Goal: Task Accomplishment & Management: Use online tool/utility

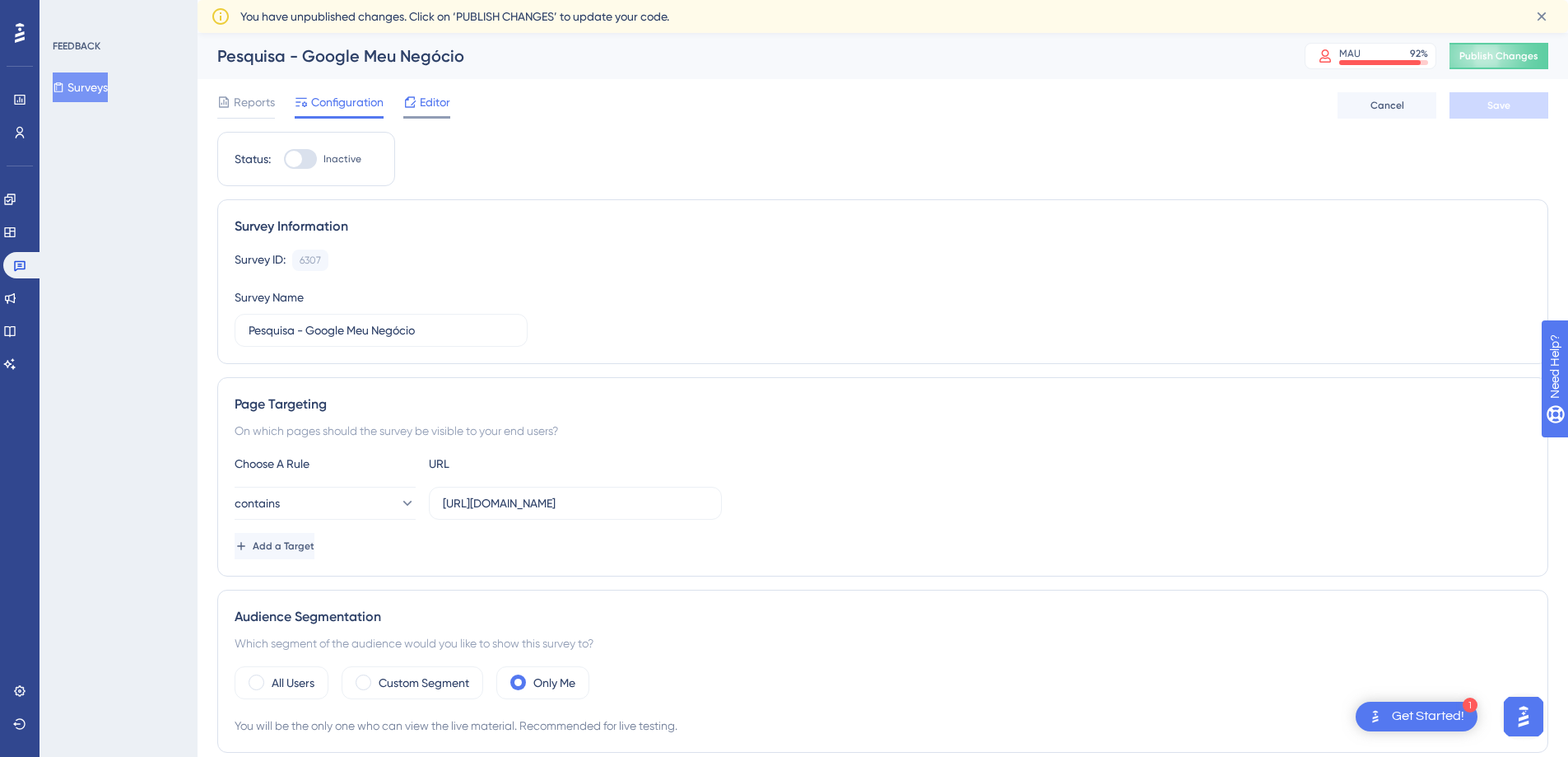
click at [426, 101] on span "Editor" at bounding box center [435, 102] width 30 height 20
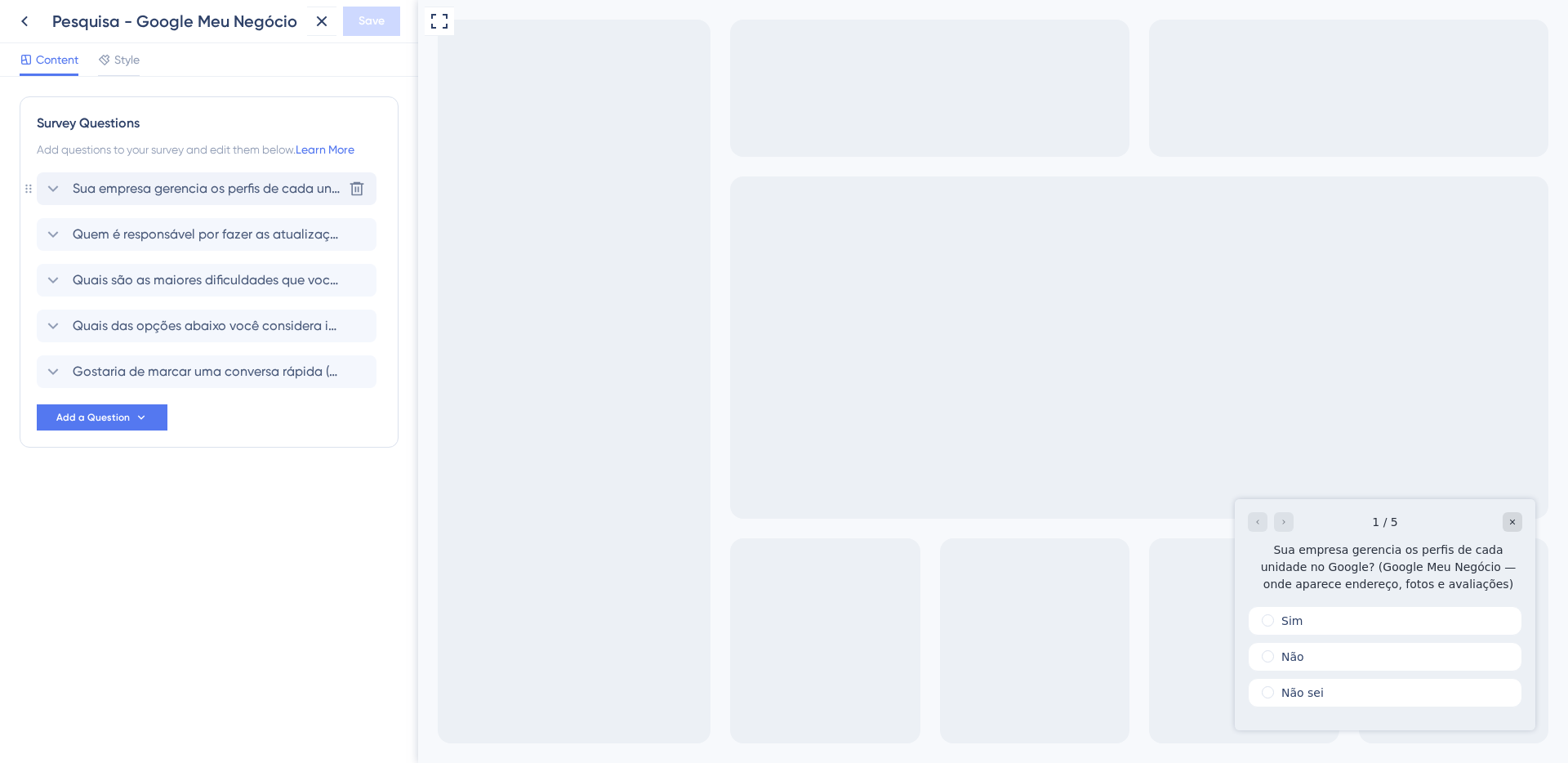
click at [197, 199] on div "Sua empresa gerencia os perfis de cada unidade no Google? (Google Meu Negócio —…" at bounding box center [207, 189] width 340 height 33
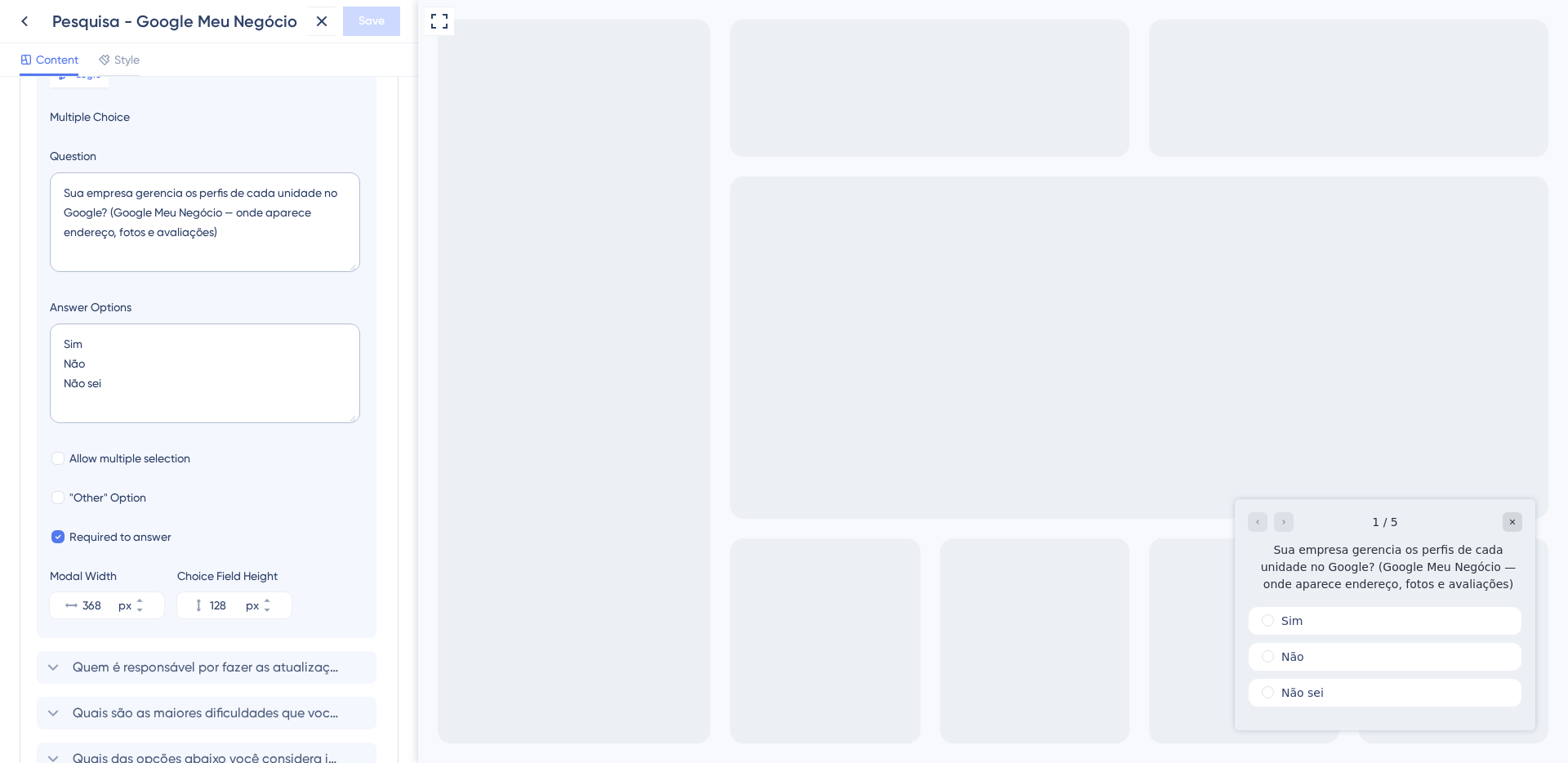
scroll to position [193, 0]
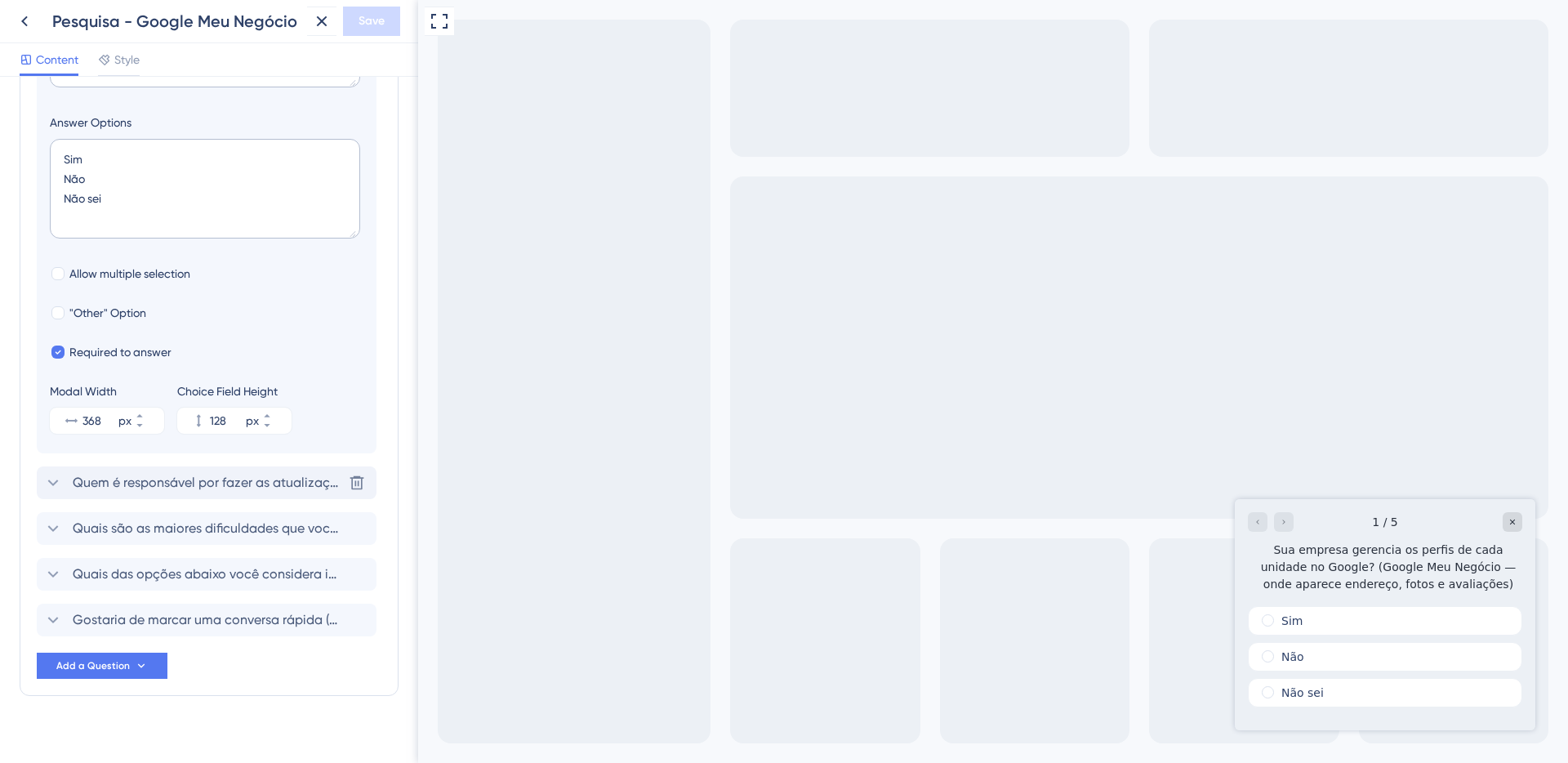
click at [149, 488] on span "Quem é responsável por fazer as atualizações das informações do Google Meu Negó…" at bounding box center [208, 483] width 270 height 20
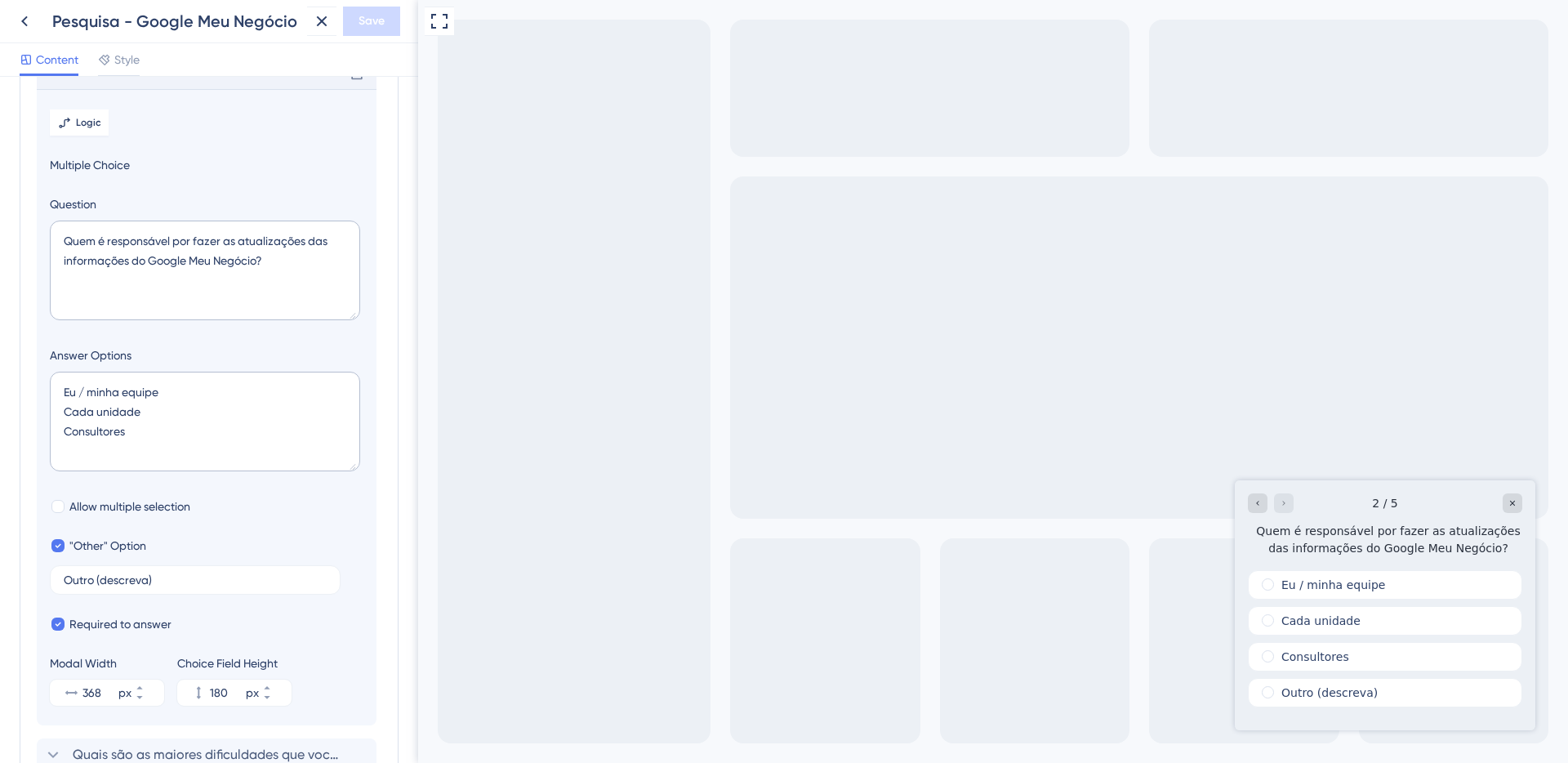
scroll to position [305, 0]
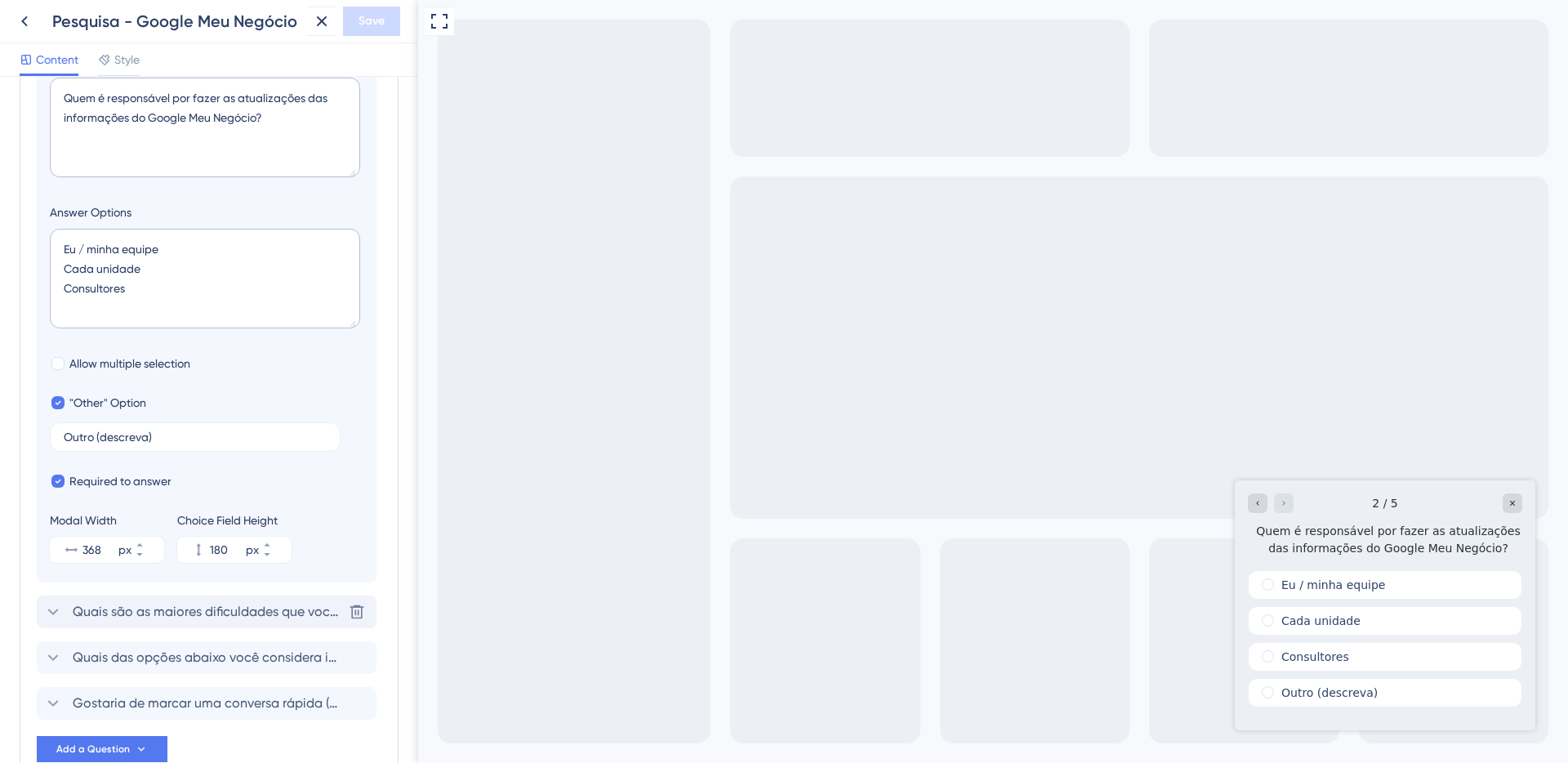
click at [142, 618] on span "Quais são as maiores dificuldades que vocês enfrentam com o Google Meu [PERSON_…" at bounding box center [208, 612] width 270 height 20
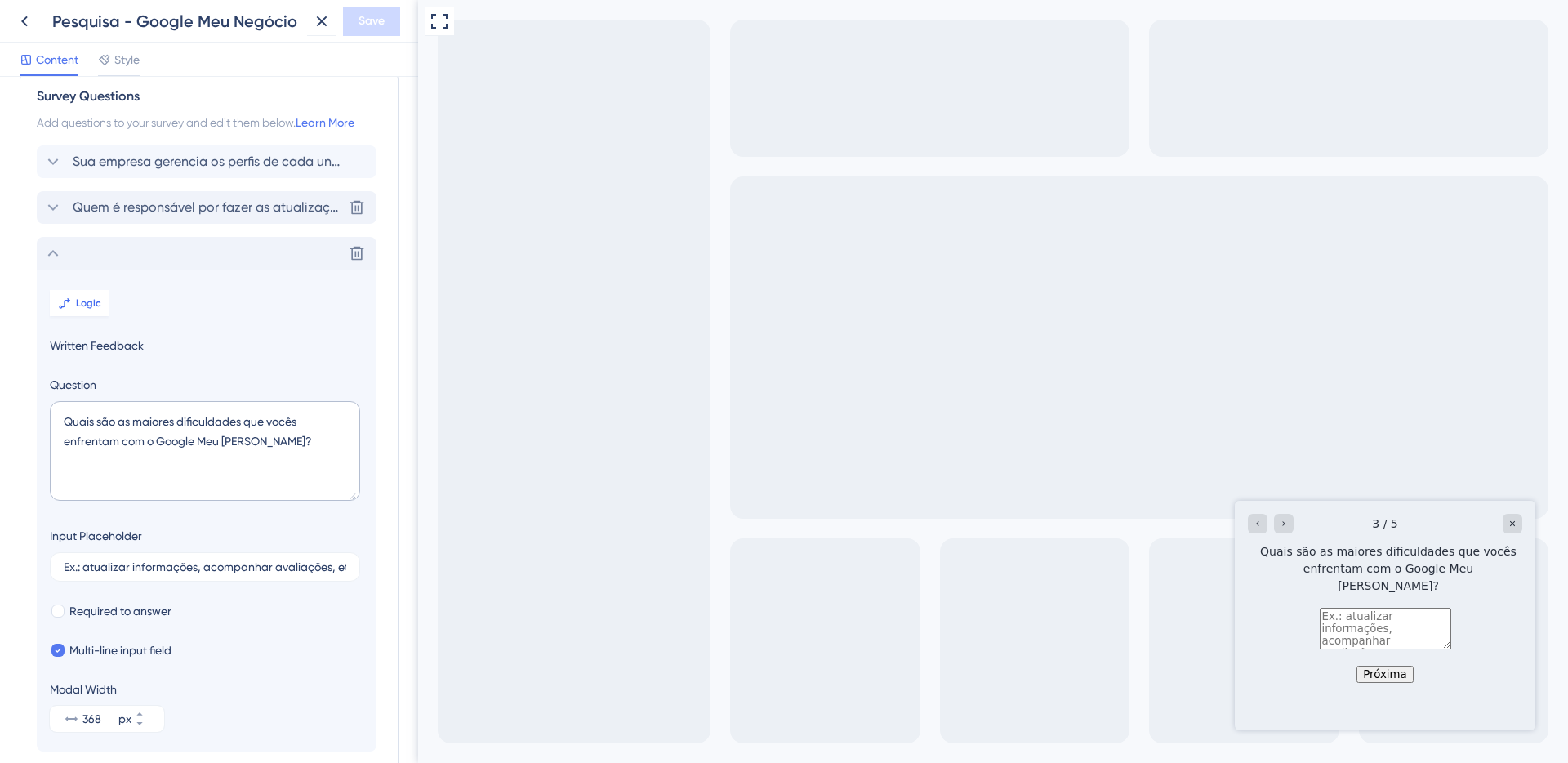
scroll to position [154, 0]
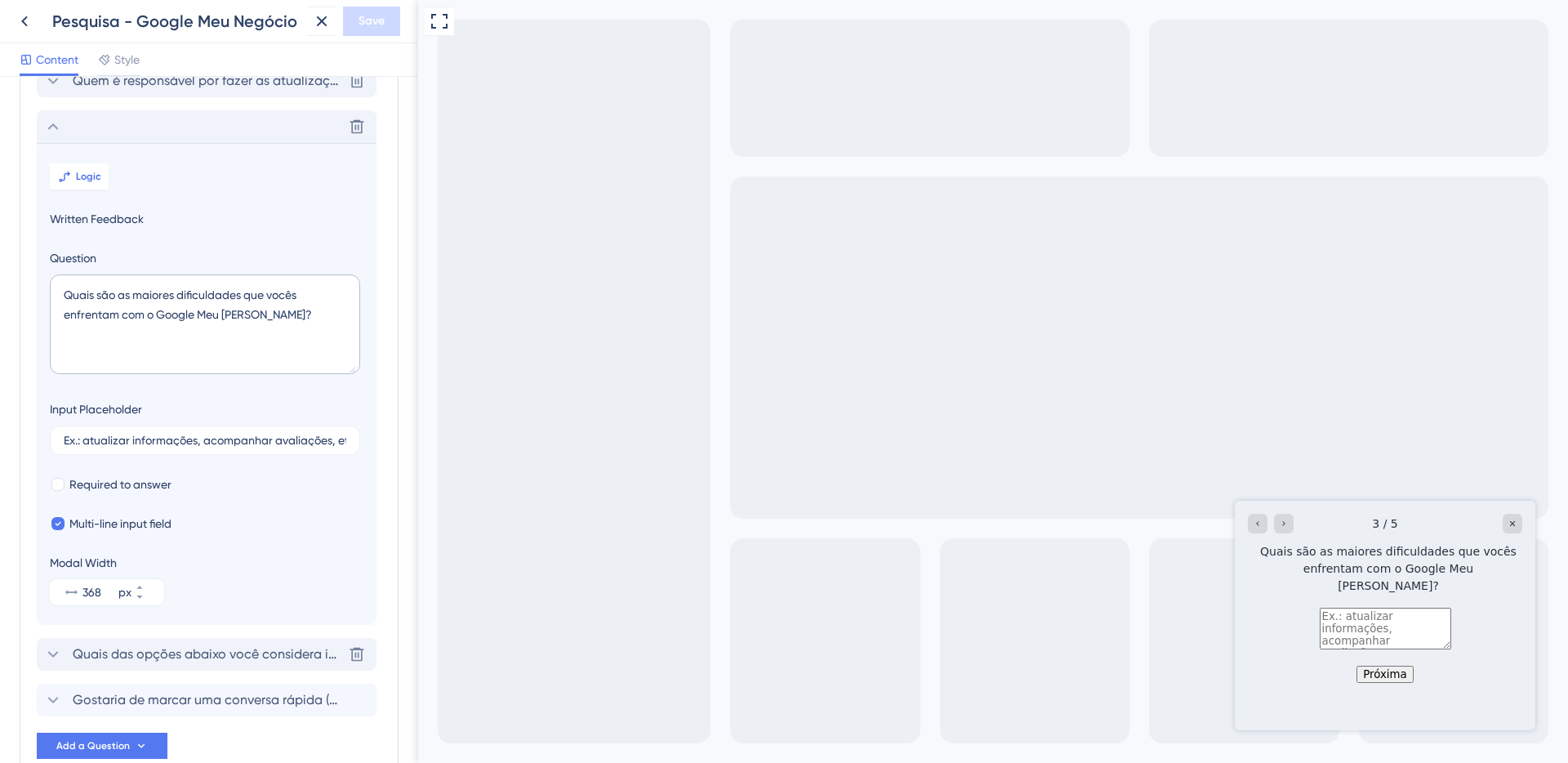
click at [148, 639] on div "Quais das opções abaixo você considera importantes? [GEOGRAPHIC_DATA]" at bounding box center [207, 654] width 340 height 33
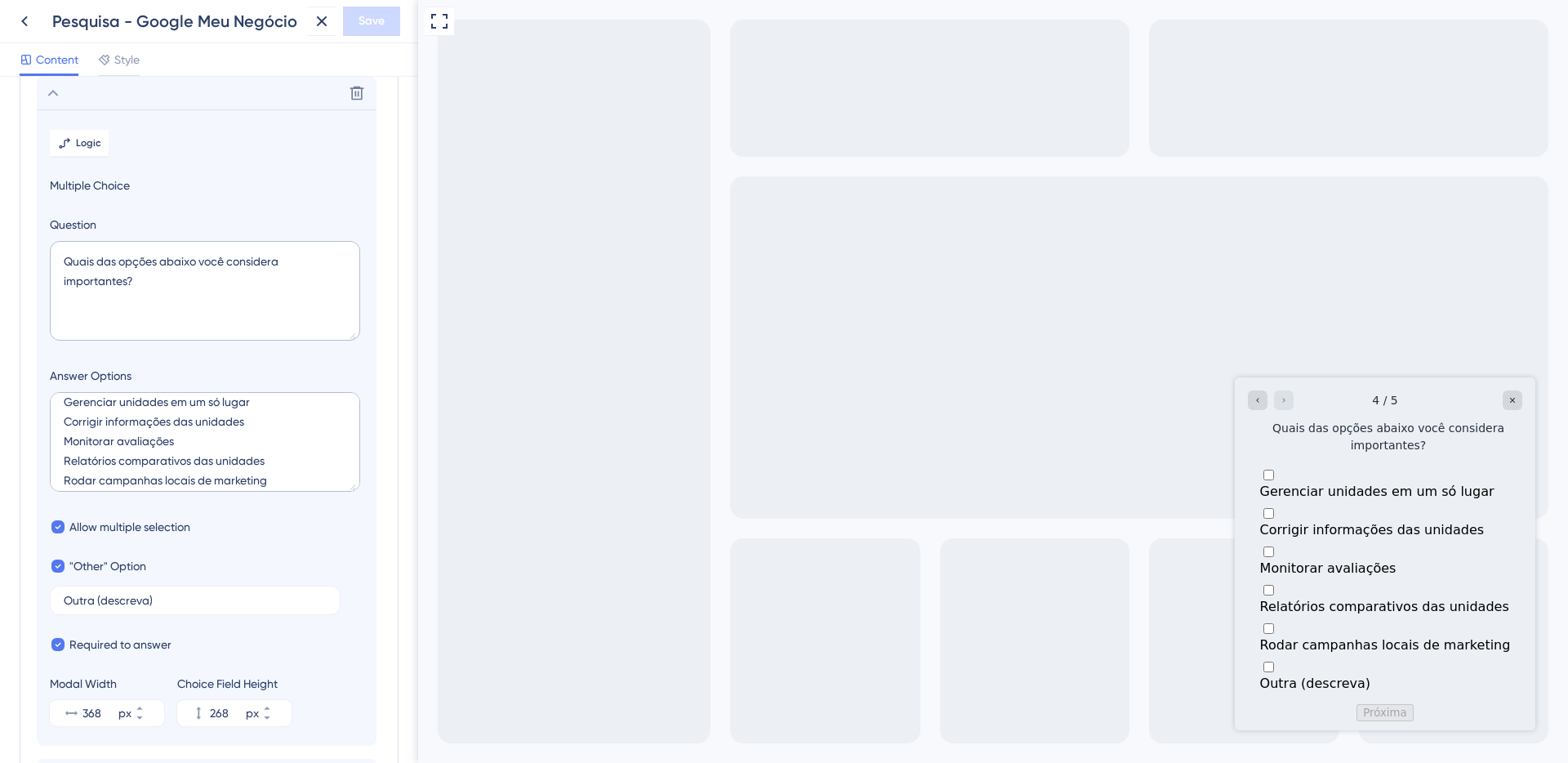
scroll to position [20, 0]
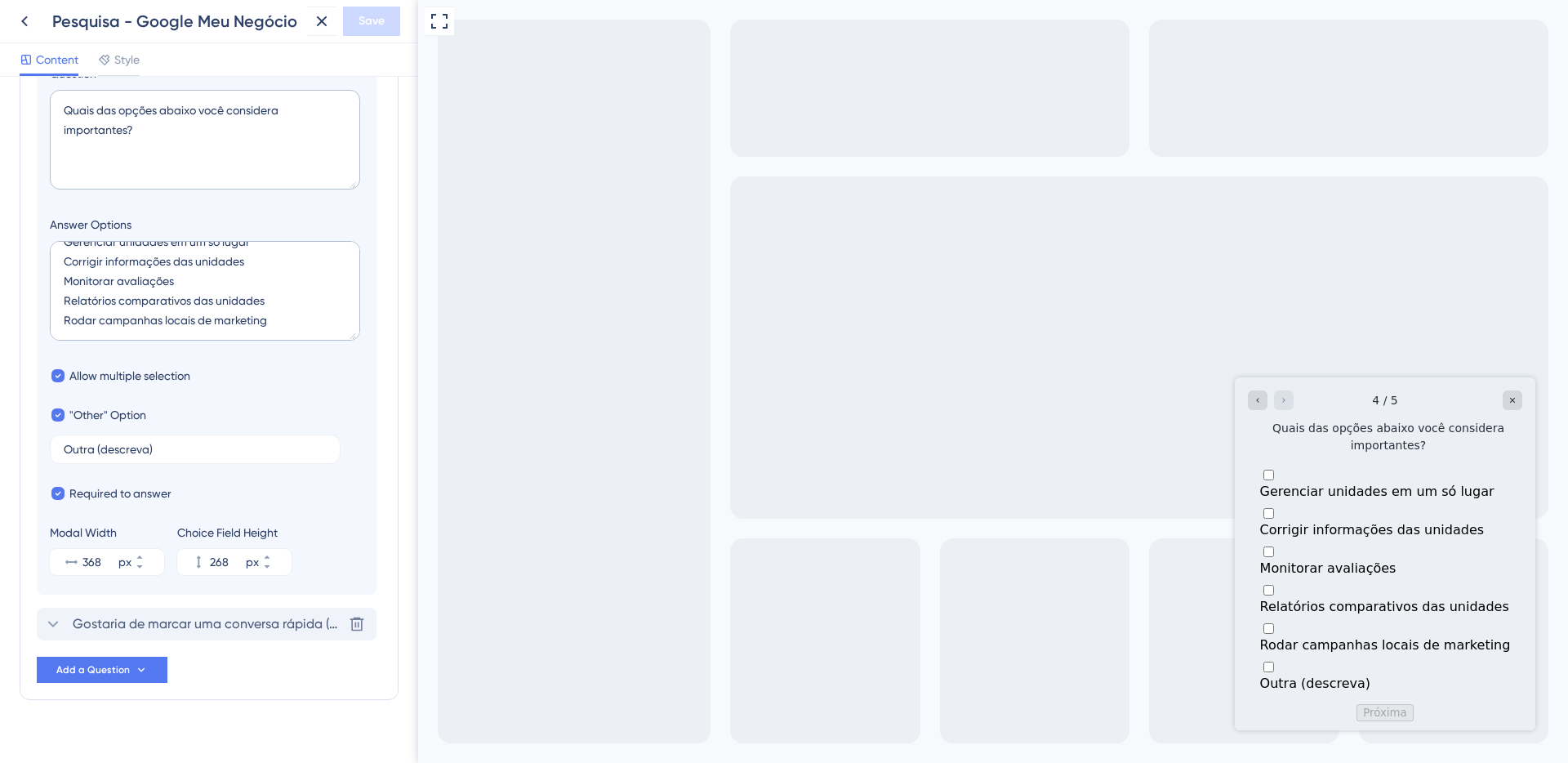
click at [221, 629] on span "Gostaria de marcar uma conversa rápida (máx. 30 min) para nos ajudar a entender…" at bounding box center [208, 624] width 270 height 20
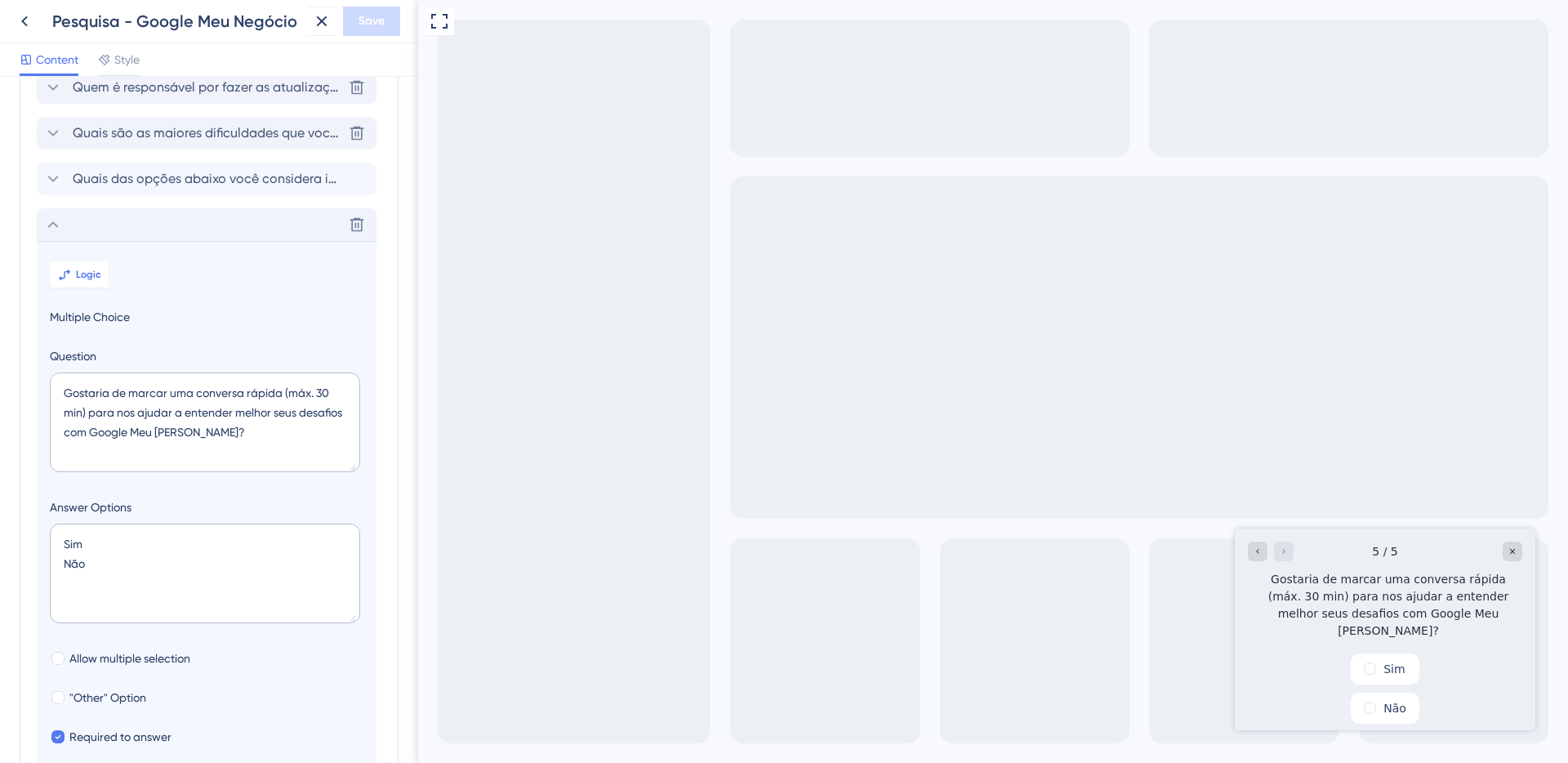
scroll to position [26, 0]
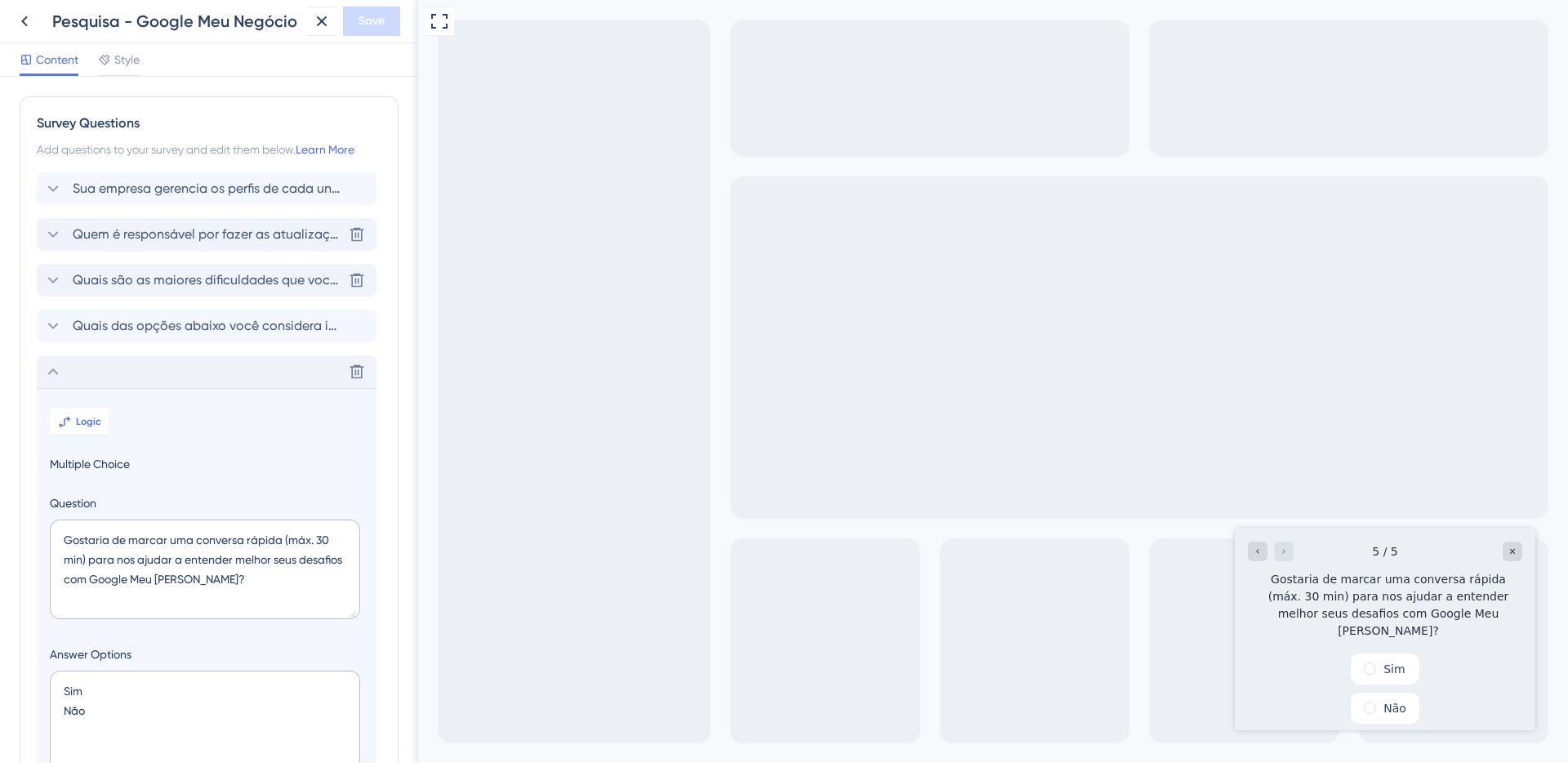
click at [199, 283] on span "Quais são as maiores dificuldades que vocês enfrentam com o Google Meu [PERSON_…" at bounding box center [208, 280] width 270 height 20
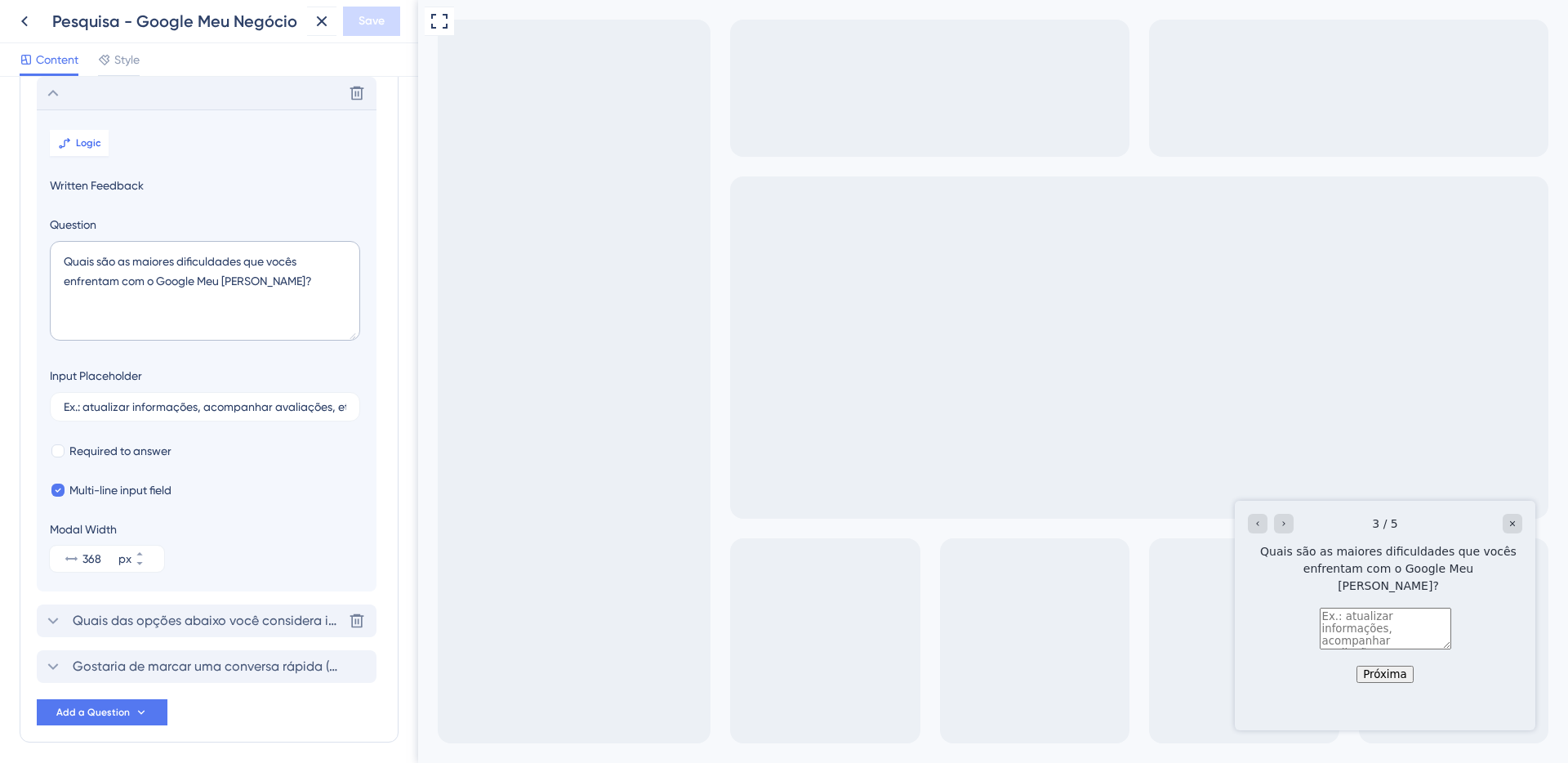
click at [235, 609] on div "Quais das opções abaixo você considera importantes? [GEOGRAPHIC_DATA]" at bounding box center [207, 621] width 340 height 33
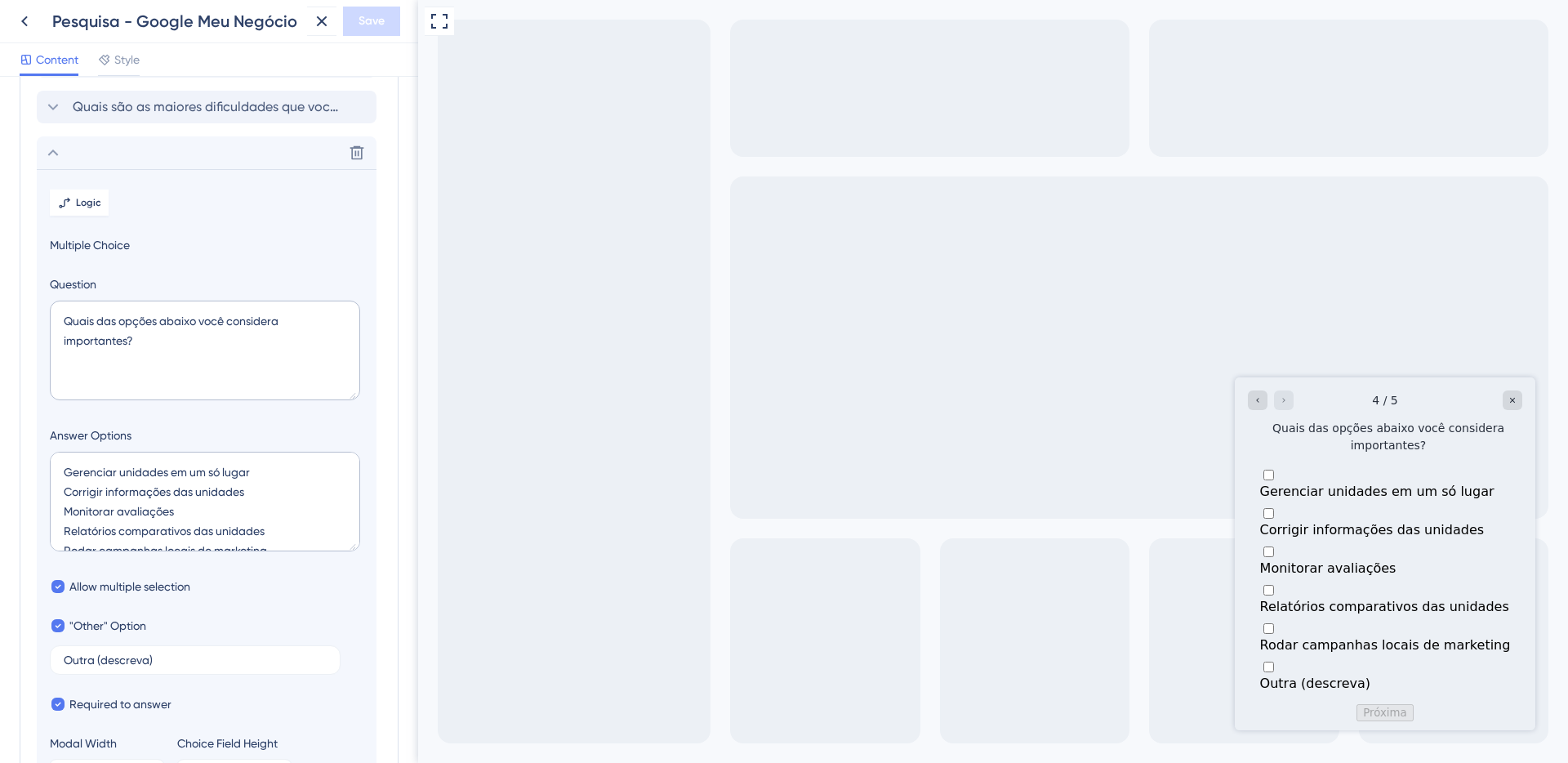
scroll to position [0, 0]
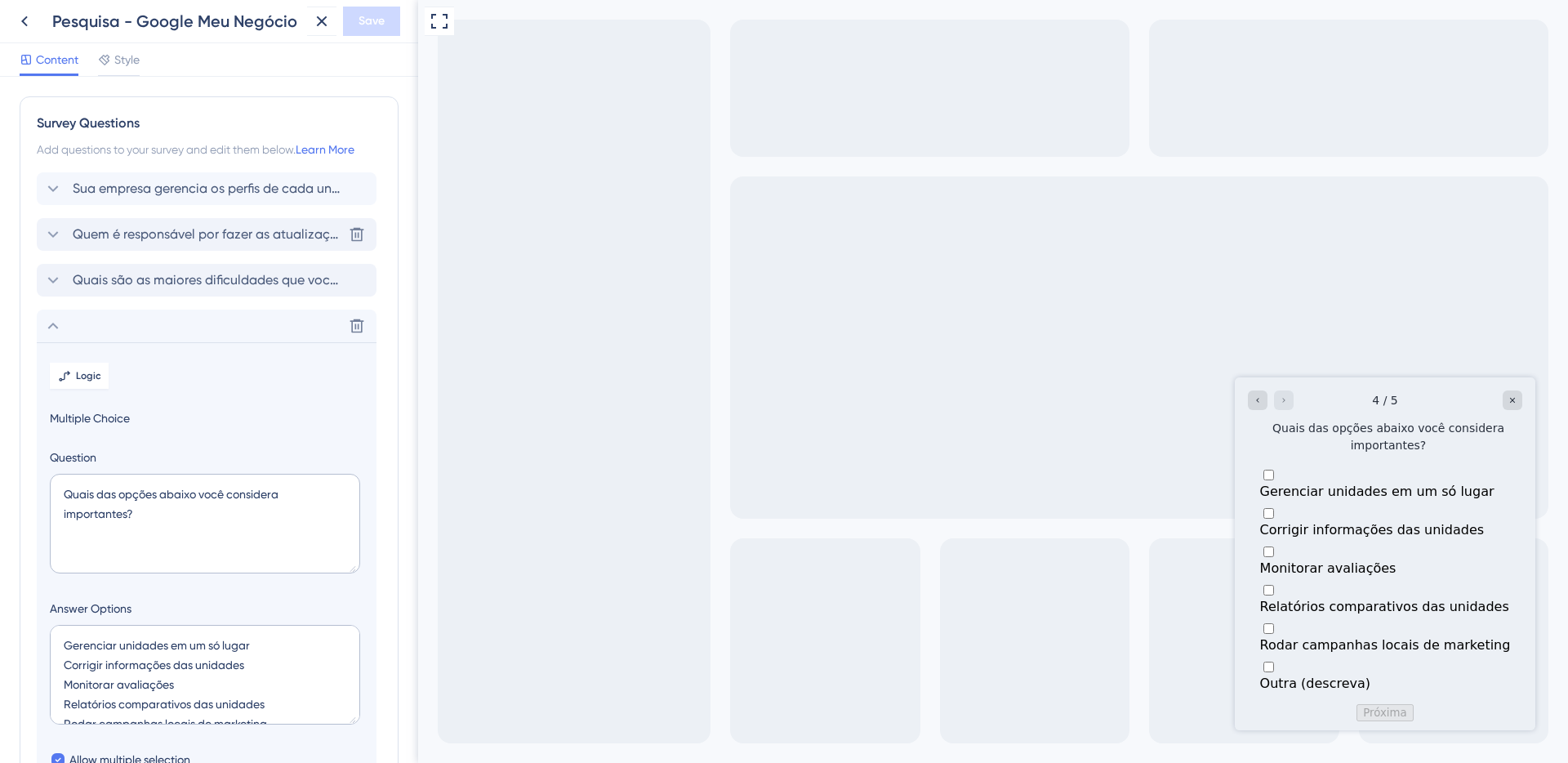
click at [162, 225] on span "Quem é responsável por fazer as atualizações das informações do Google Meu Negó…" at bounding box center [208, 234] width 270 height 20
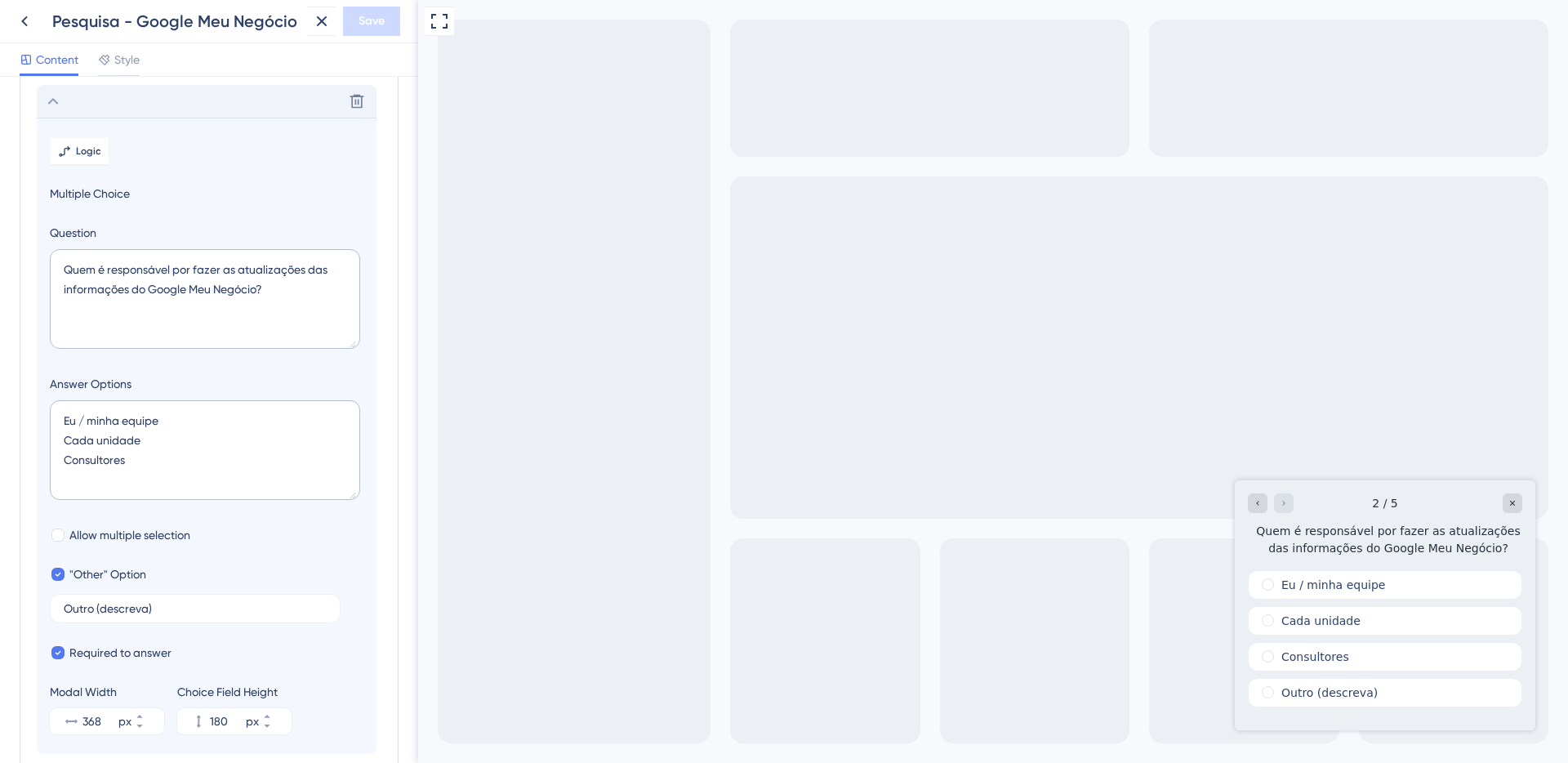
scroll to position [141, 0]
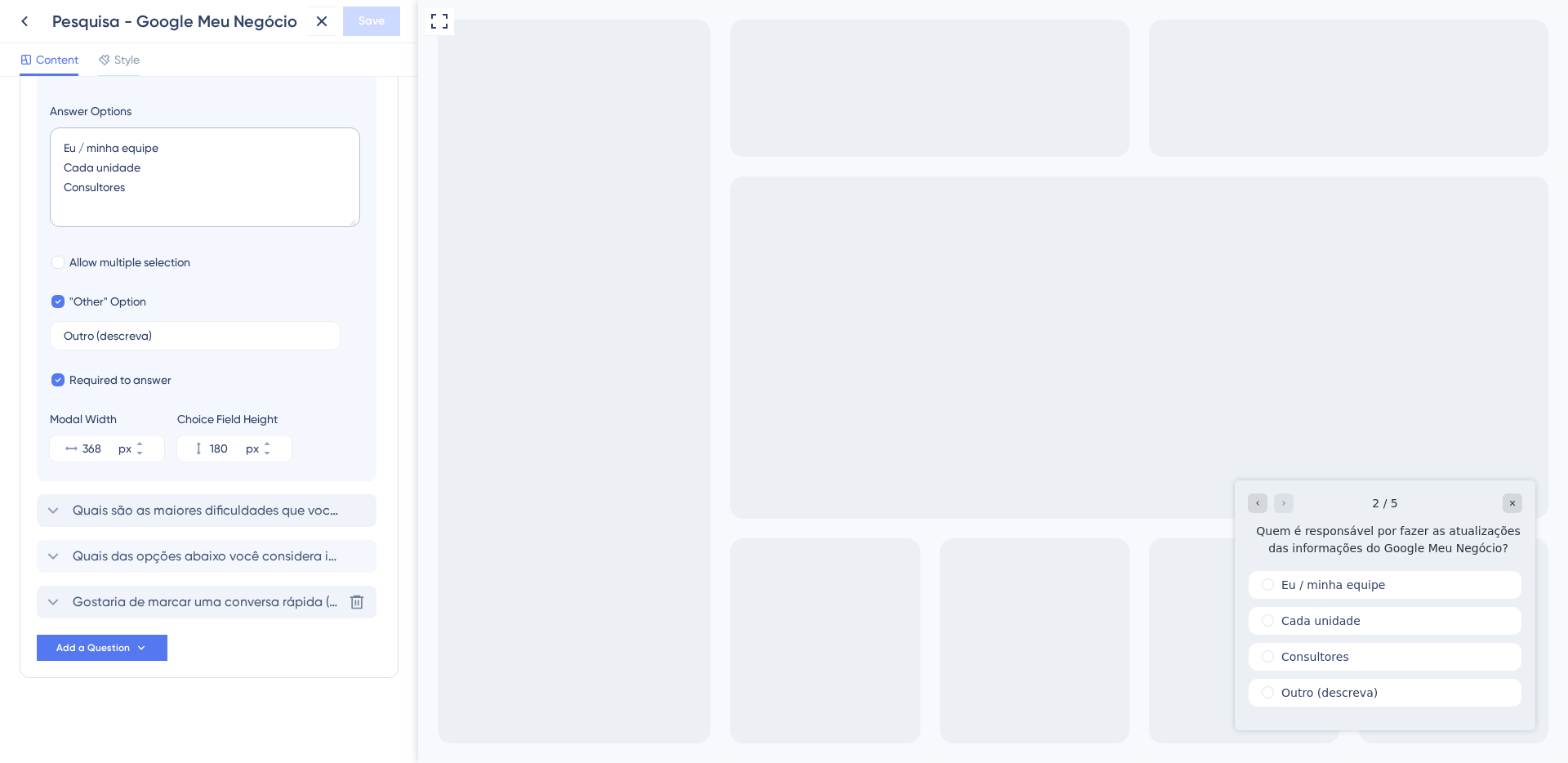
click at [127, 592] on span "Gostaria de marcar uma conversa rápida (máx. 30 min) para nos ajudar a entender…" at bounding box center [208, 602] width 270 height 20
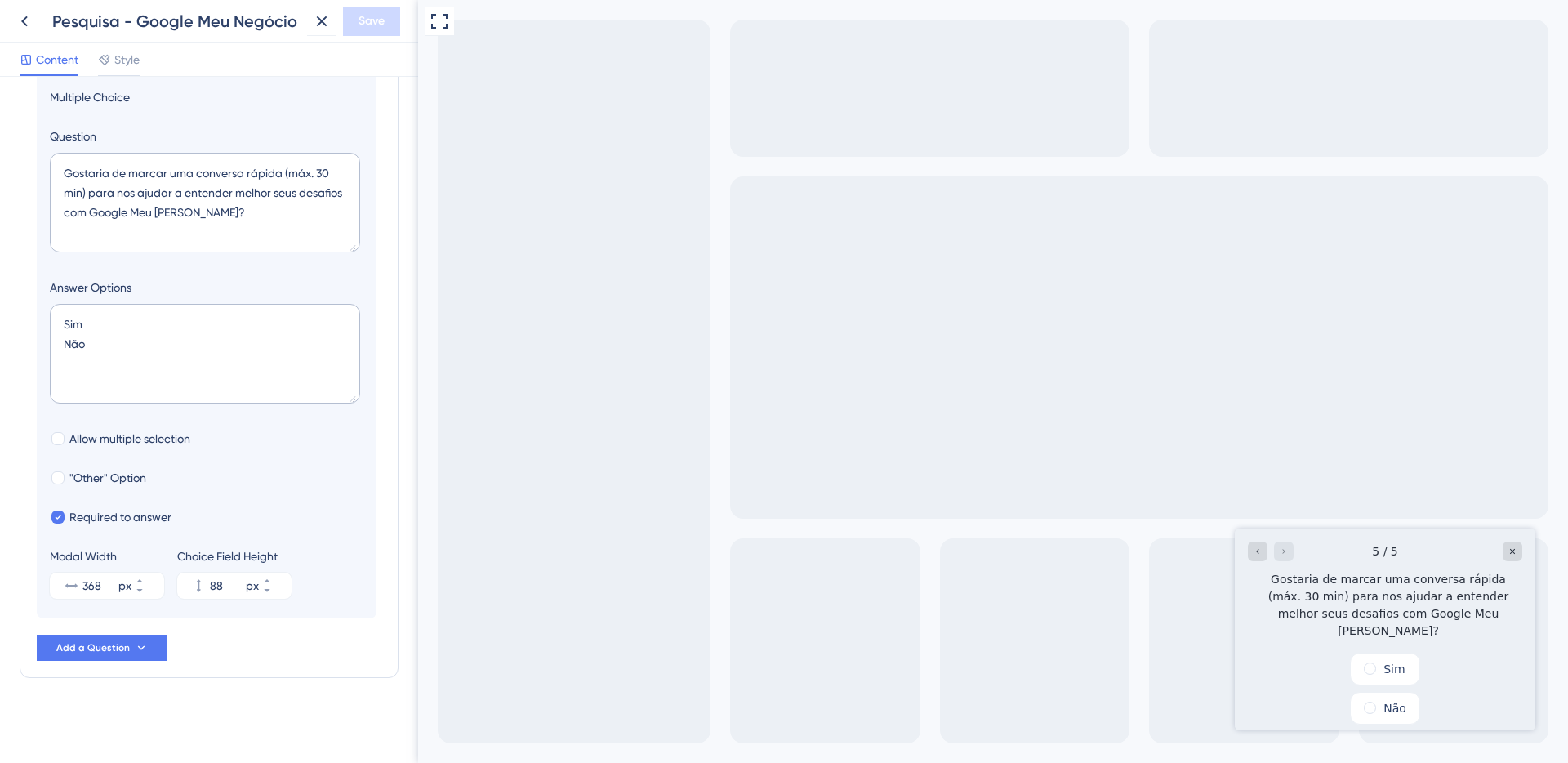
scroll to position [279, 0]
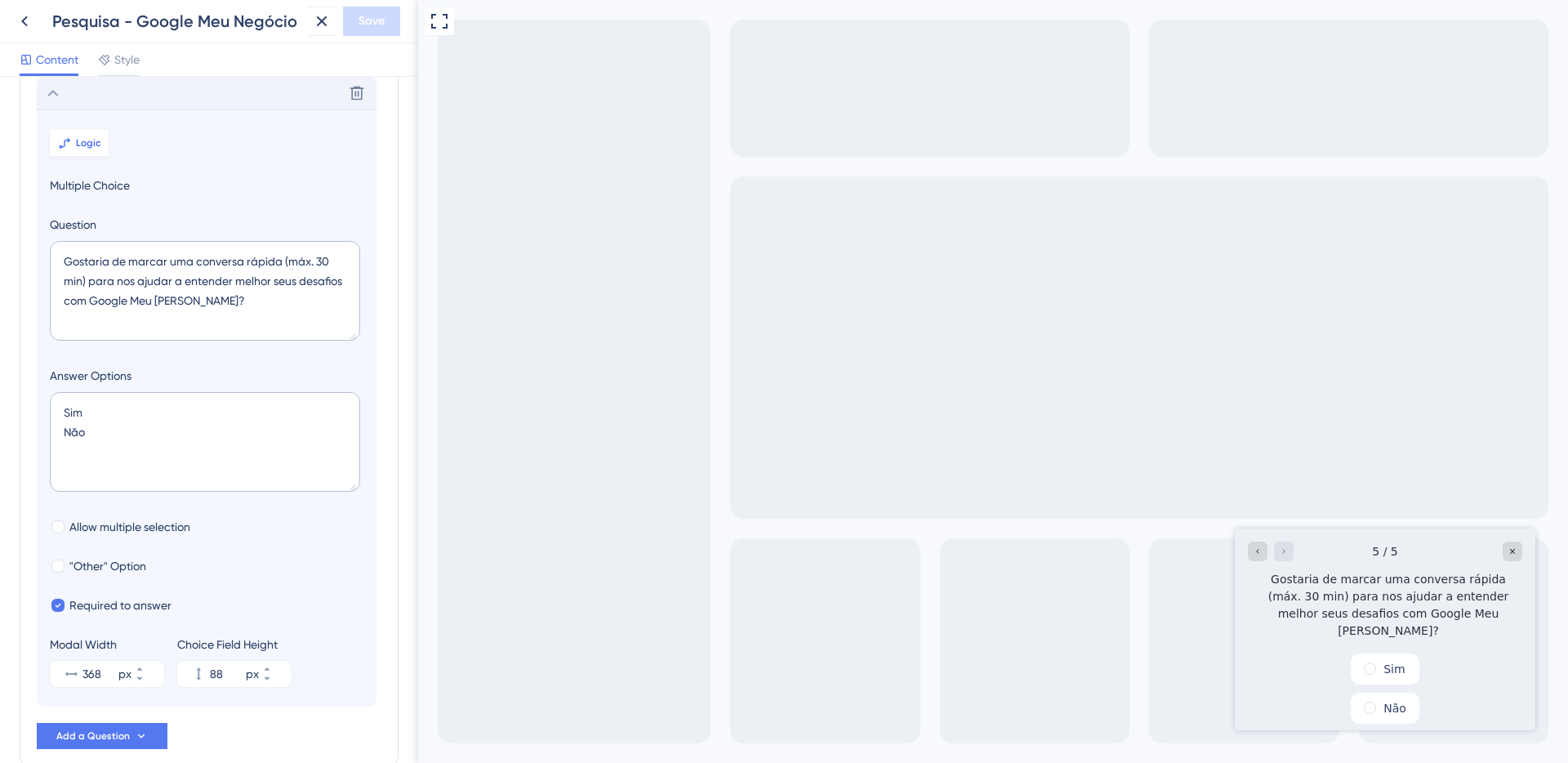
click at [81, 134] on button "Logic" at bounding box center [79, 143] width 59 height 26
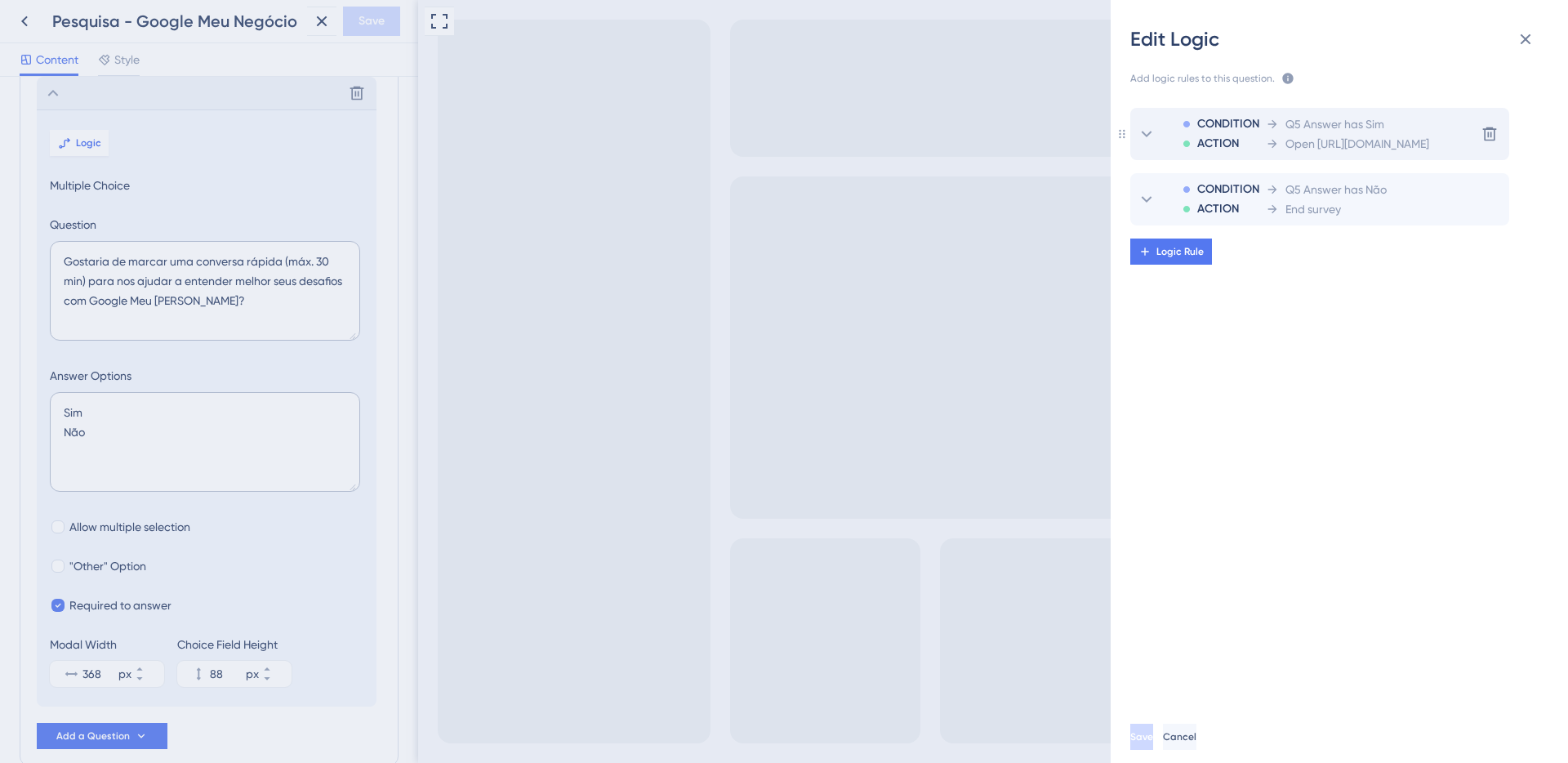
click at [1147, 130] on icon at bounding box center [1146, 134] width 20 height 20
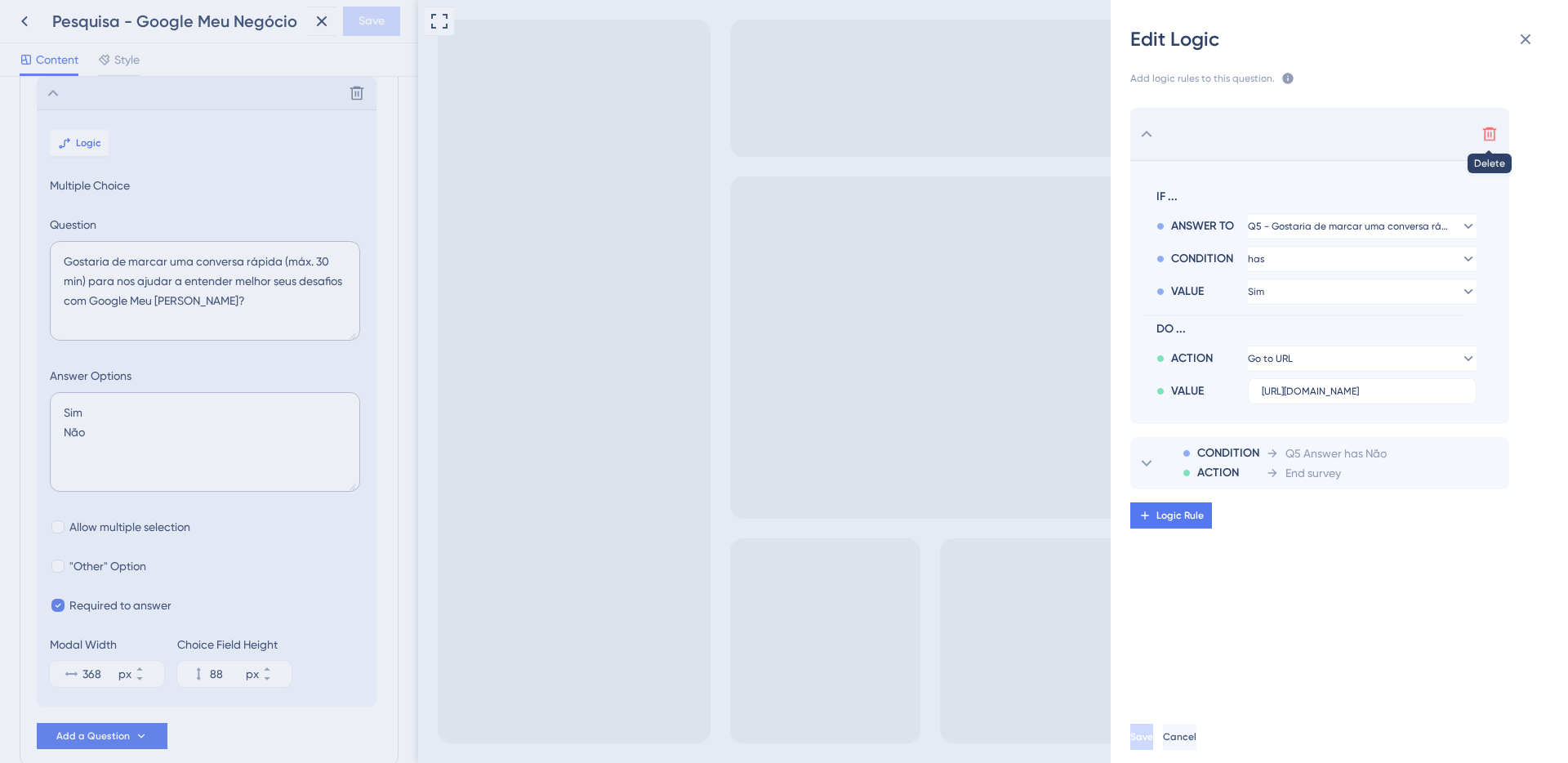
click at [1482, 130] on icon at bounding box center [1490, 134] width 16 height 16
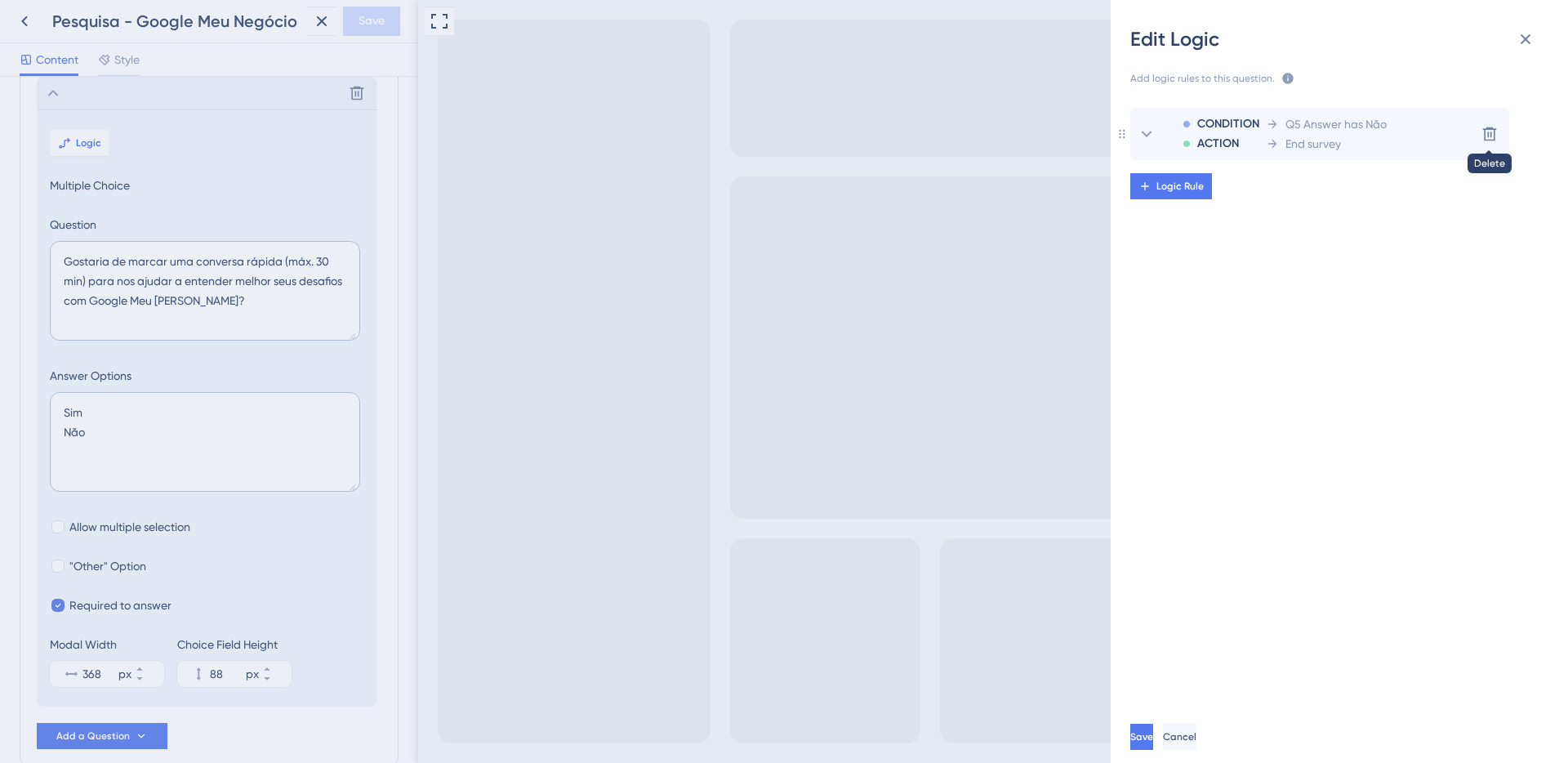
click at [1482, 130] on icon at bounding box center [1490, 134] width 16 height 16
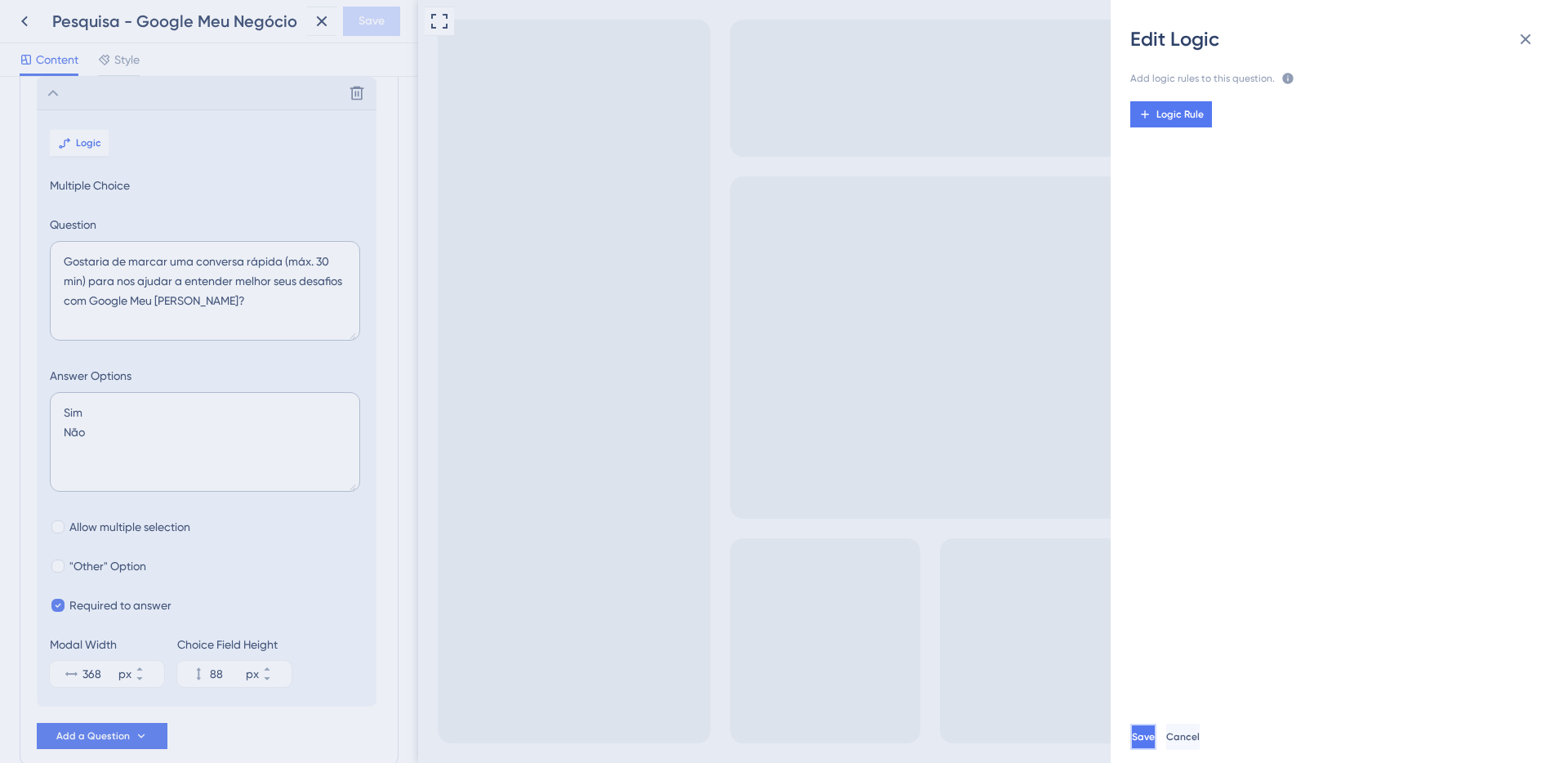
click at [1156, 742] on button "Save" at bounding box center [1143, 737] width 26 height 26
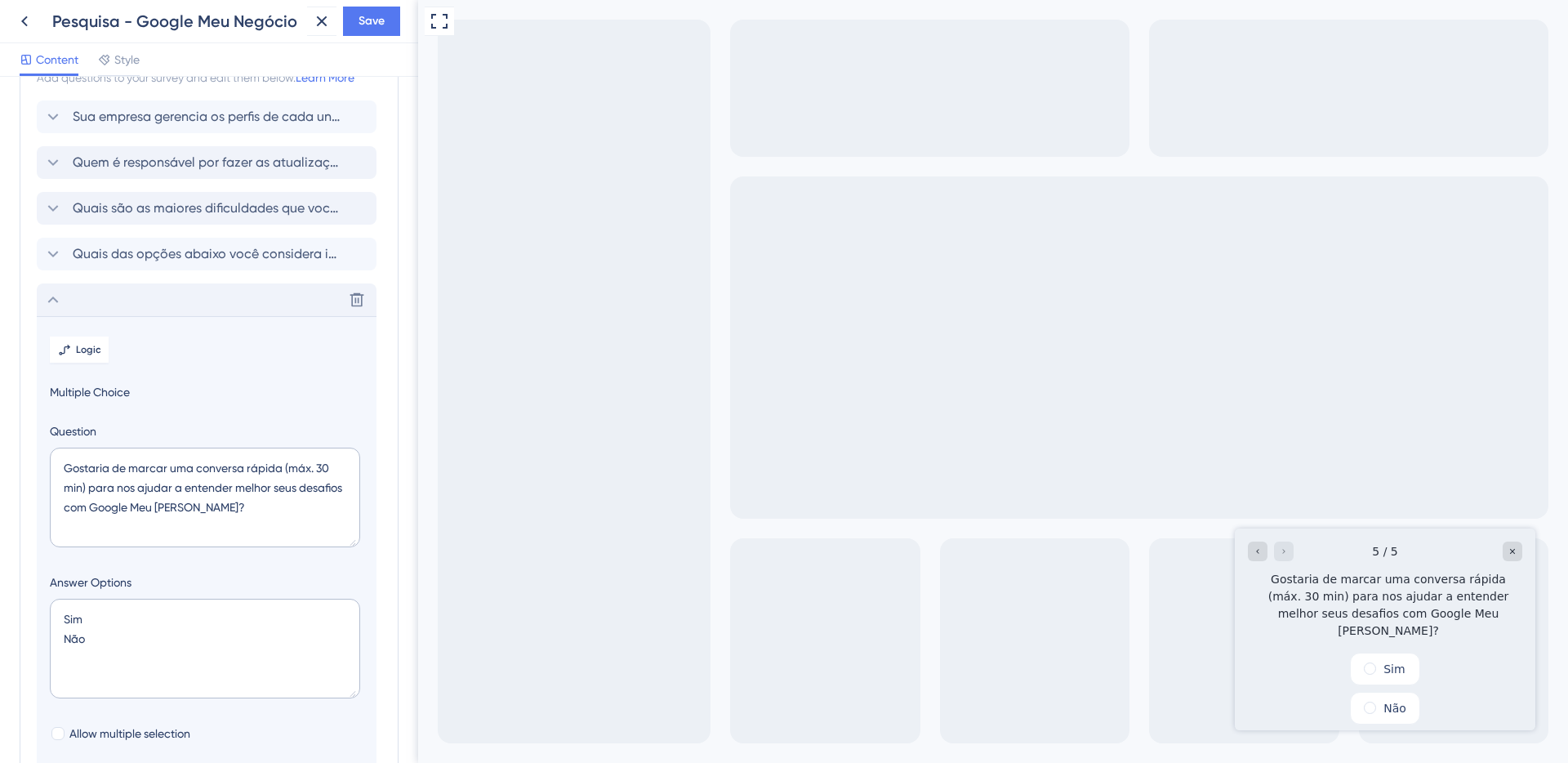
scroll to position [0, 0]
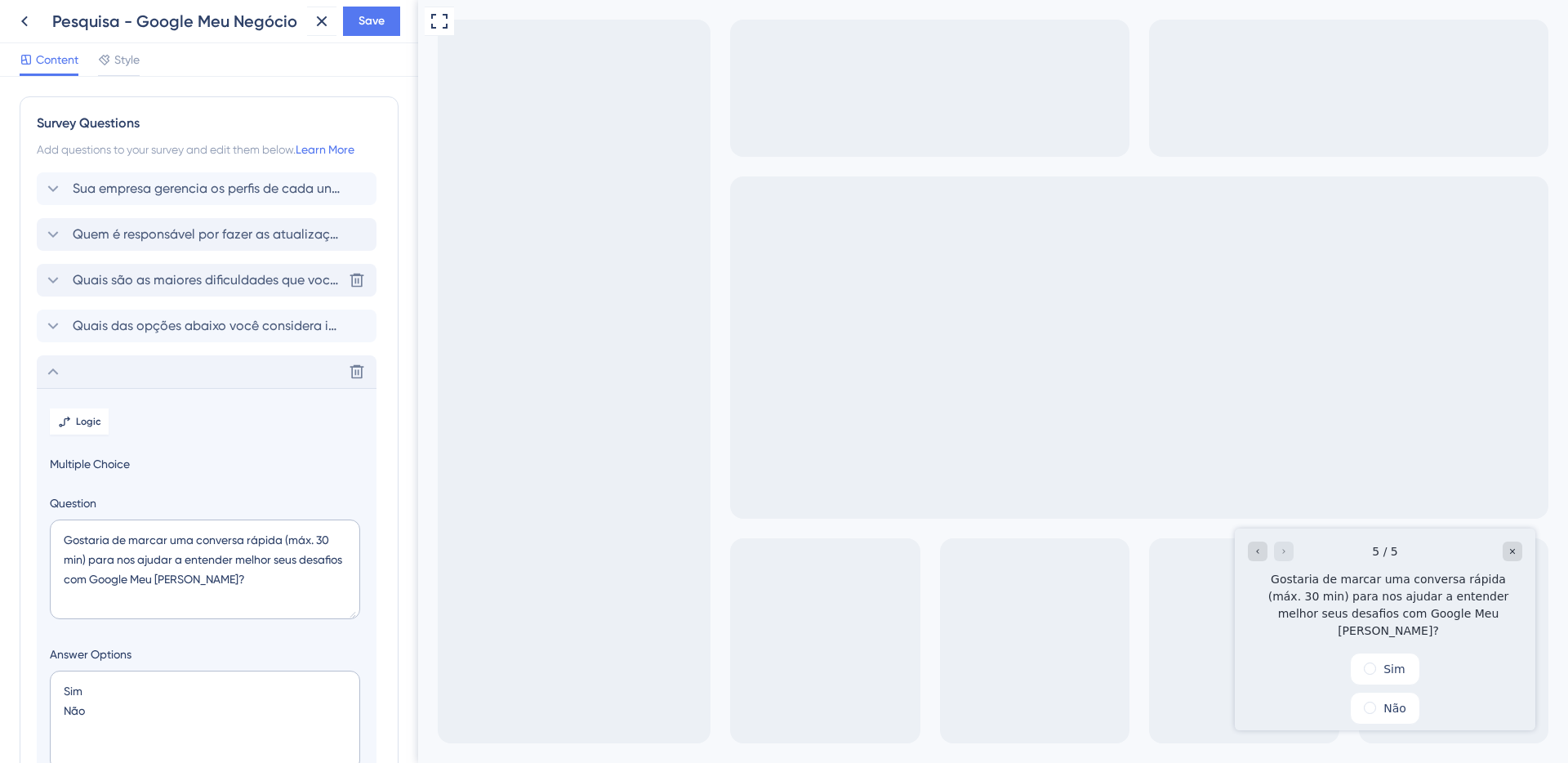
click at [92, 275] on span "Quais são as maiores dificuldades que vocês enfrentam com o Google Meu [PERSON_…" at bounding box center [208, 280] width 270 height 20
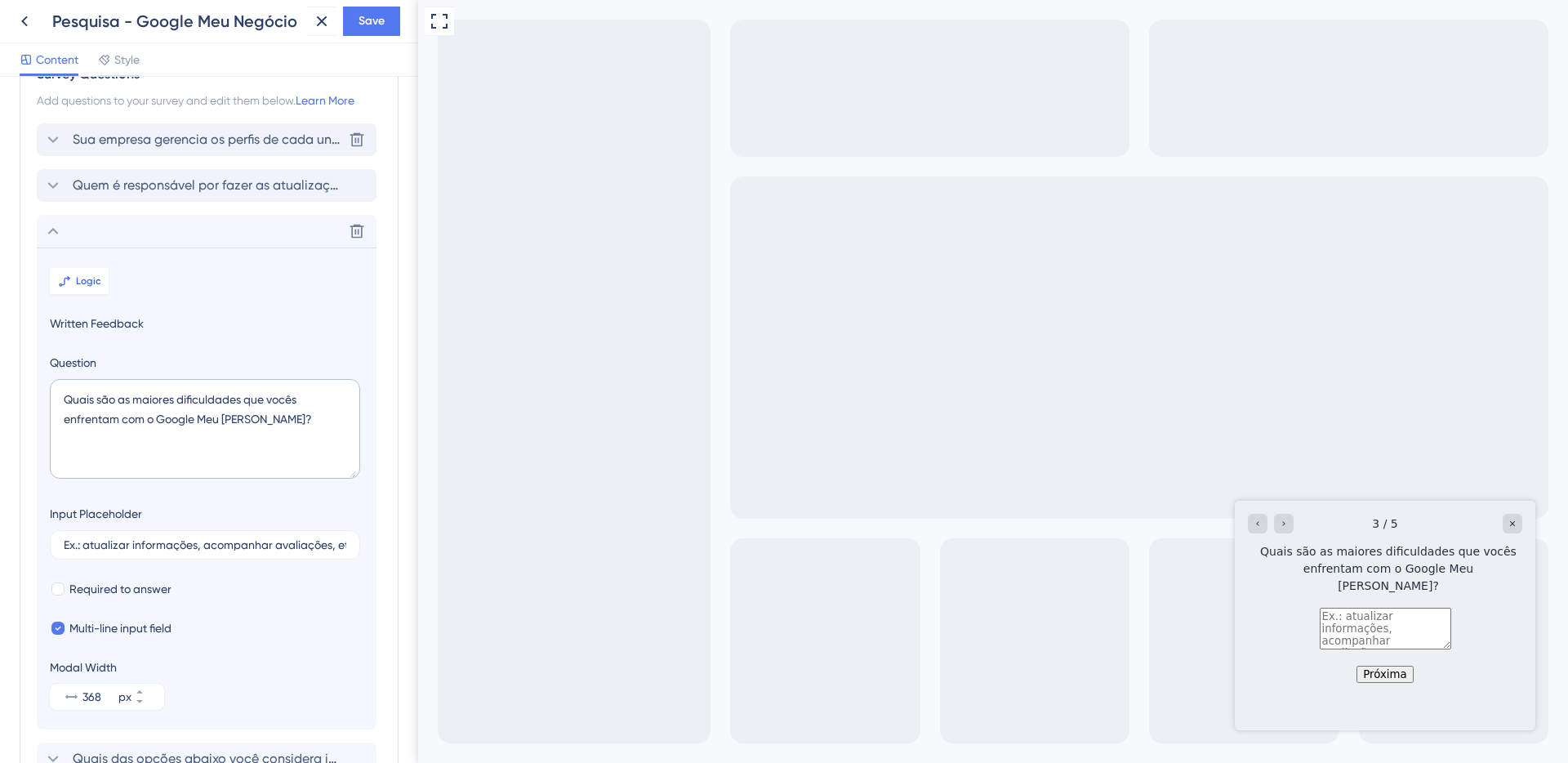
click at [134, 132] on span "Sua empresa gerencia os perfis de cada unidade no Google? (Google Meu Negócio —…" at bounding box center [208, 140] width 270 height 20
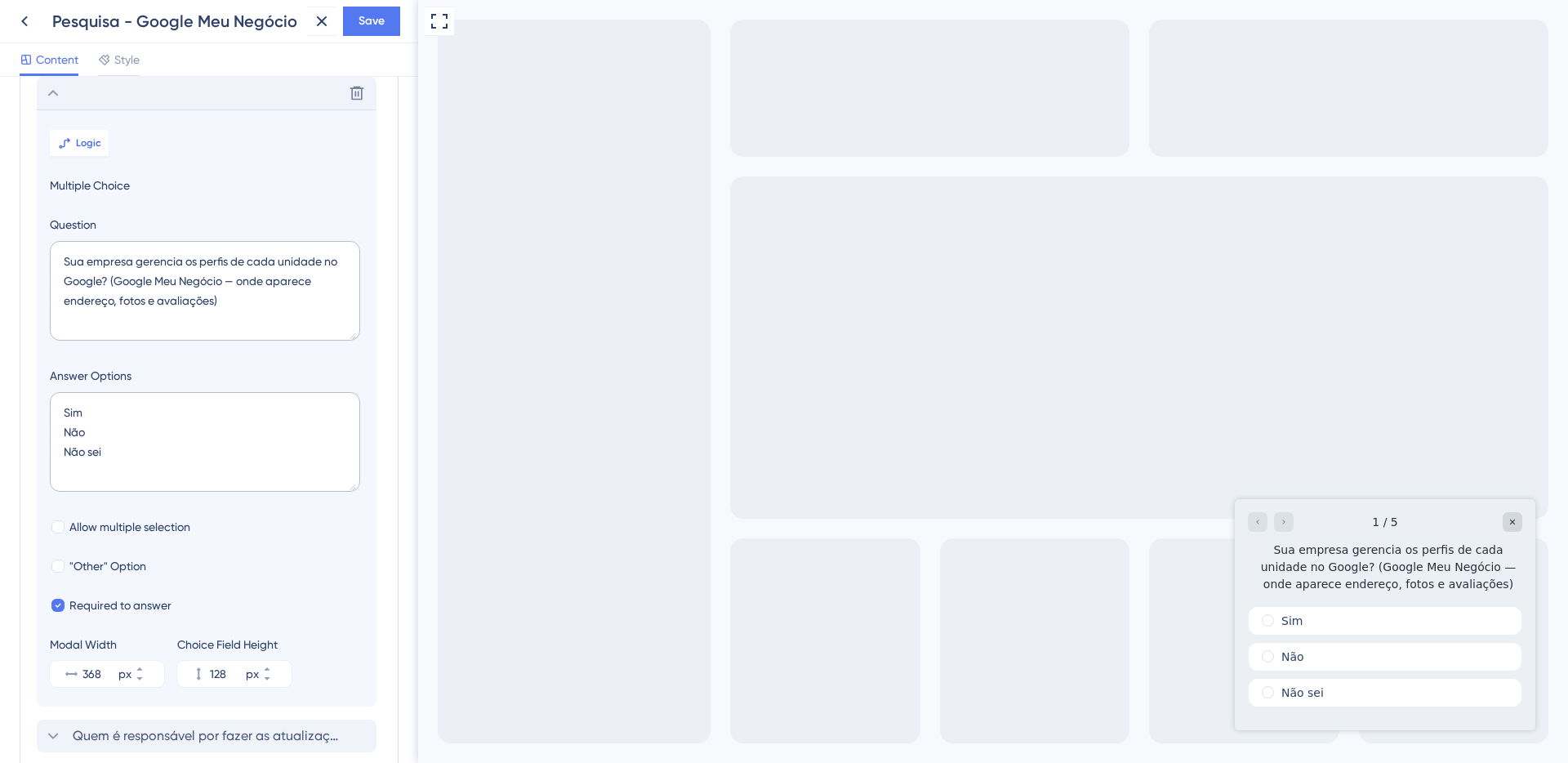
scroll to position [368, 0]
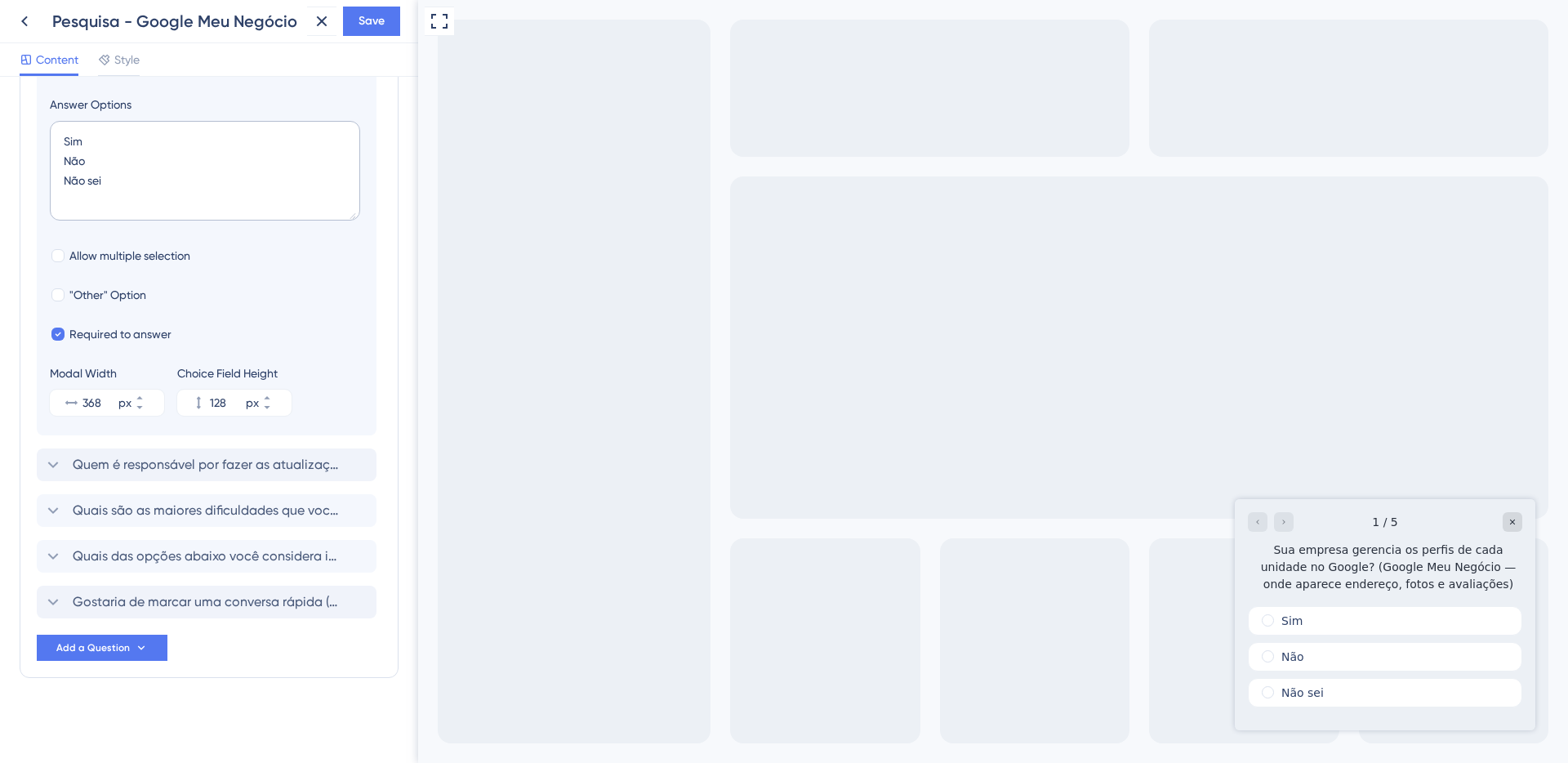
click at [153, 481] on div "Delete Logic Multiple Choice Question Sua empresa gerencia os perfis de cada un…" at bounding box center [209, 212] width 345 height 813
click at [154, 470] on span "Quem é responsável por fazer as atualizações das informações do Google Meu Negó…" at bounding box center [208, 465] width 270 height 20
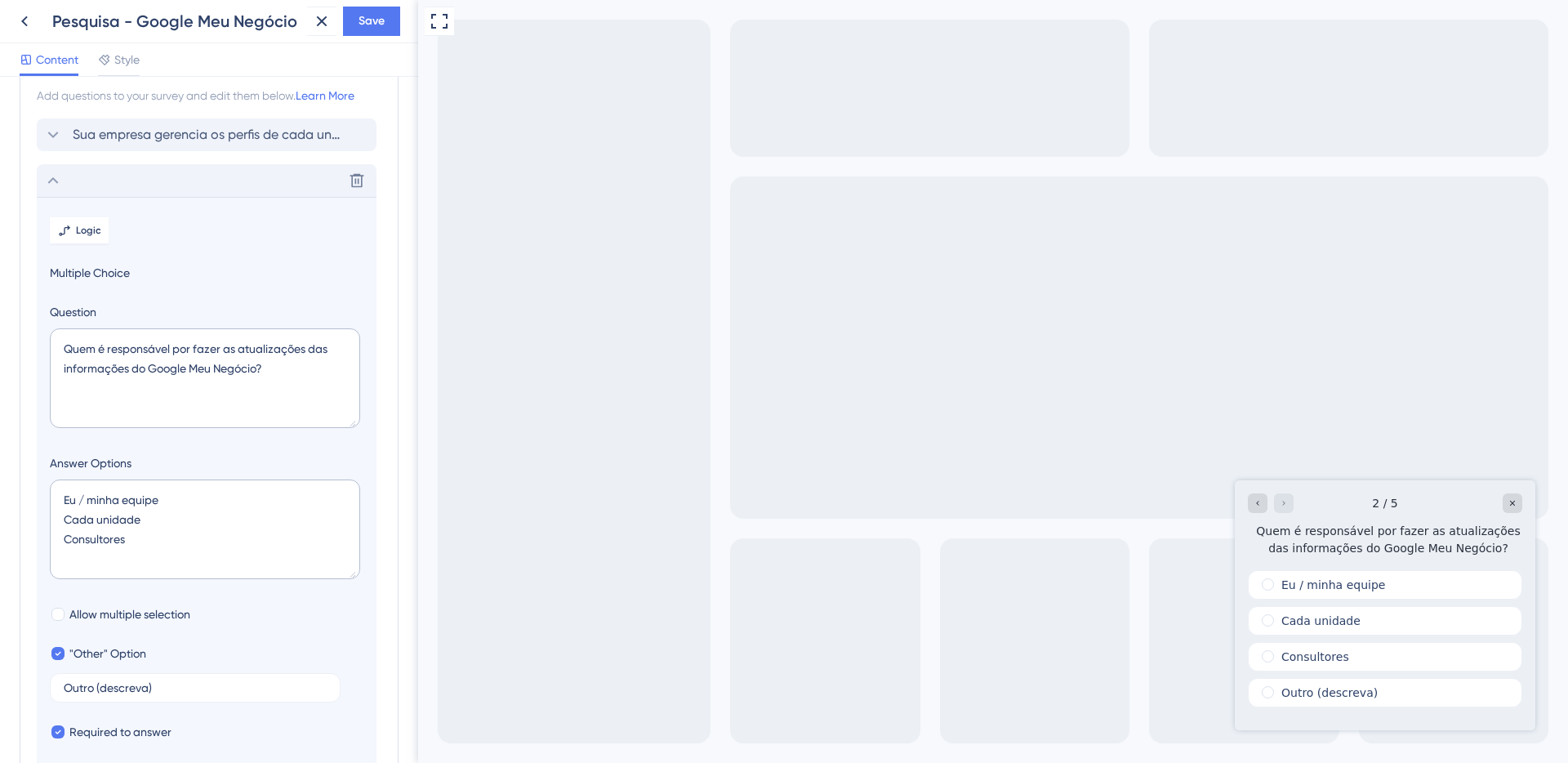
scroll to position [53, 0]
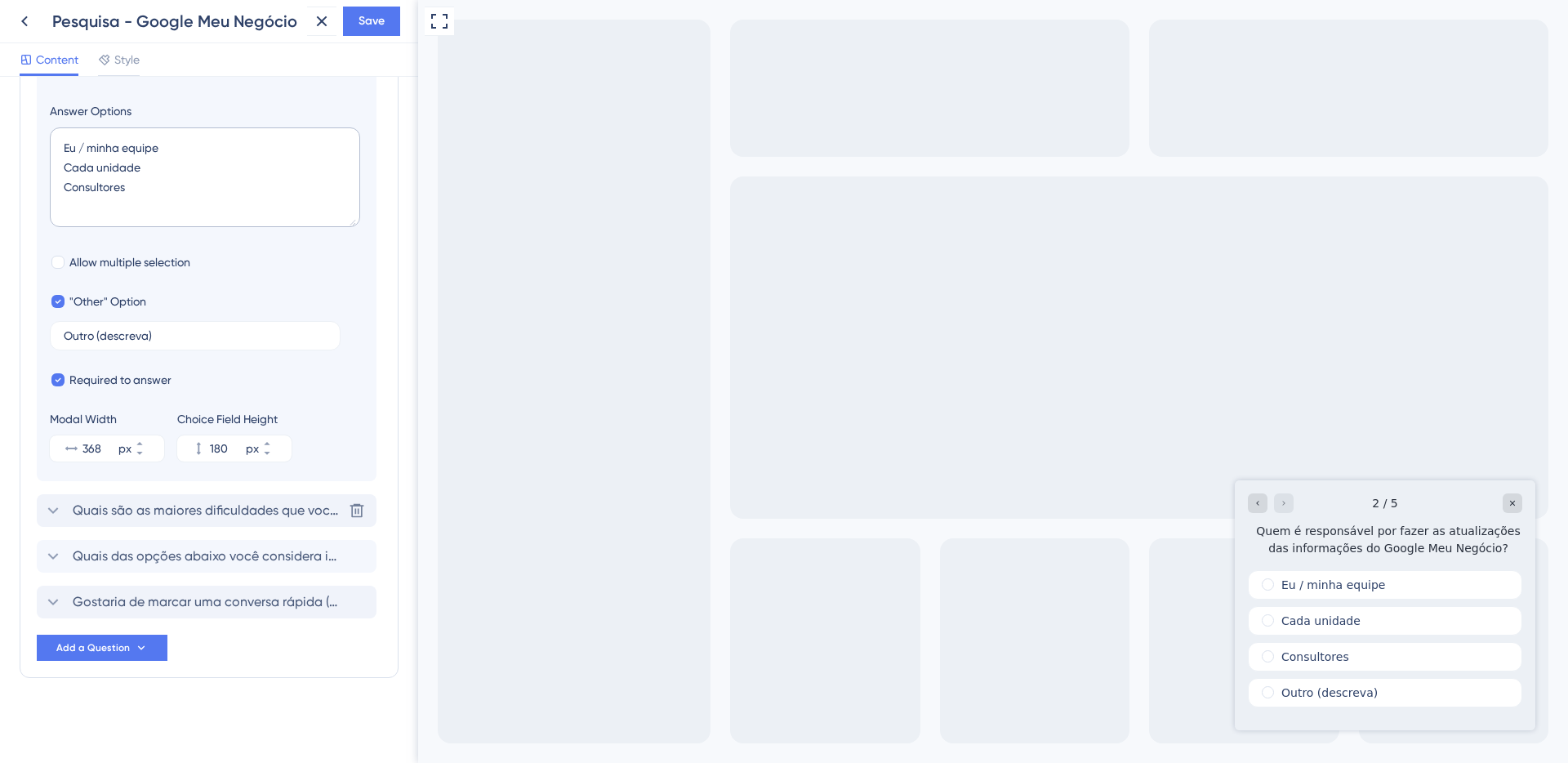
click at [174, 507] on span "Quais são as maiores dificuldades que vocês enfrentam com o Google Meu [PERSON_…" at bounding box center [208, 511] width 270 height 20
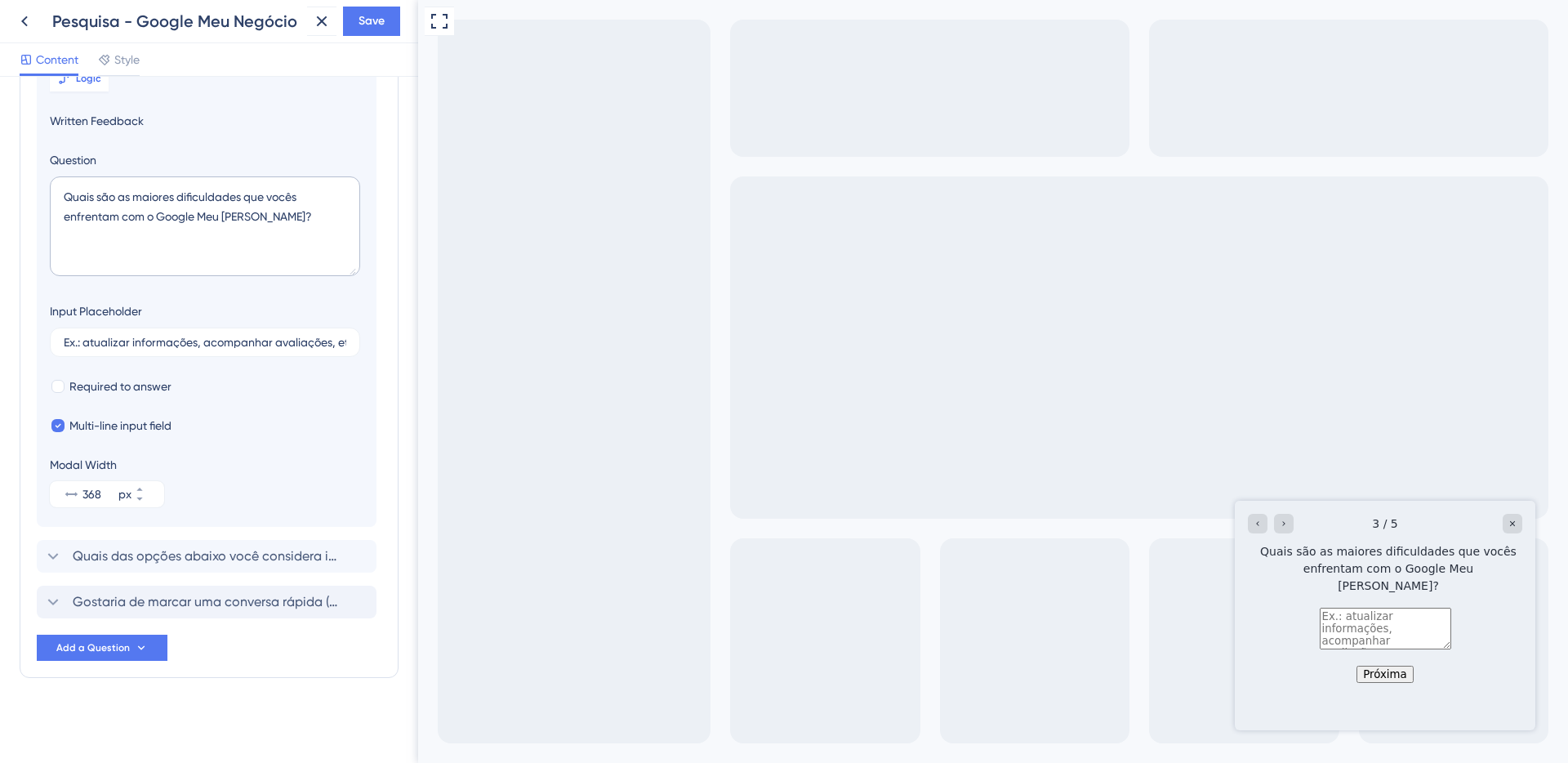
scroll to position [187, 0]
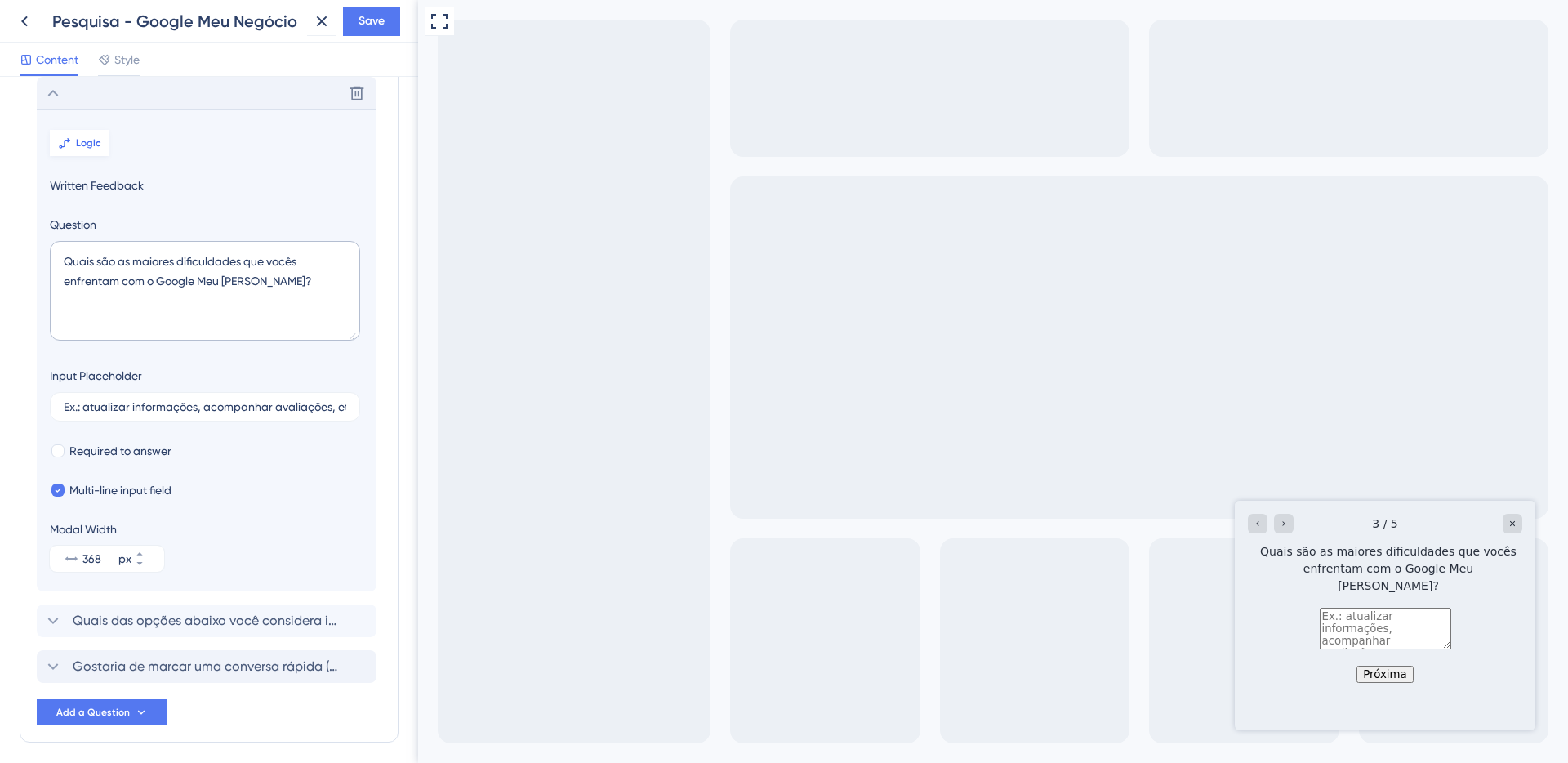
click at [91, 151] on button "Logic" at bounding box center [79, 143] width 59 height 26
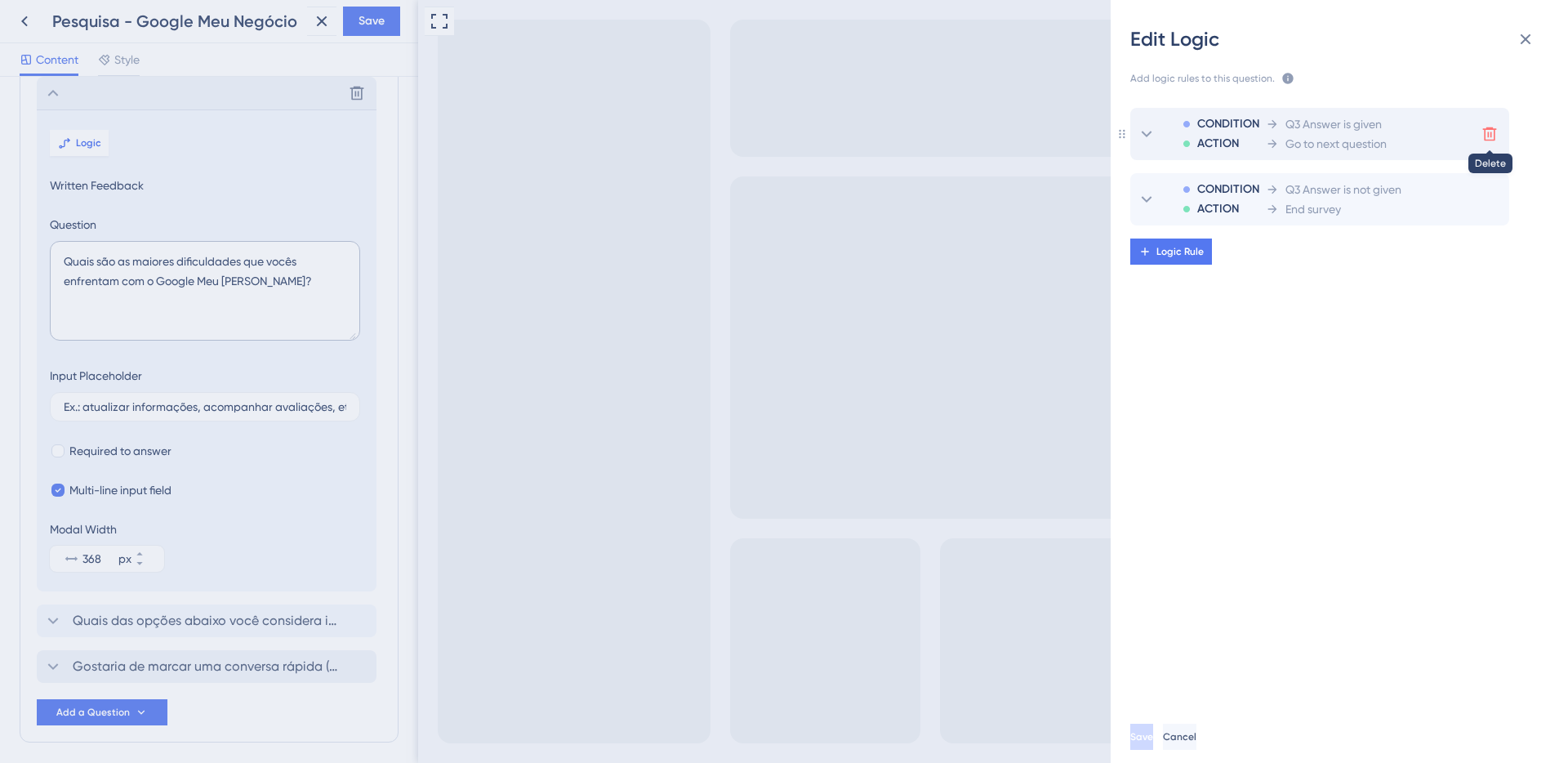
click at [1487, 133] on icon at bounding box center [1490, 134] width 14 height 14
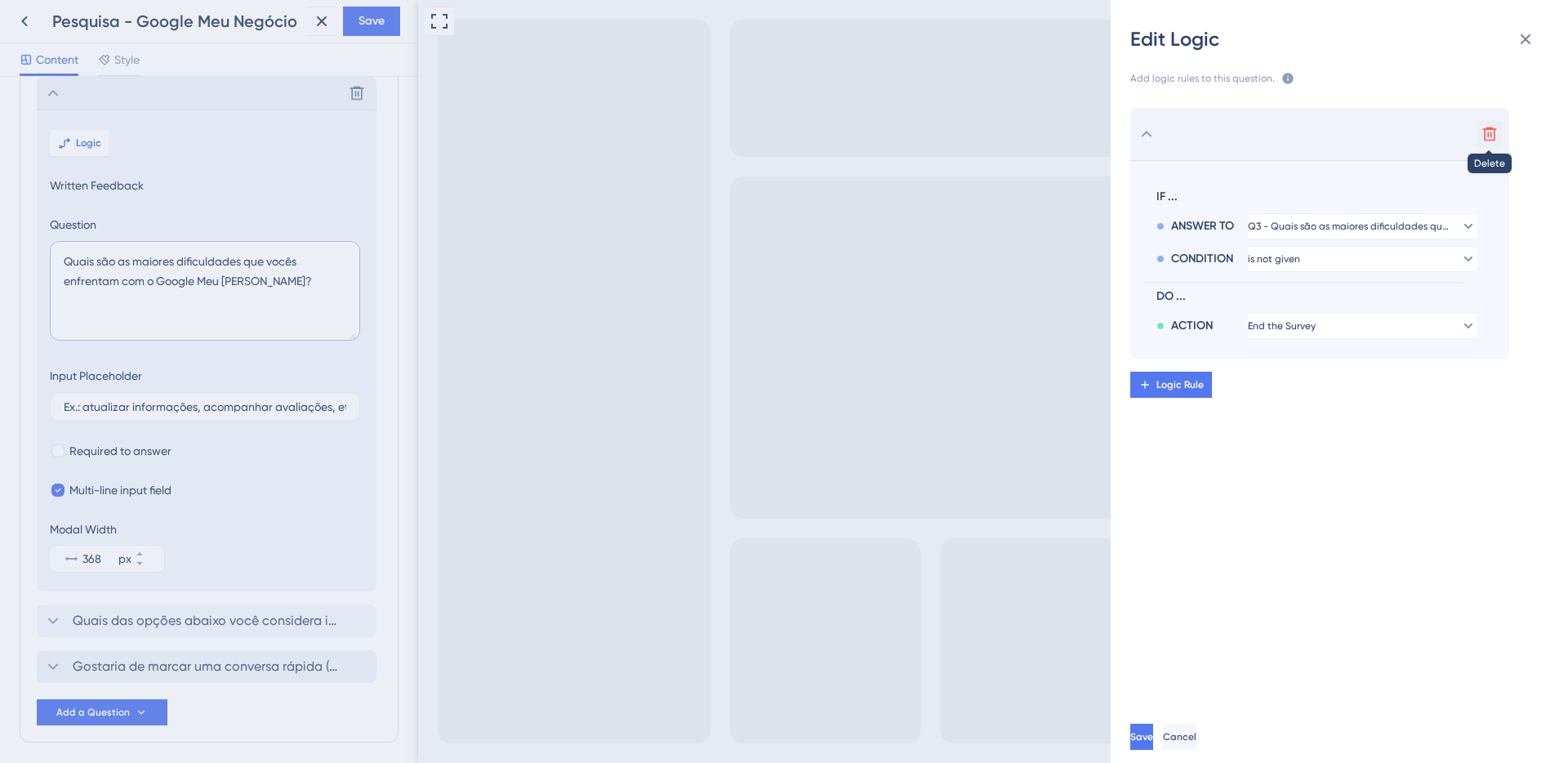
click at [1487, 133] on icon at bounding box center [1490, 134] width 14 height 14
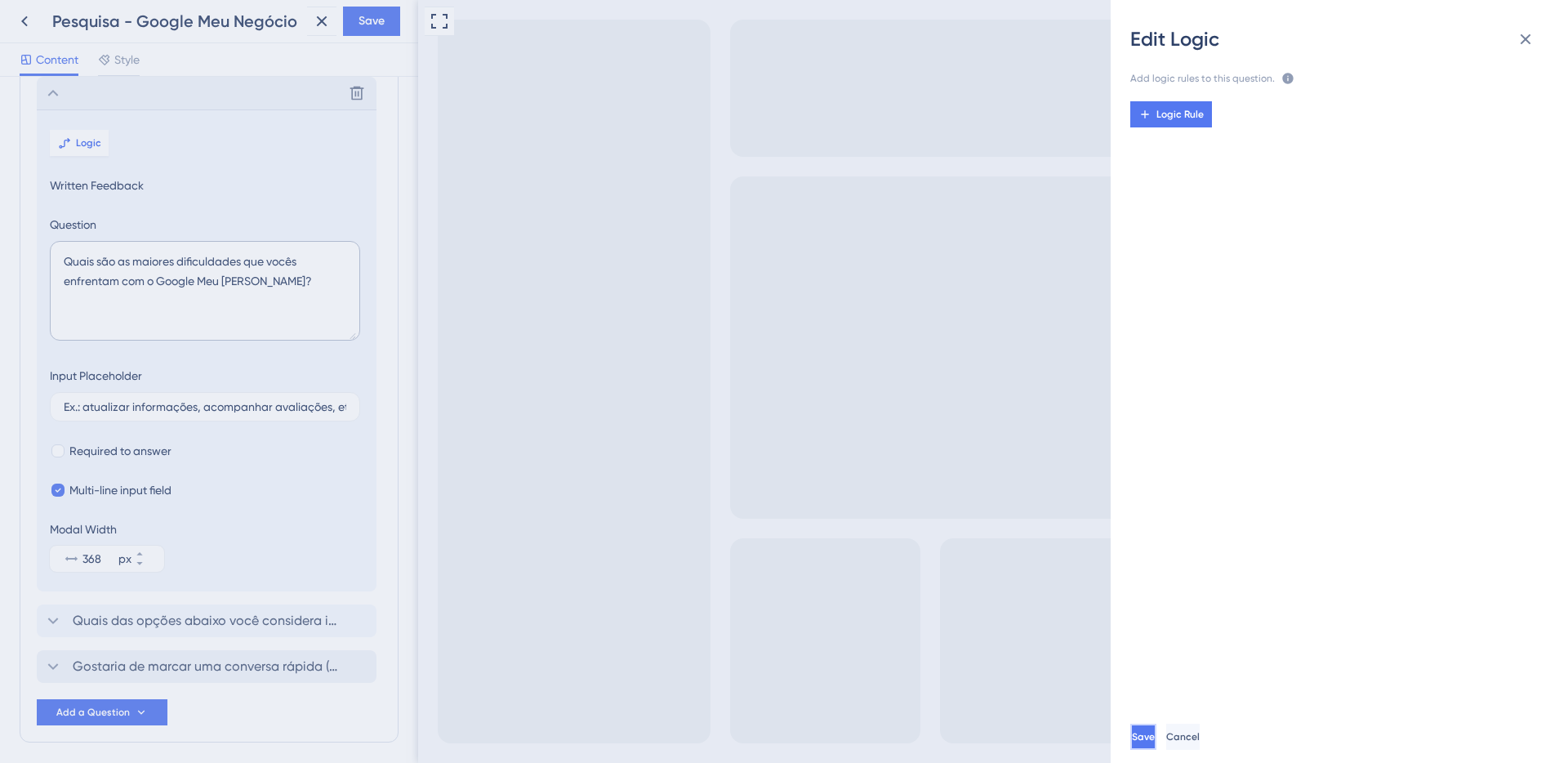
click at [1156, 731] on button "Save" at bounding box center [1143, 737] width 26 height 26
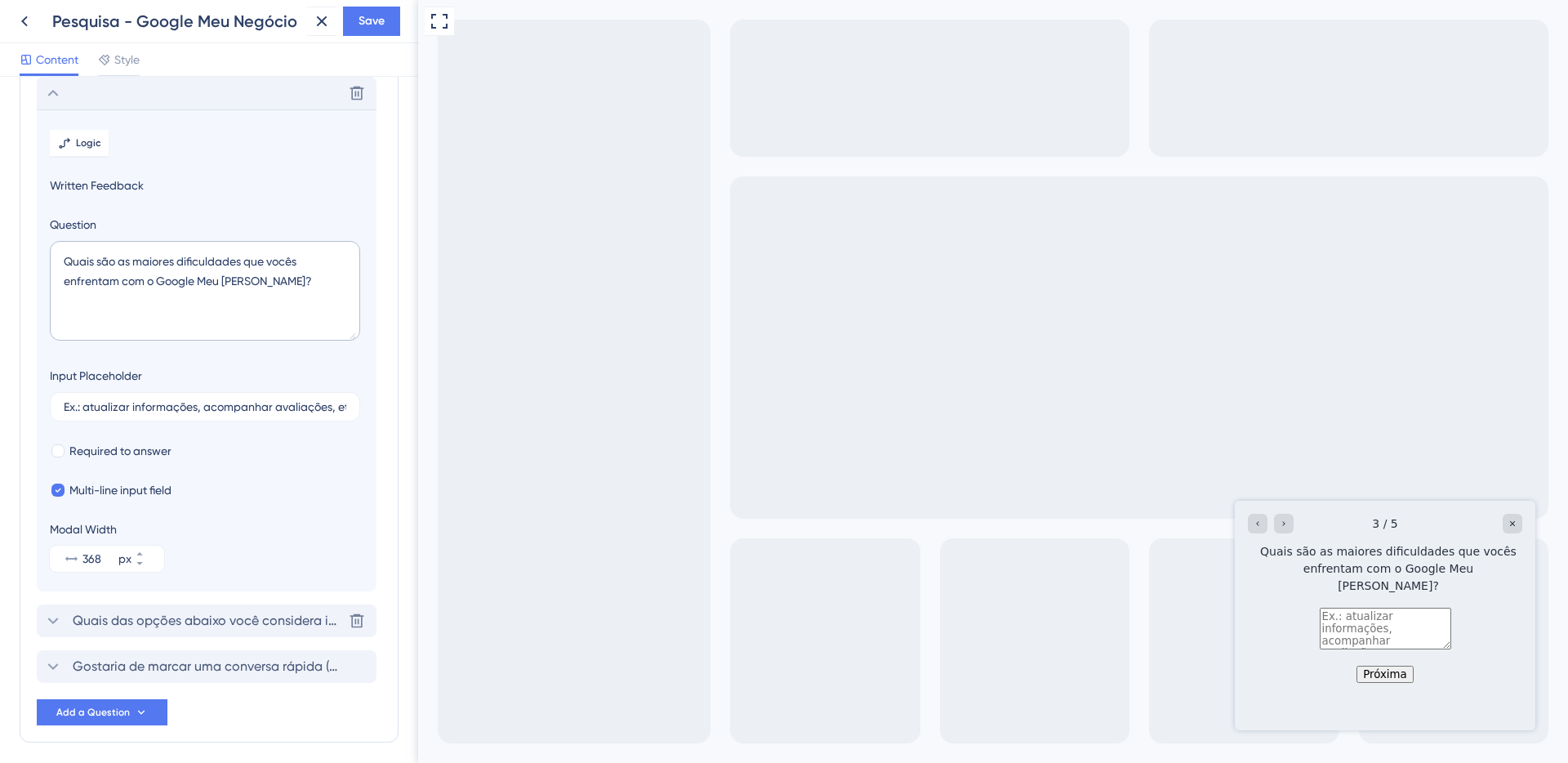
click at [223, 613] on span "Quais das opções abaixo você considera importantes?" at bounding box center [208, 621] width 270 height 20
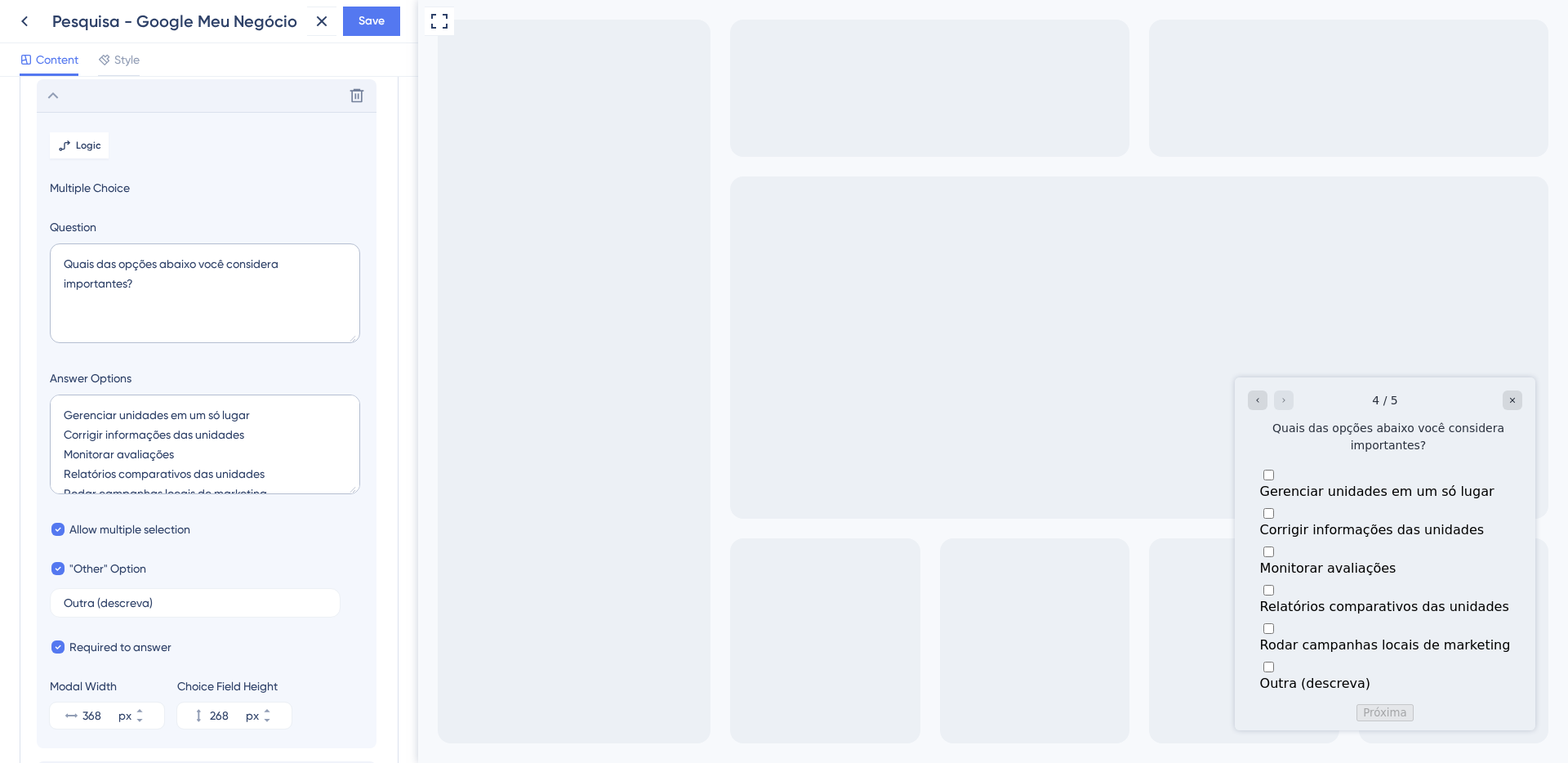
scroll to position [233, 0]
click at [78, 143] on span "Logic" at bounding box center [88, 143] width 25 height 13
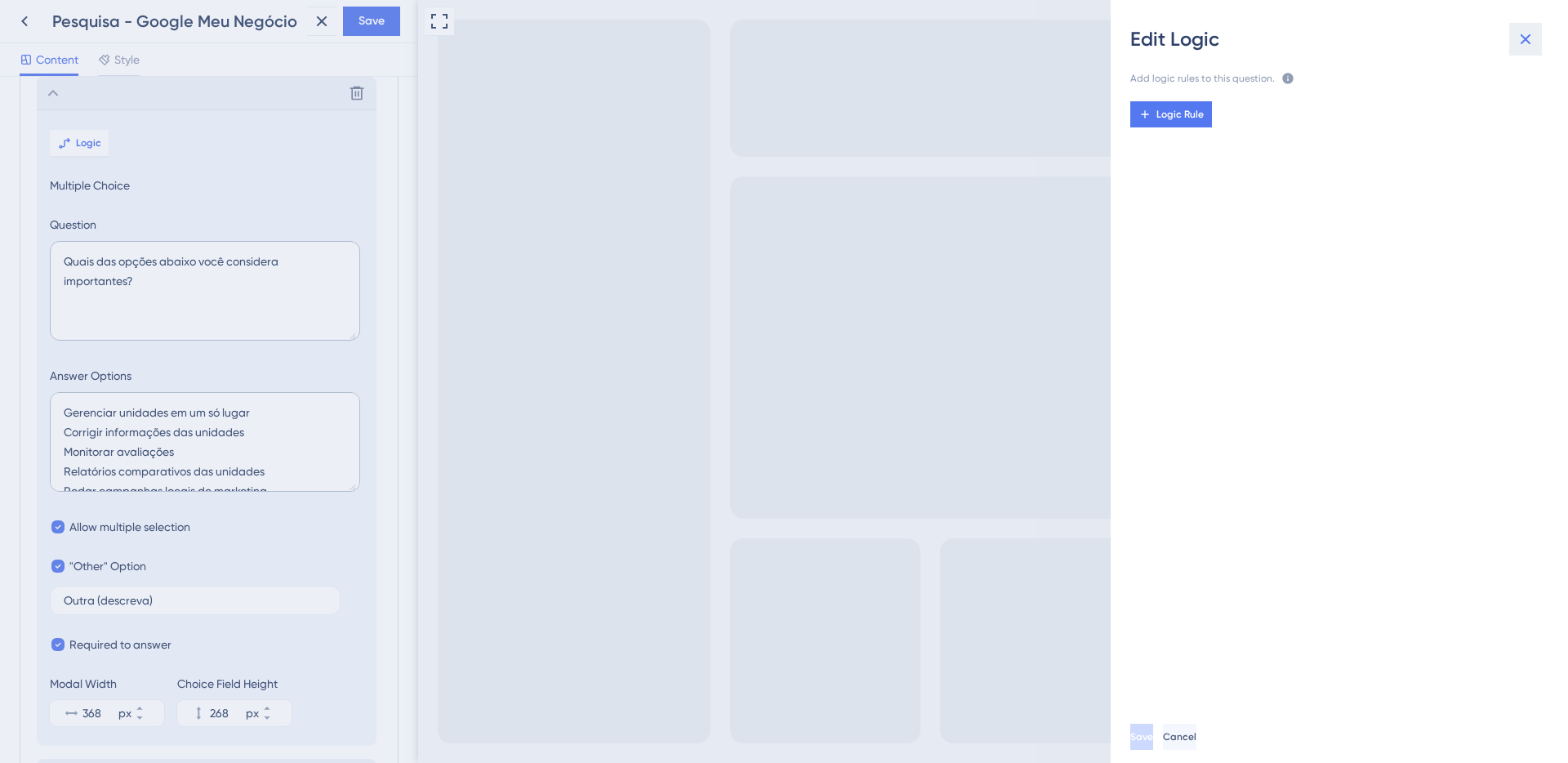
click at [1521, 35] on icon at bounding box center [1526, 39] width 20 height 20
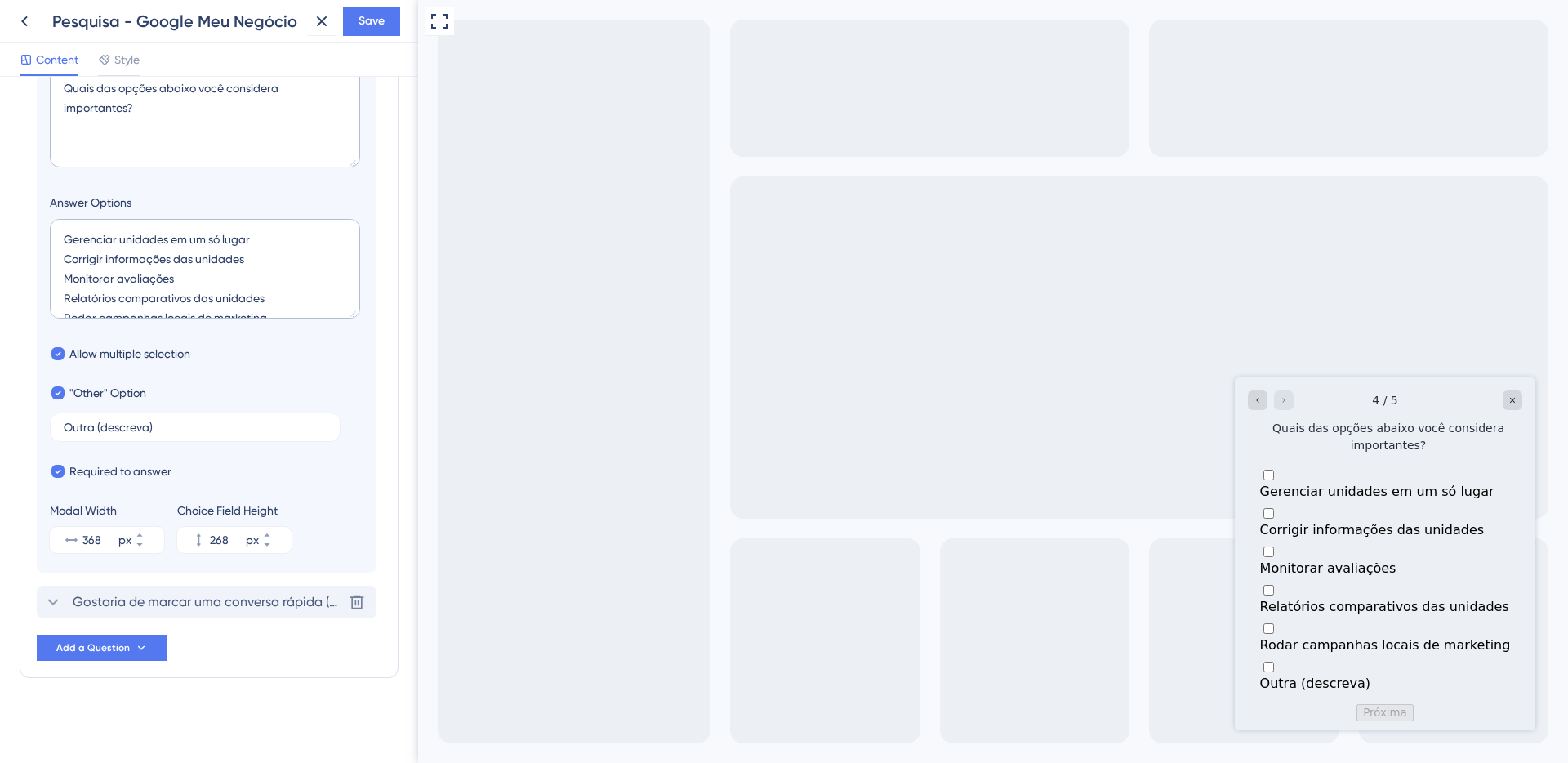
click at [232, 610] on span "Gostaria de marcar uma conversa rápida (máx. 30 min) para nos ajudar a entender…" at bounding box center [208, 602] width 270 height 20
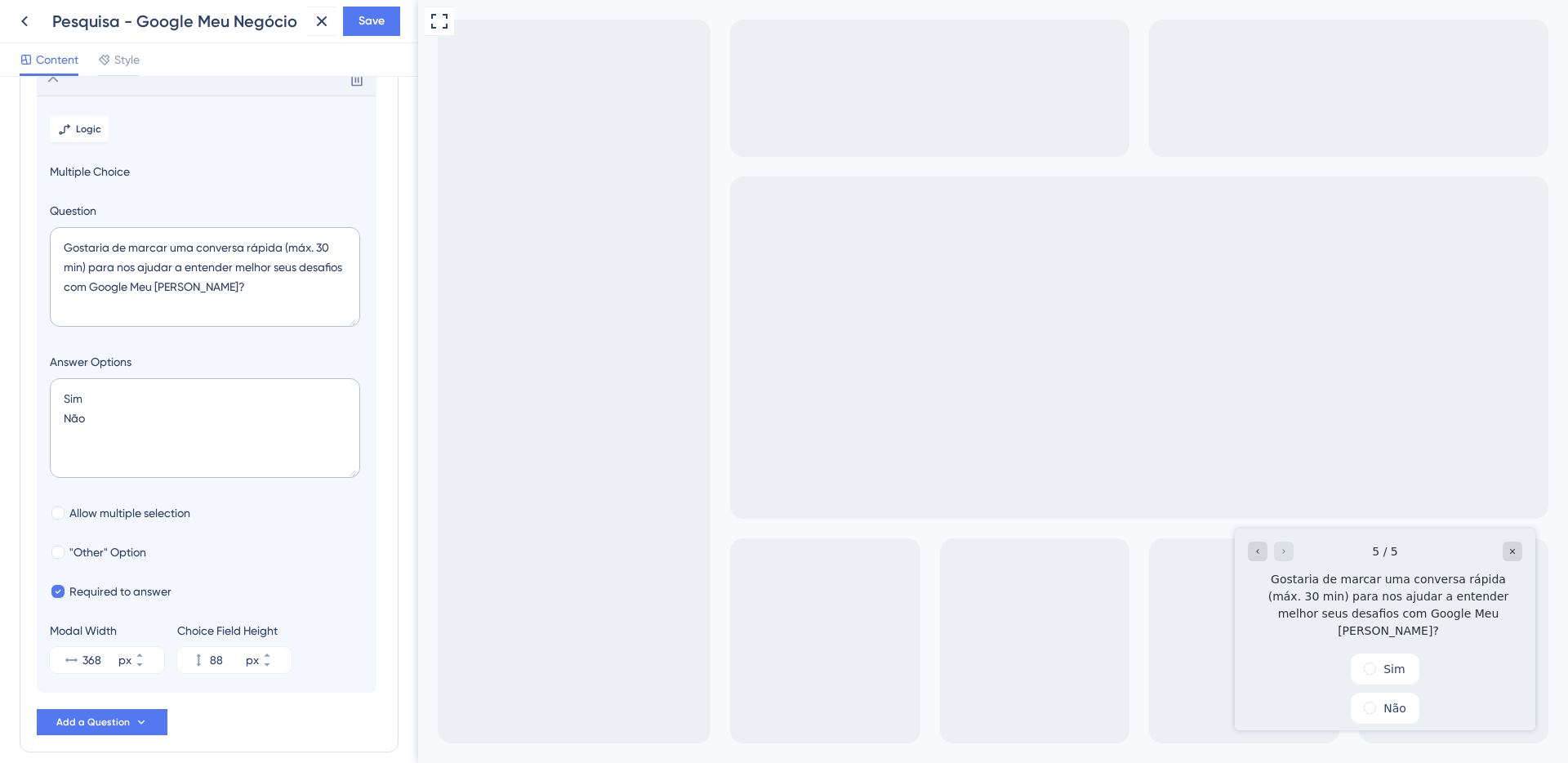
scroll to position [279, 0]
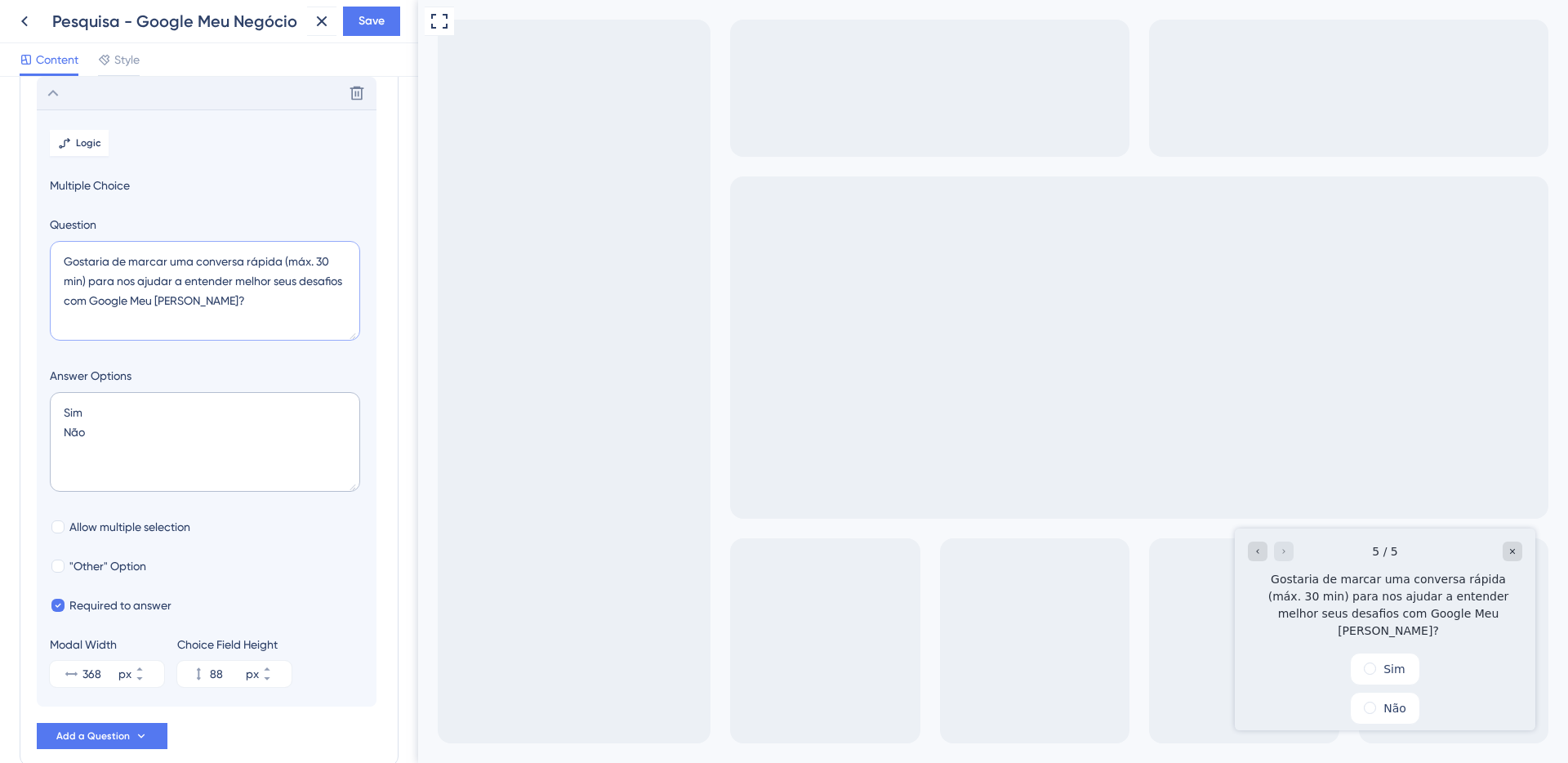
click at [132, 266] on textarea "Gostaria de marcar uma conversa rápida (máx. 30 min) para nos ajudar a entender…" at bounding box center [205, 291] width 310 height 100
click at [132, 265] on textarea "Gostaria de marcar uma conversa rápida (máx. 30 min) para nos ajudar a entender…" at bounding box center [205, 291] width 310 height 100
click at [100, 258] on textarea "Gostaria de marcar uma conversa rápida (máx. 30 min) para nos ajudar a entender…" at bounding box center [205, 291] width 310 height 100
click at [130, 269] on textarea "Gostaria de marcar uma conversa rápida (máx. 30 min) para nos ajudar a entender…" at bounding box center [205, 291] width 310 height 100
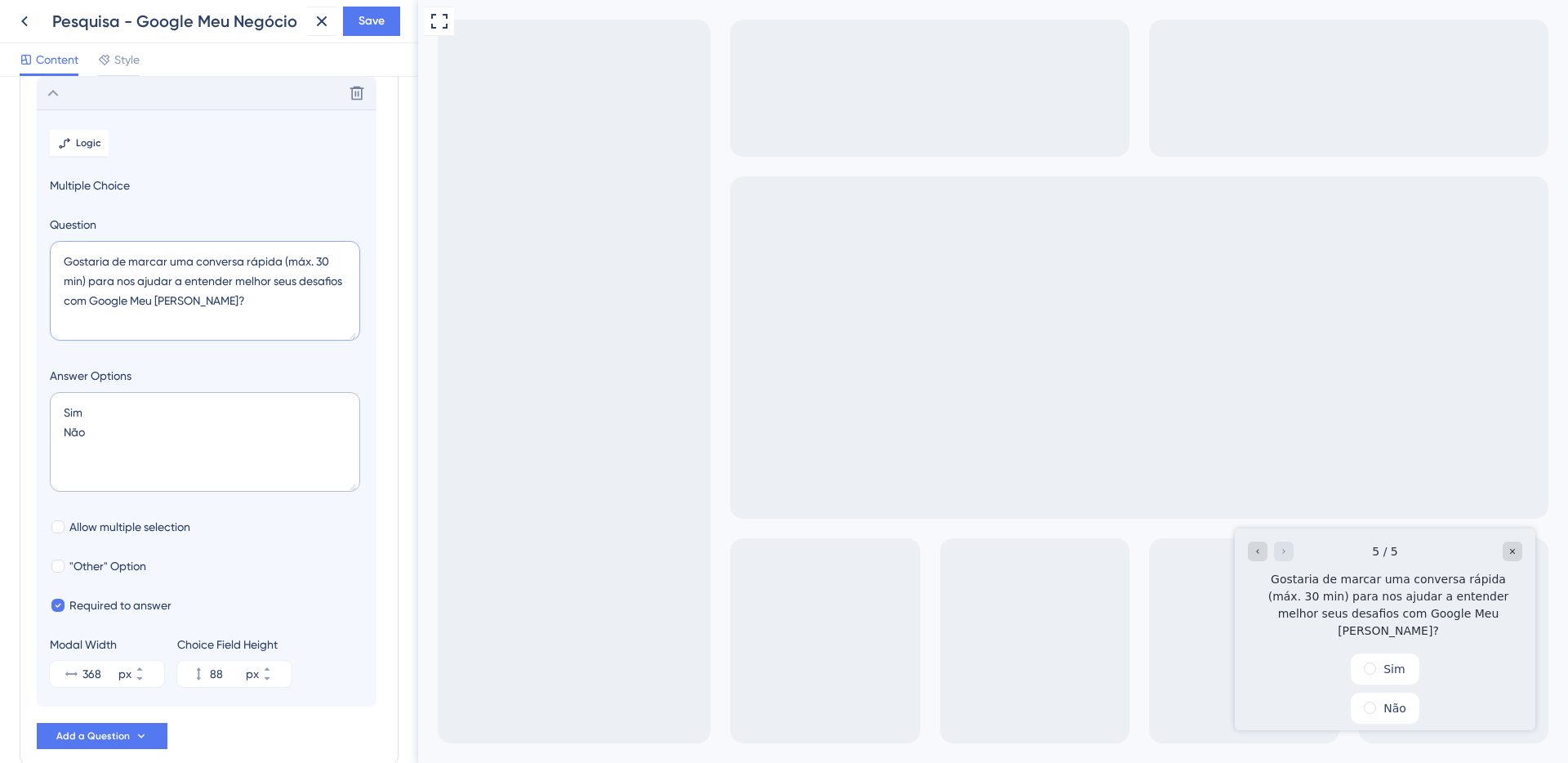
drag, startPoint x: 242, startPoint y: 261, endPoint x: 38, endPoint y: 257, distance: 204.0
click at [38, 257] on section "Logic Multiple Choice Question Gostaria de marcar uma conversa rápida (máx. 30 …" at bounding box center [207, 408] width 340 height 597
click at [176, 255] on textarea "Aceitaria conversar rápida (máx. 30 min) para nos ajudar a entender melhor seus…" at bounding box center [205, 291] width 310 height 100
click at [212, 292] on textarea "Aceitaria conversar com a gente (máx. 30 min) para nos ajudar a entender melhor…" at bounding box center [205, 291] width 310 height 100
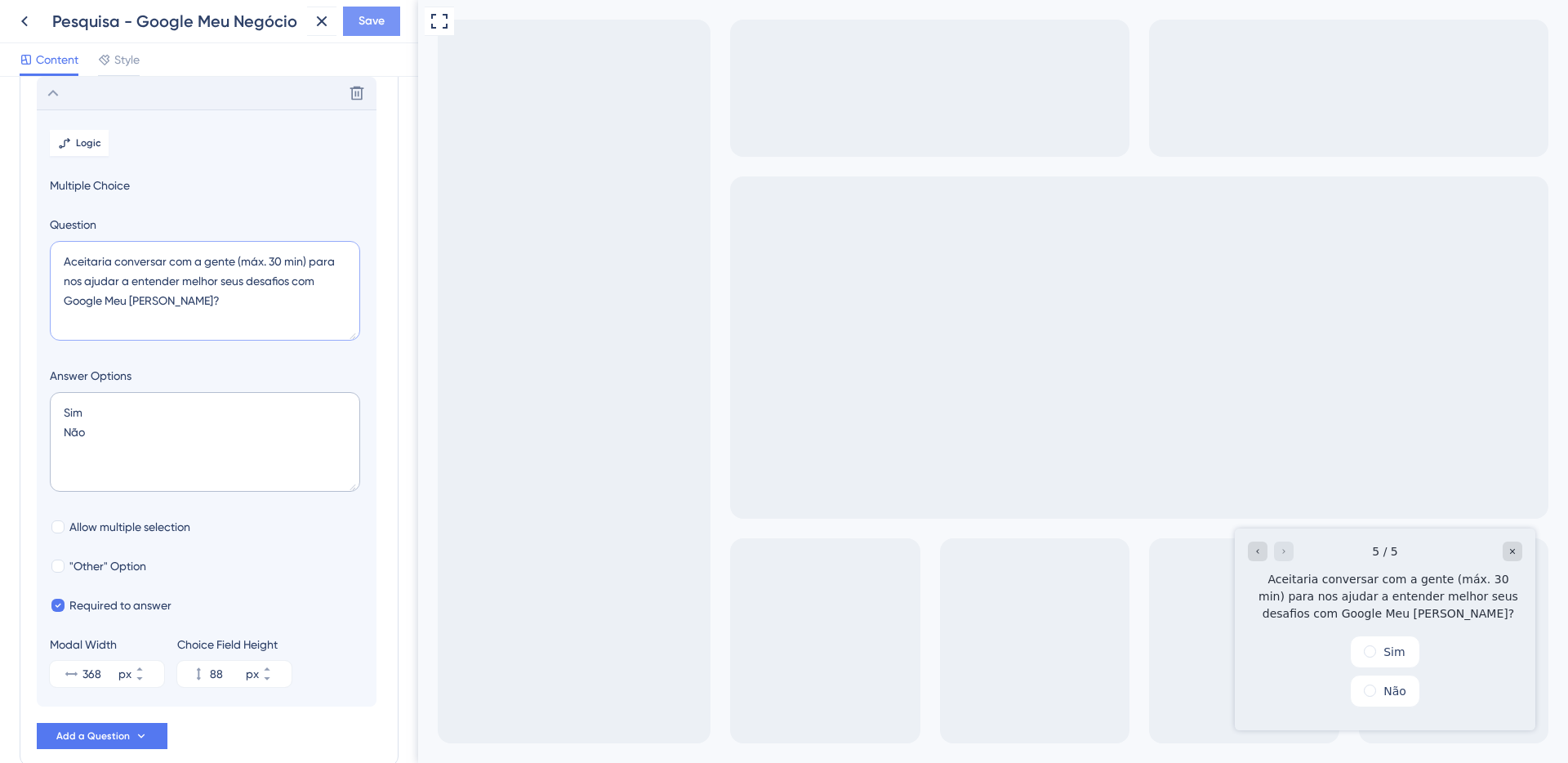
type textarea "Aceitaria conversar com a gente (máx. 30 min) para nos ajudar a entender melhor…"
click at [362, 12] on span "Save" at bounding box center [372, 21] width 26 height 20
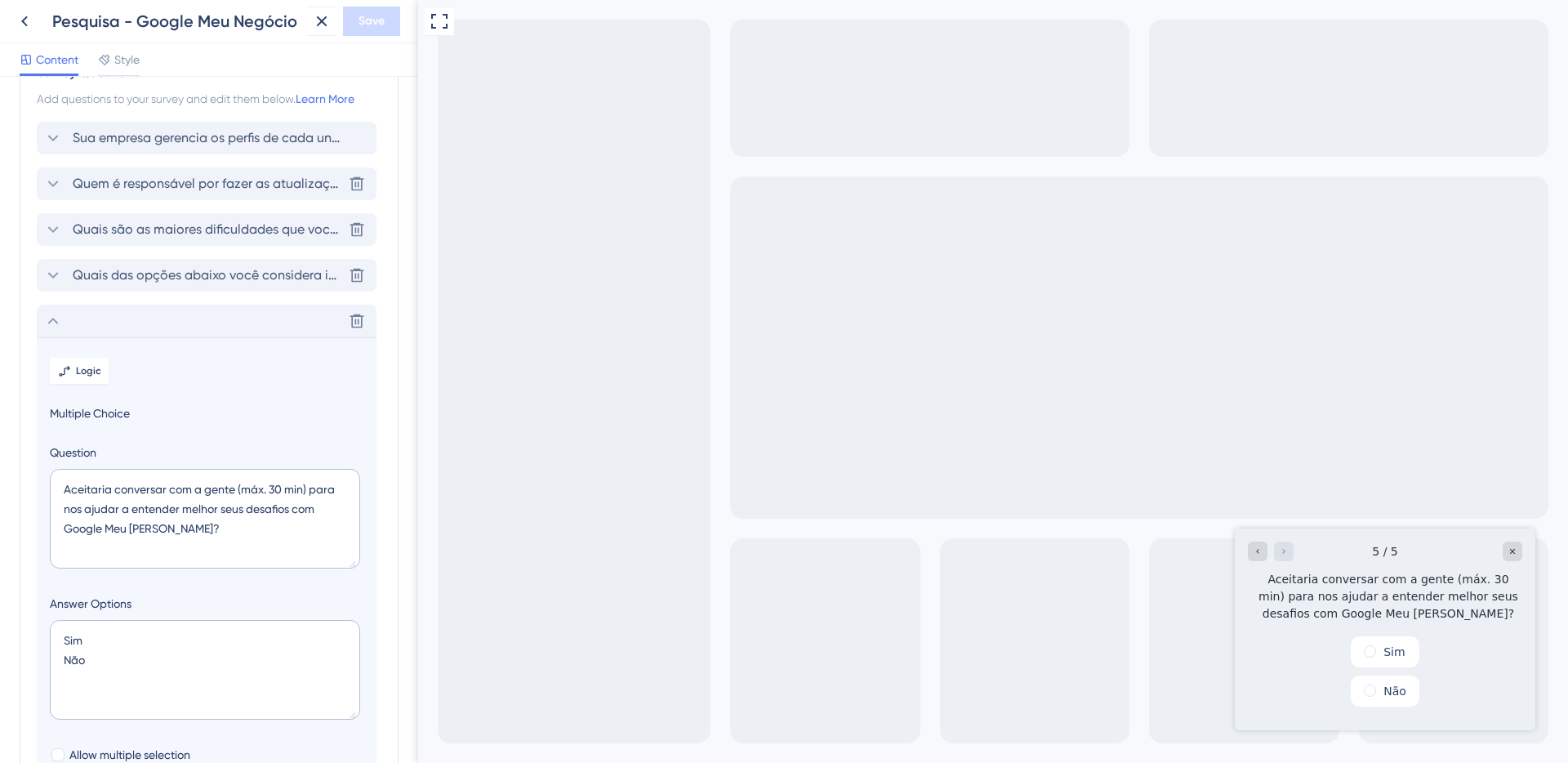
scroll to position [0, 0]
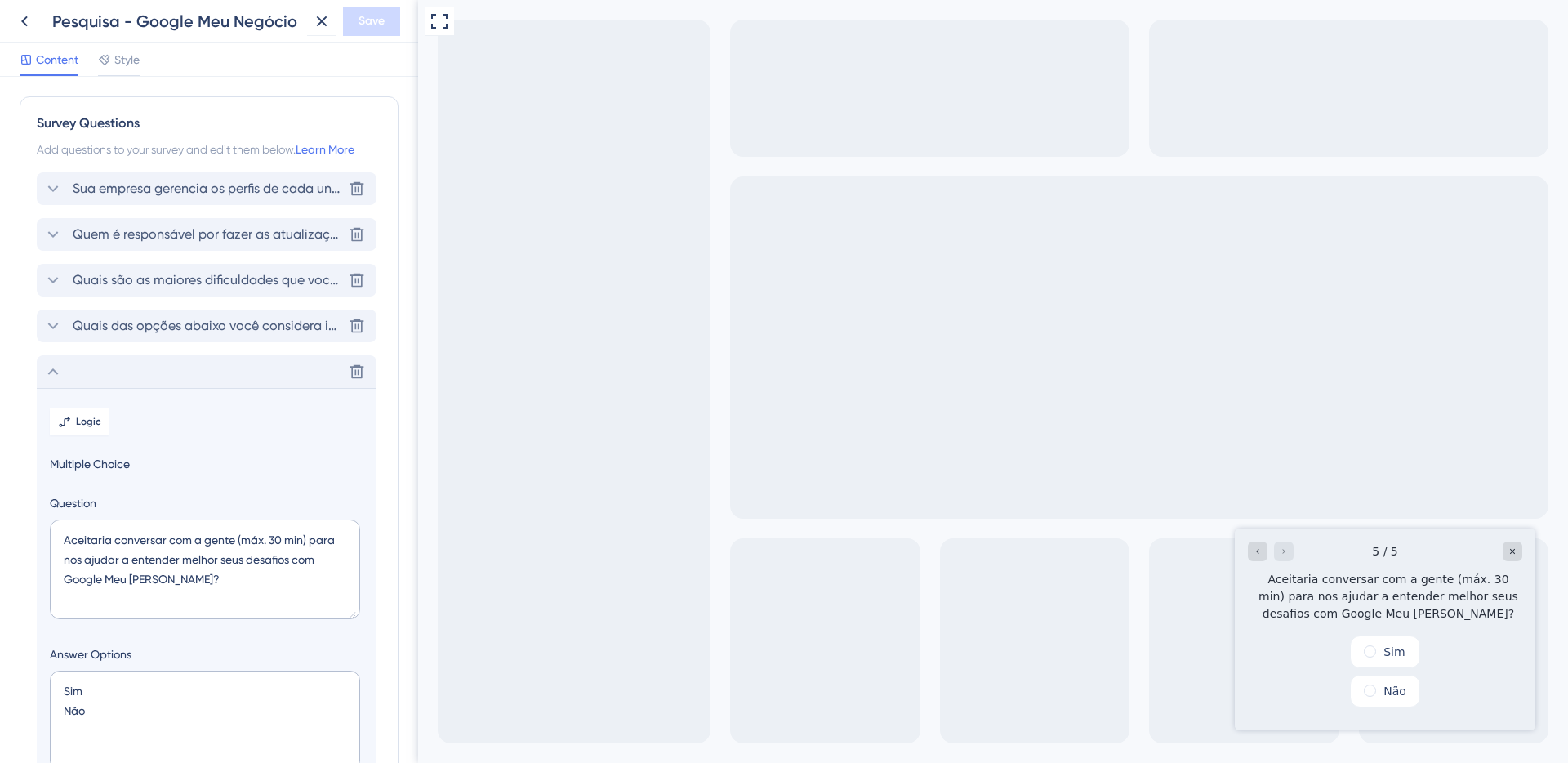
click at [118, 175] on div "Sua empresa gerencia os perfis de cada unidade no Google? (Google Meu Negócio —…" at bounding box center [207, 189] width 340 height 33
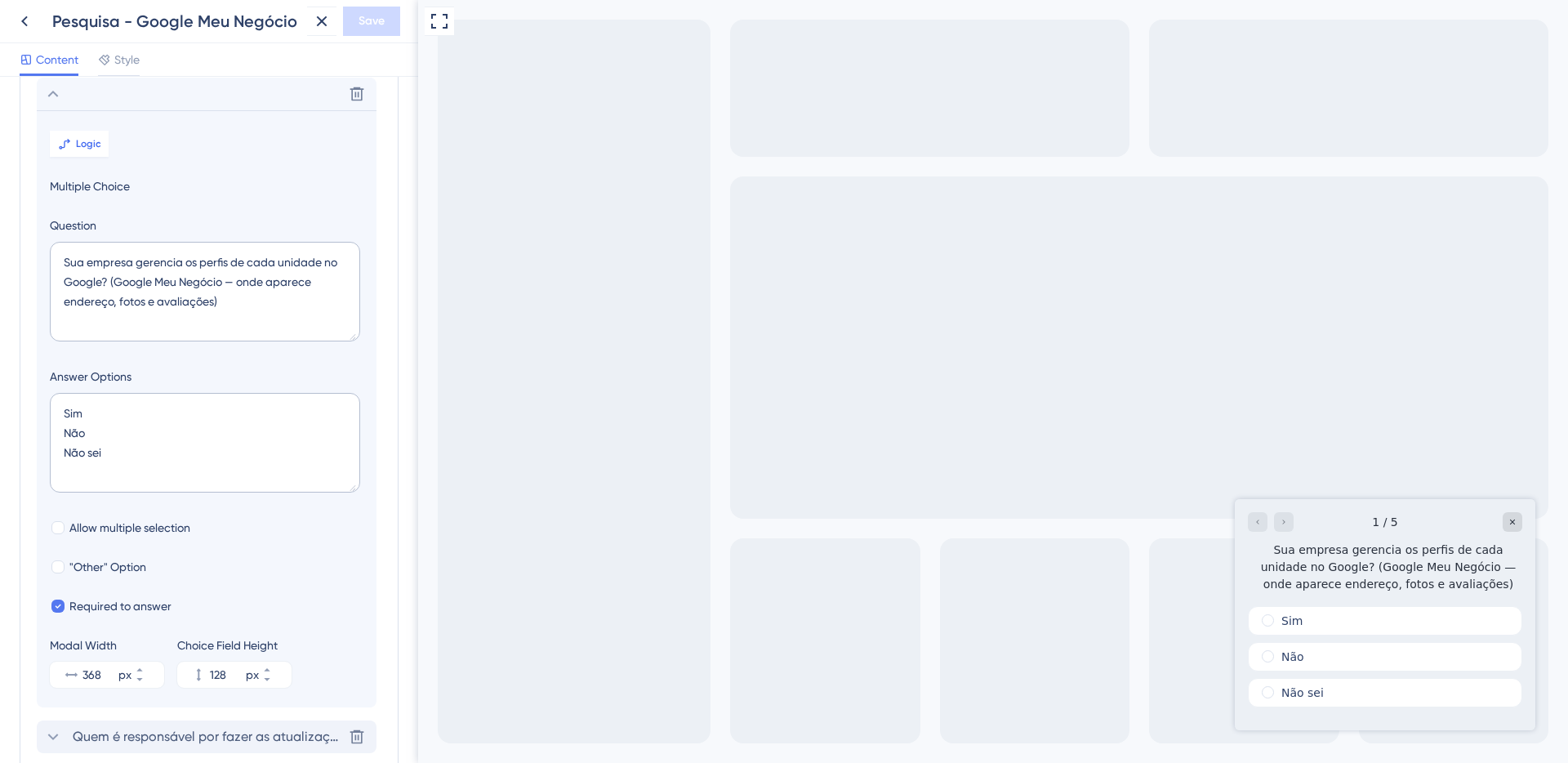
scroll to position [96, 0]
click at [77, 131] on button "Logic" at bounding box center [79, 143] width 59 height 26
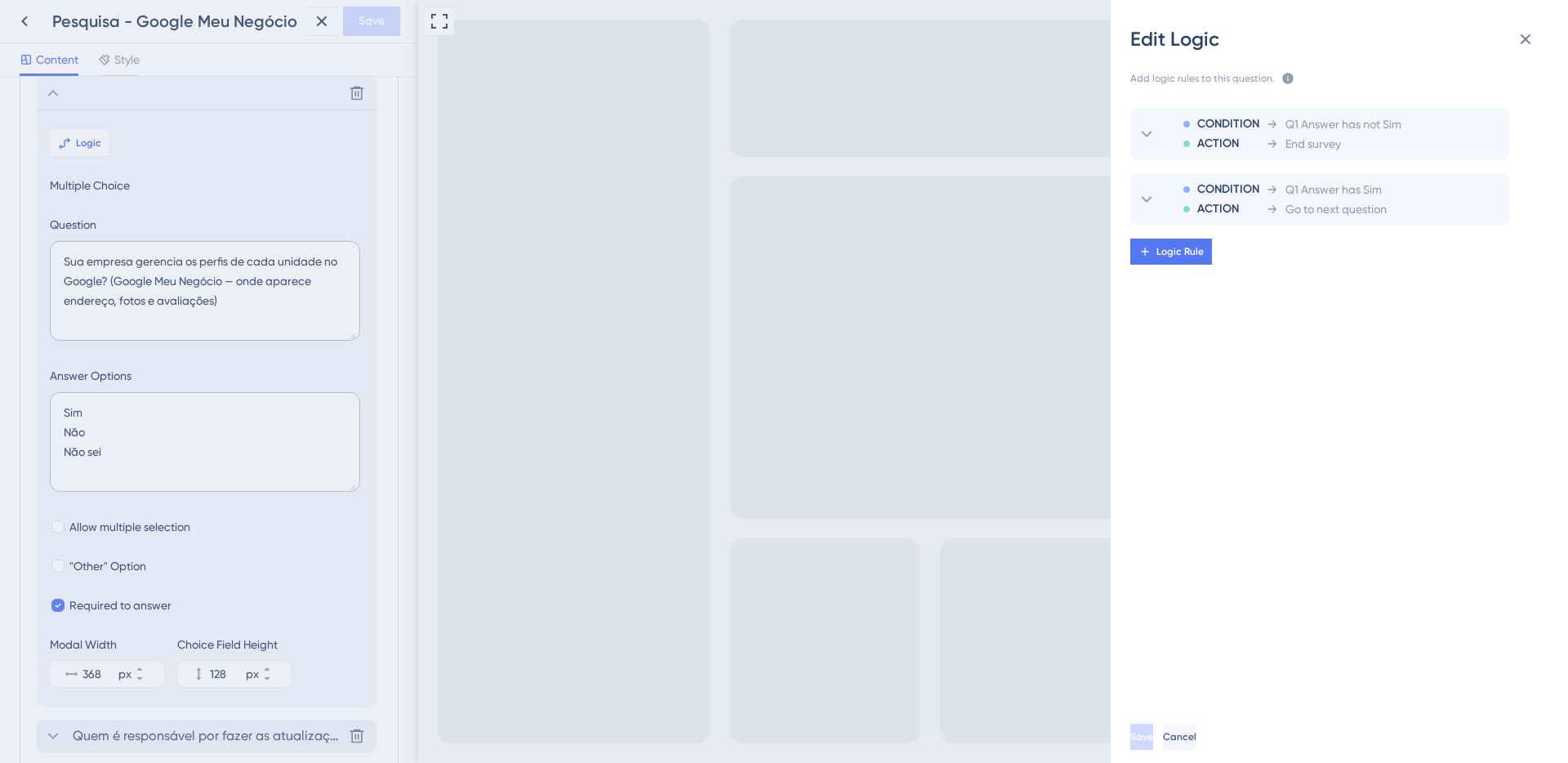
click at [87, 738] on div "Edit Logic Add logic rules to this question. The rules will apply after this qu…" at bounding box center [784, 382] width 1568 height 763
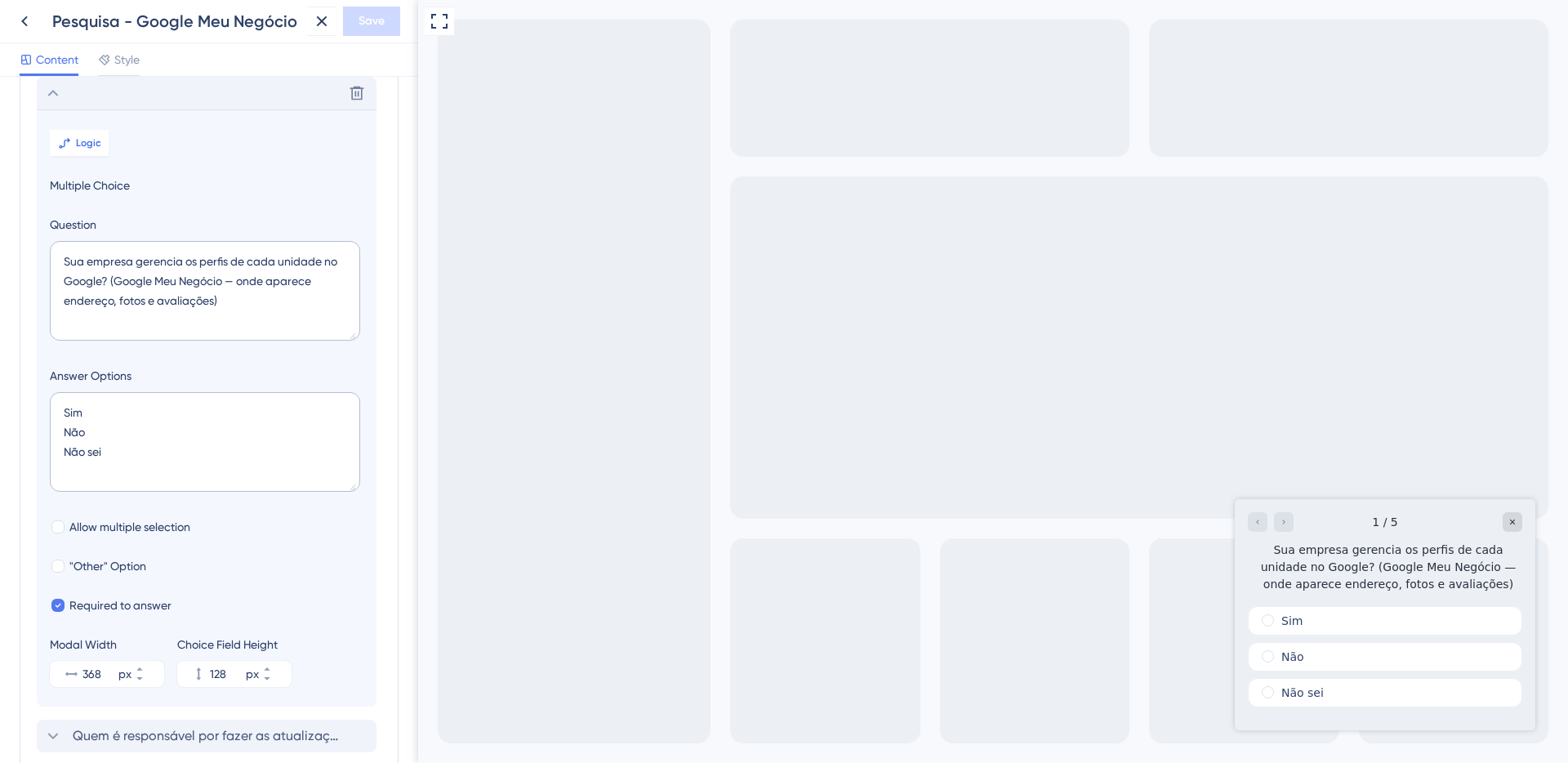
click at [102, 87] on div "Delete" at bounding box center [207, 93] width 340 height 33
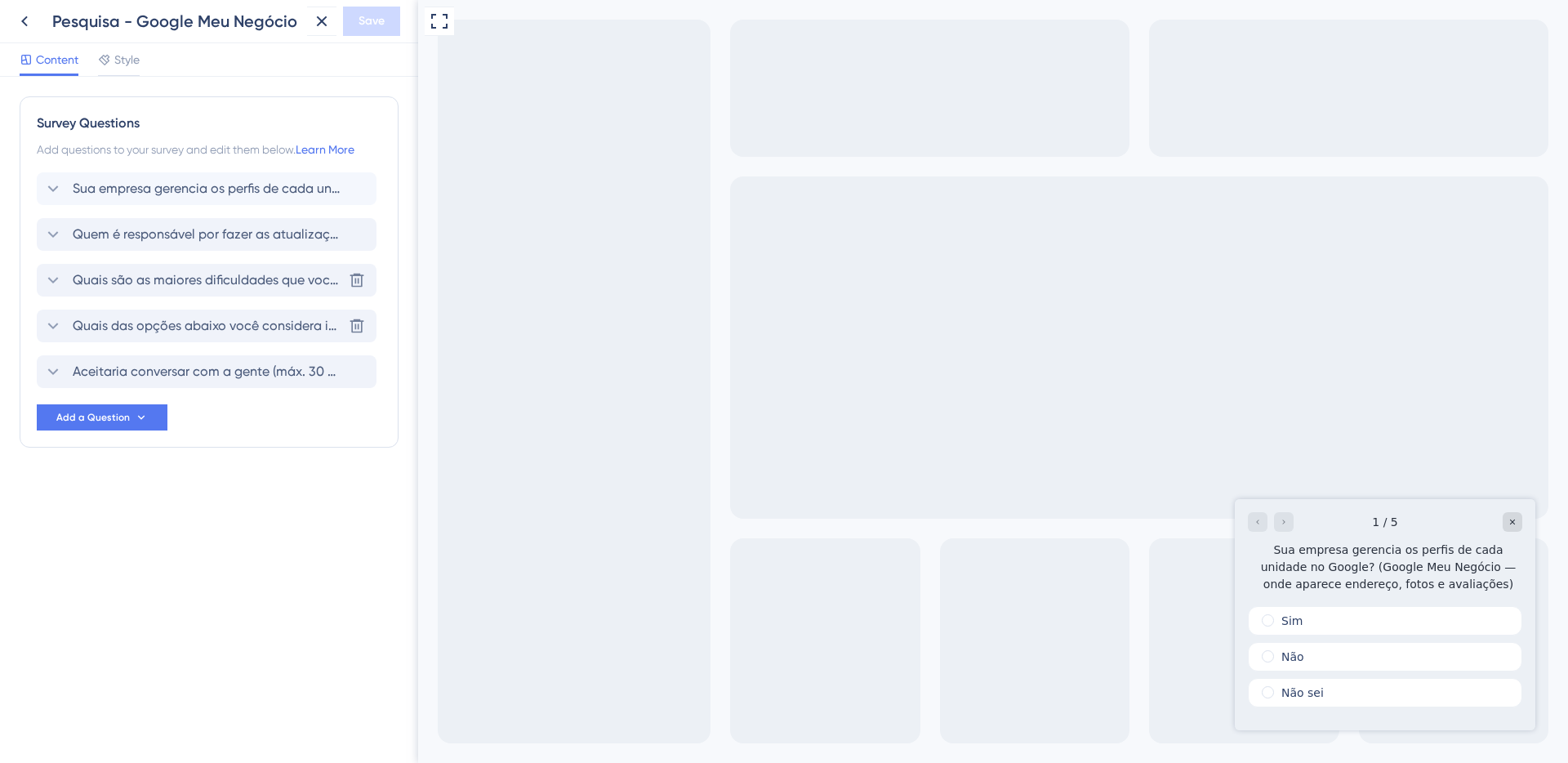
click at [77, 226] on span "Quem é responsável por fazer as atualizações das informações do Google Meu Negó…" at bounding box center [208, 234] width 270 height 20
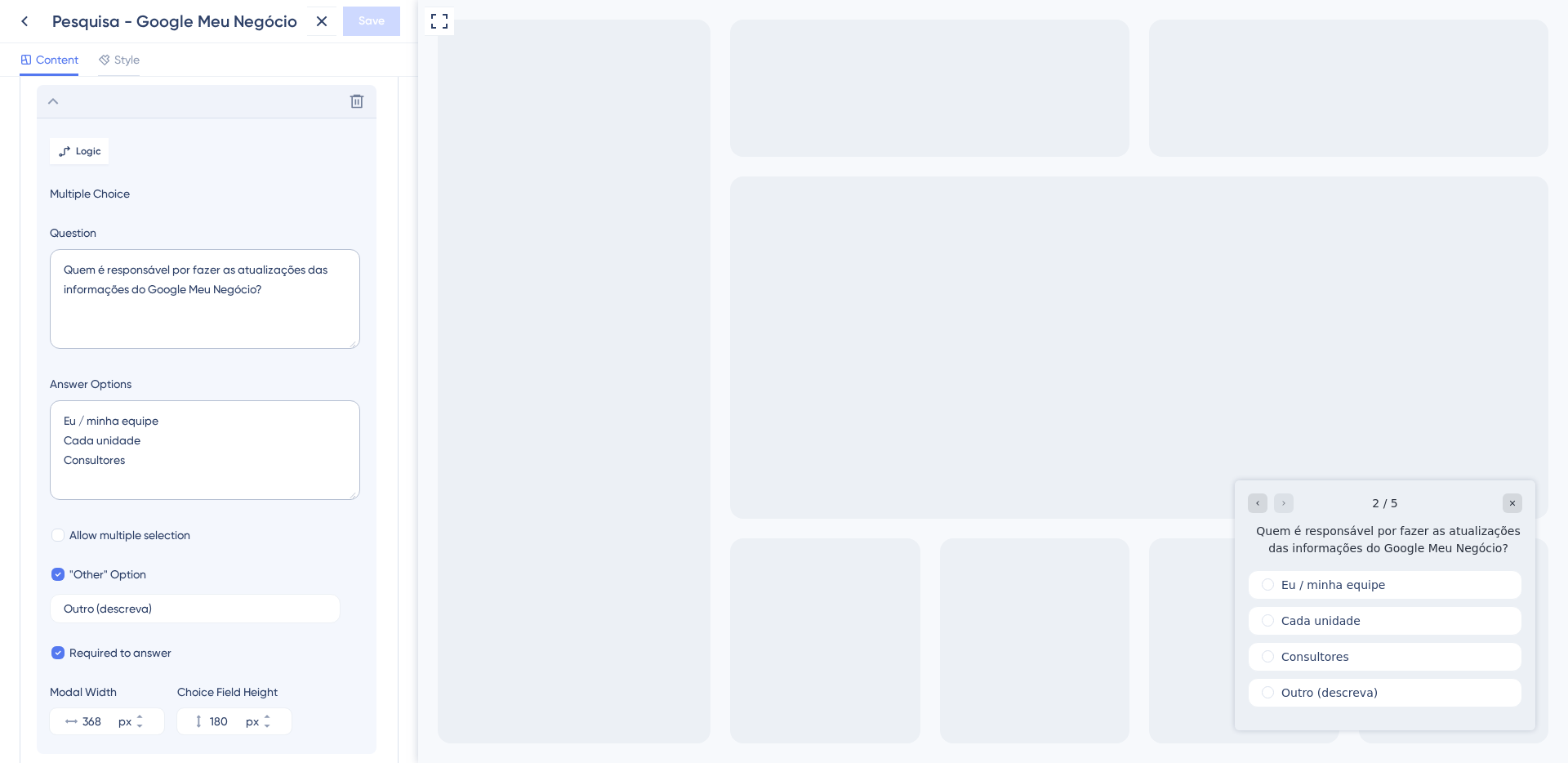
scroll to position [141, 0]
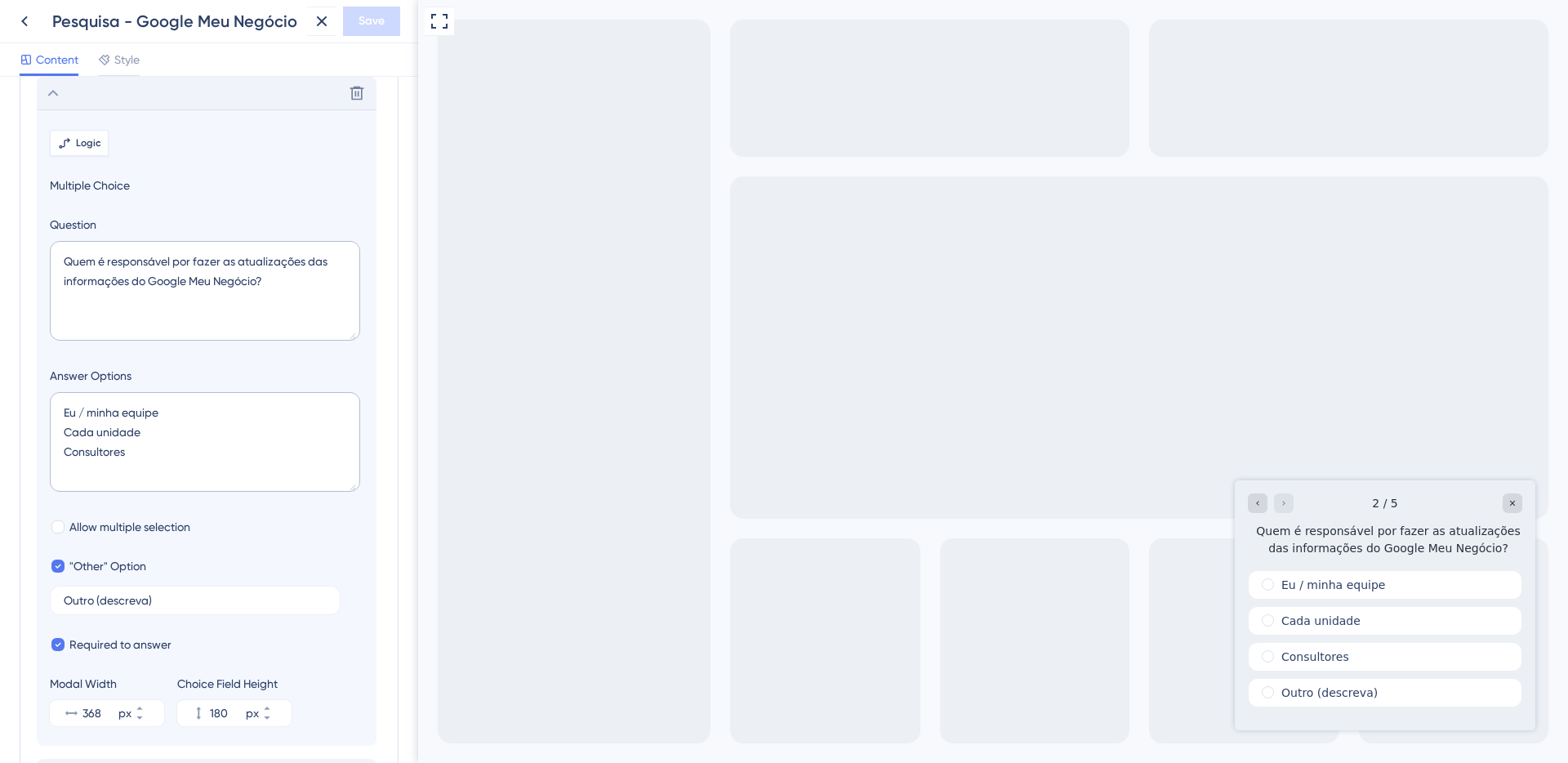
click at [101, 141] on button "Logic" at bounding box center [79, 143] width 59 height 26
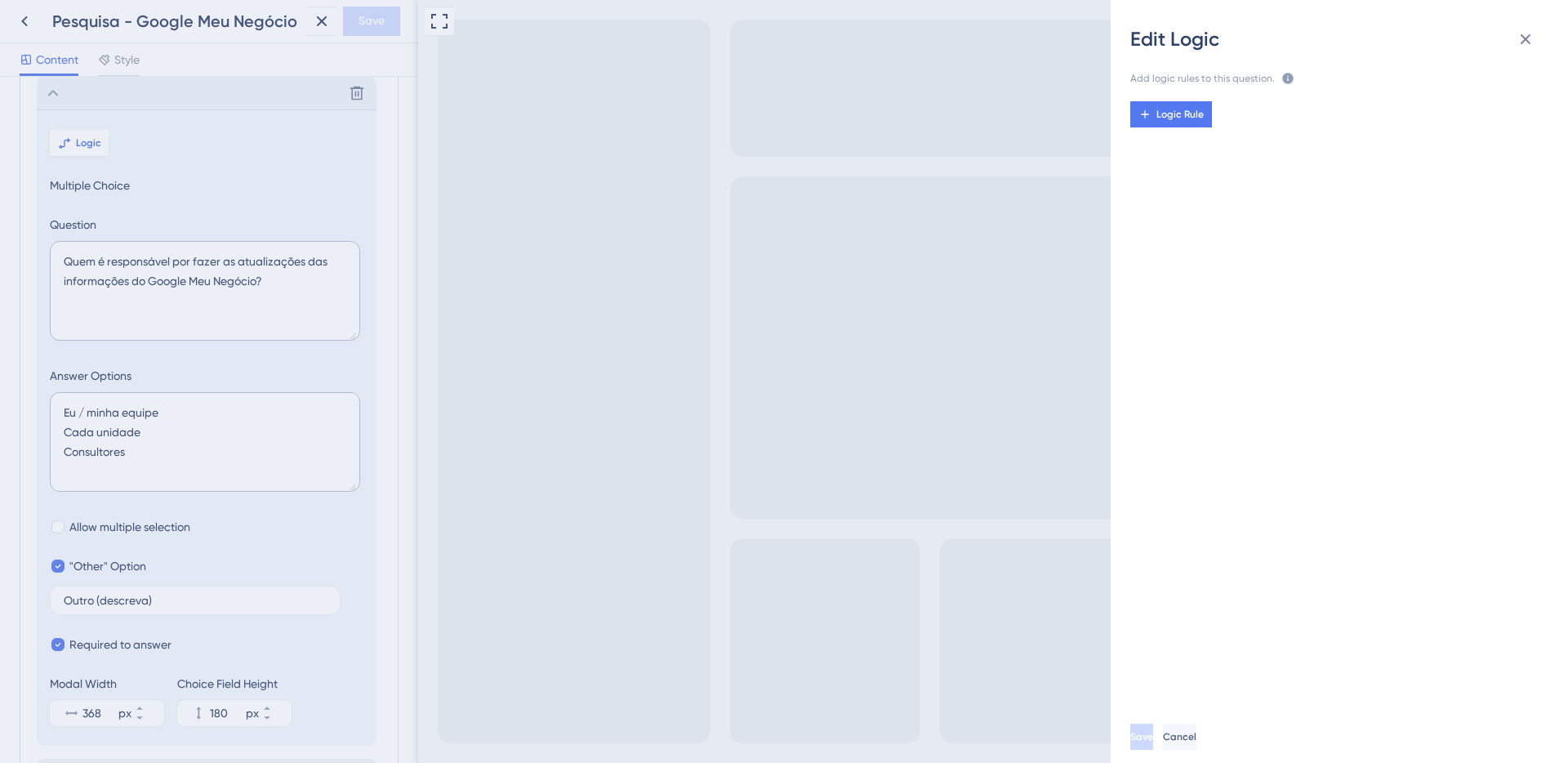
click at [101, 141] on div "Edit Logic Add logic rules to this question. The rules will apply after this qu…" at bounding box center [784, 382] width 1568 height 763
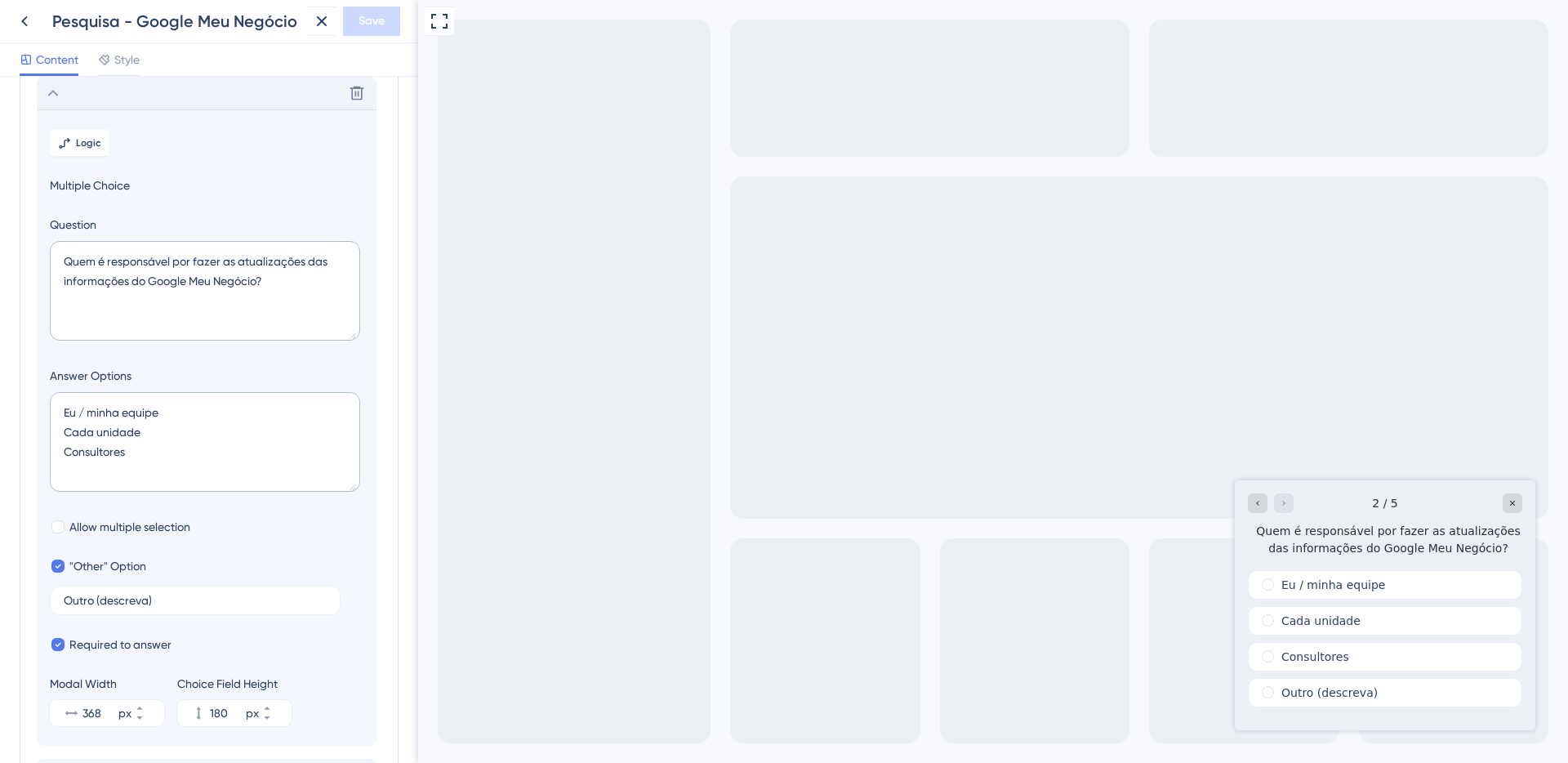
click at [97, 111] on section "Logic Multiple Choice Question Quem é responsável por fazer as atualizações das…" at bounding box center [207, 427] width 340 height 636
click at [86, 102] on div "Delete" at bounding box center [207, 93] width 340 height 33
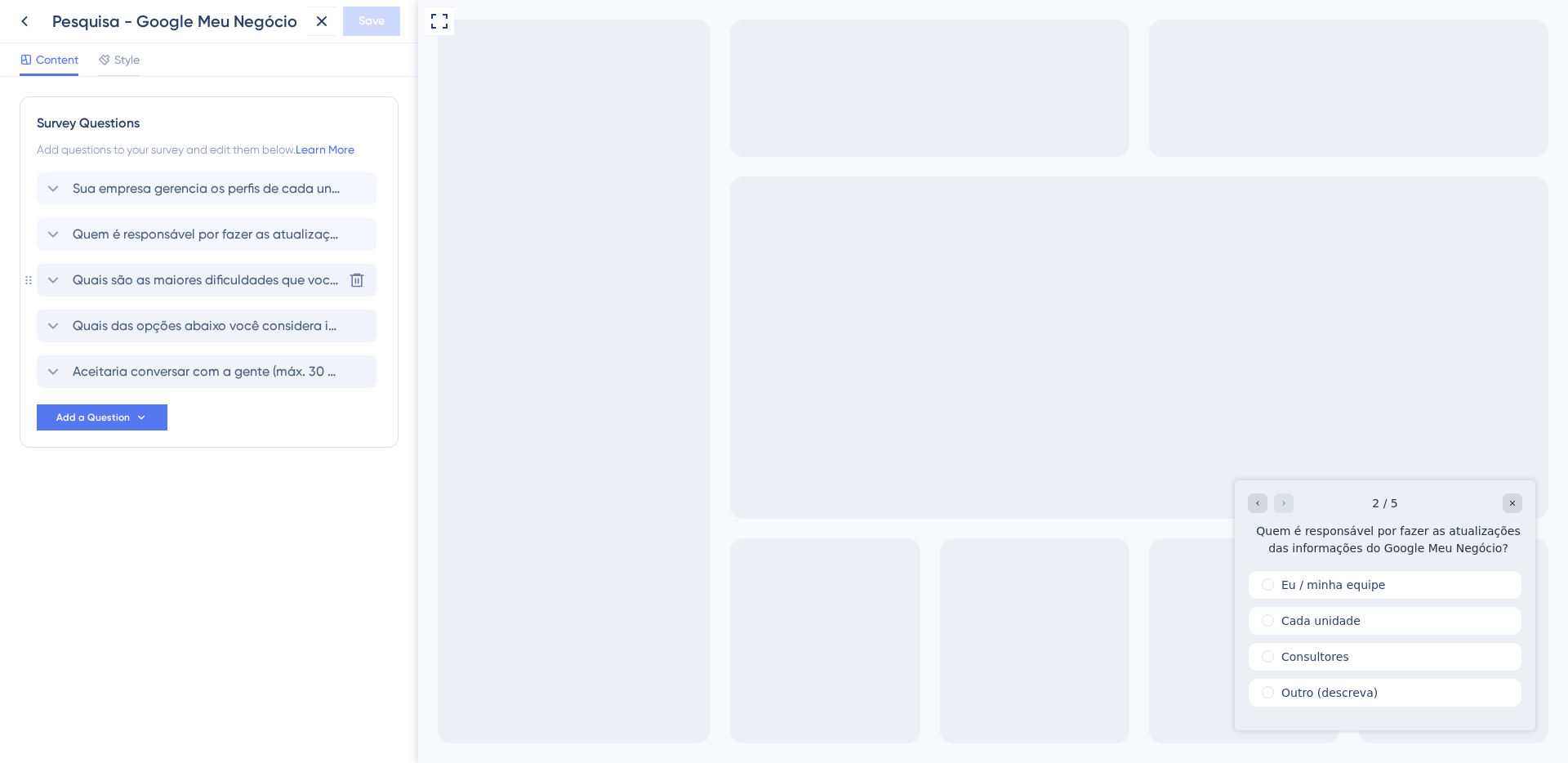
click at [136, 279] on span "Quais são as maiores dificuldades que vocês enfrentam com o Google Meu [PERSON_…" at bounding box center [208, 280] width 270 height 20
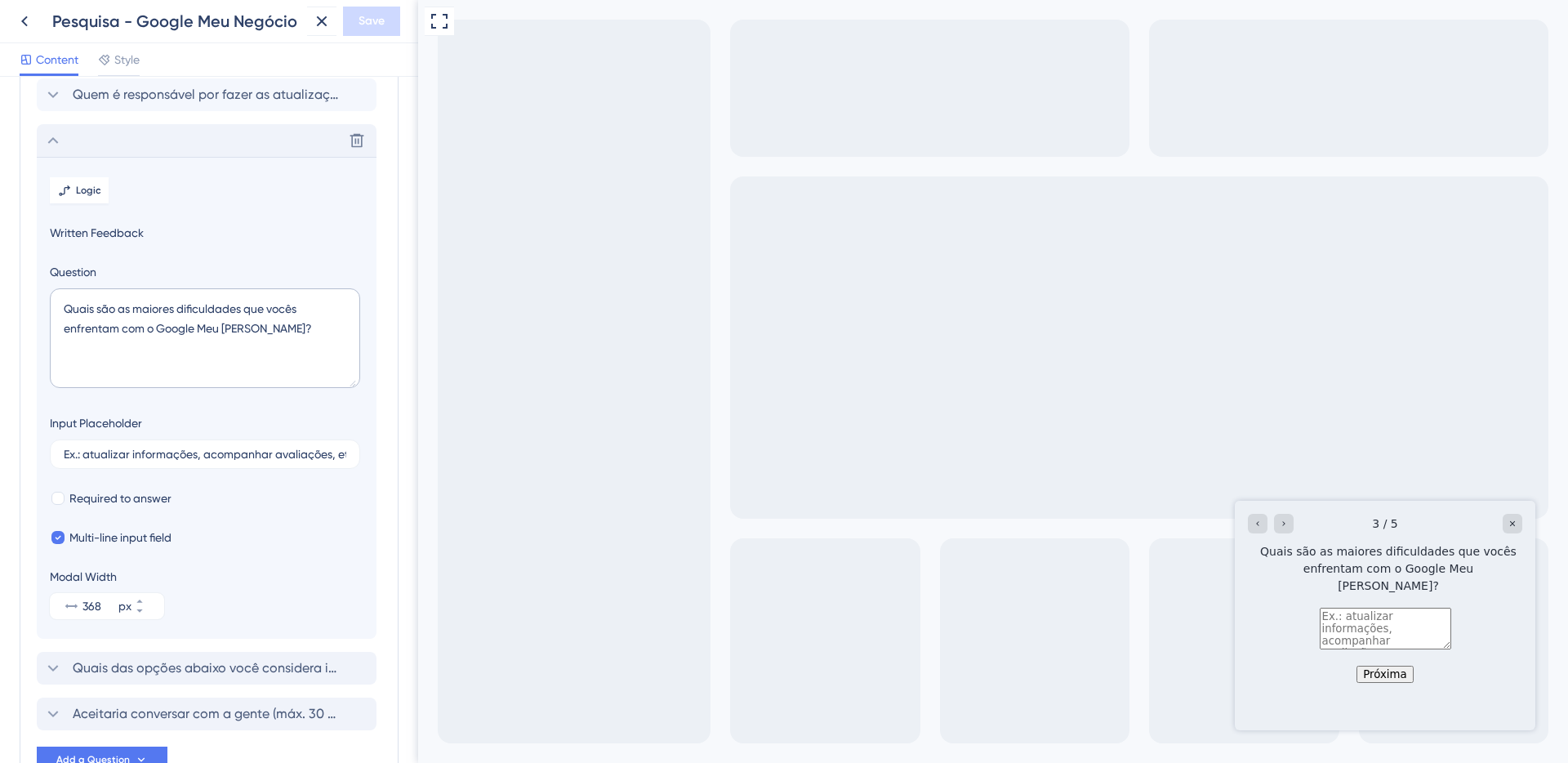
scroll to position [104, 0]
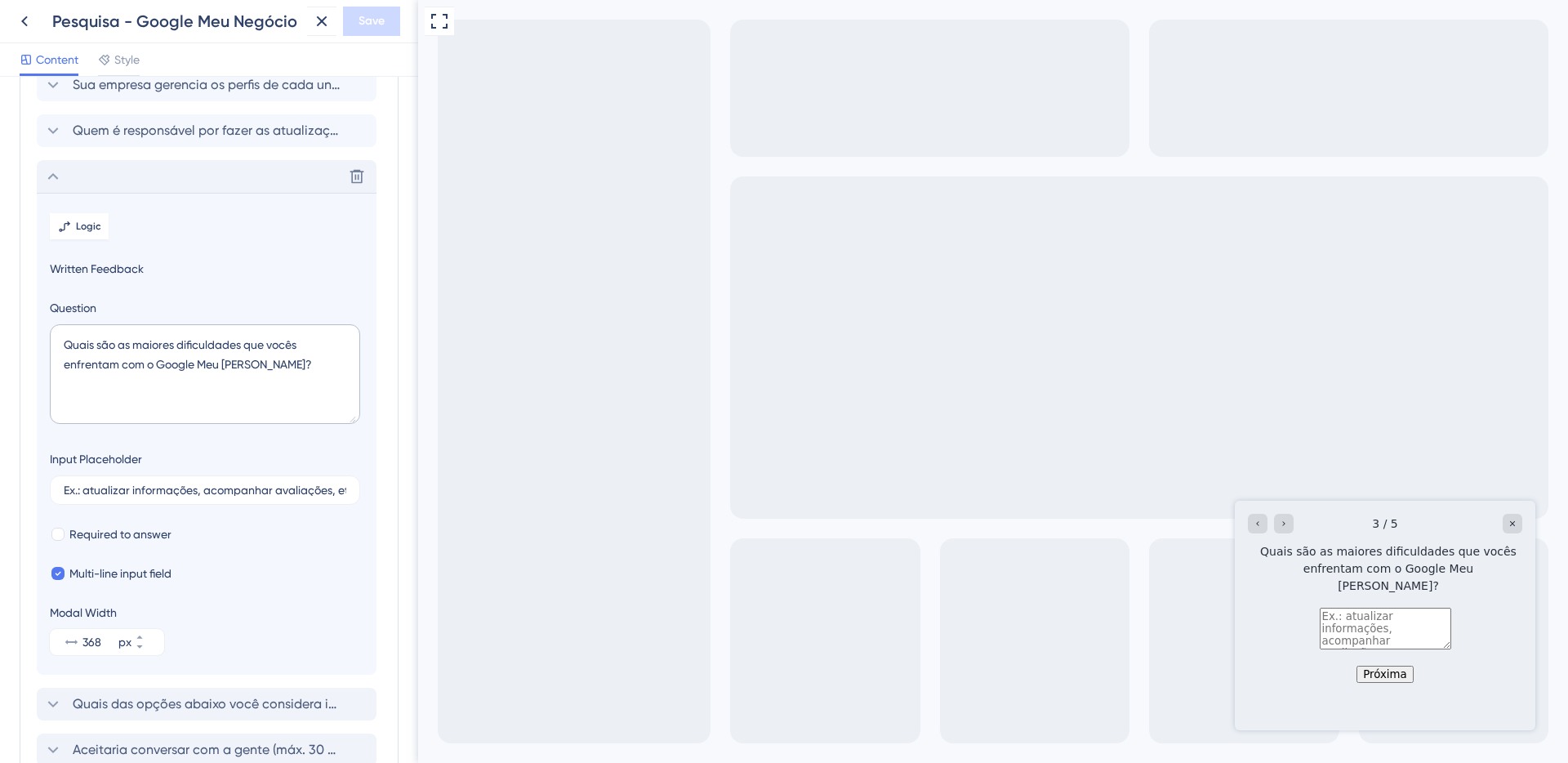
click at [75, 199] on section "Logic Written Feedback Question Quais são as maiores dificuldades que vocês enf…" at bounding box center [207, 434] width 340 height 482
click at [73, 224] on button "Logic" at bounding box center [79, 226] width 59 height 26
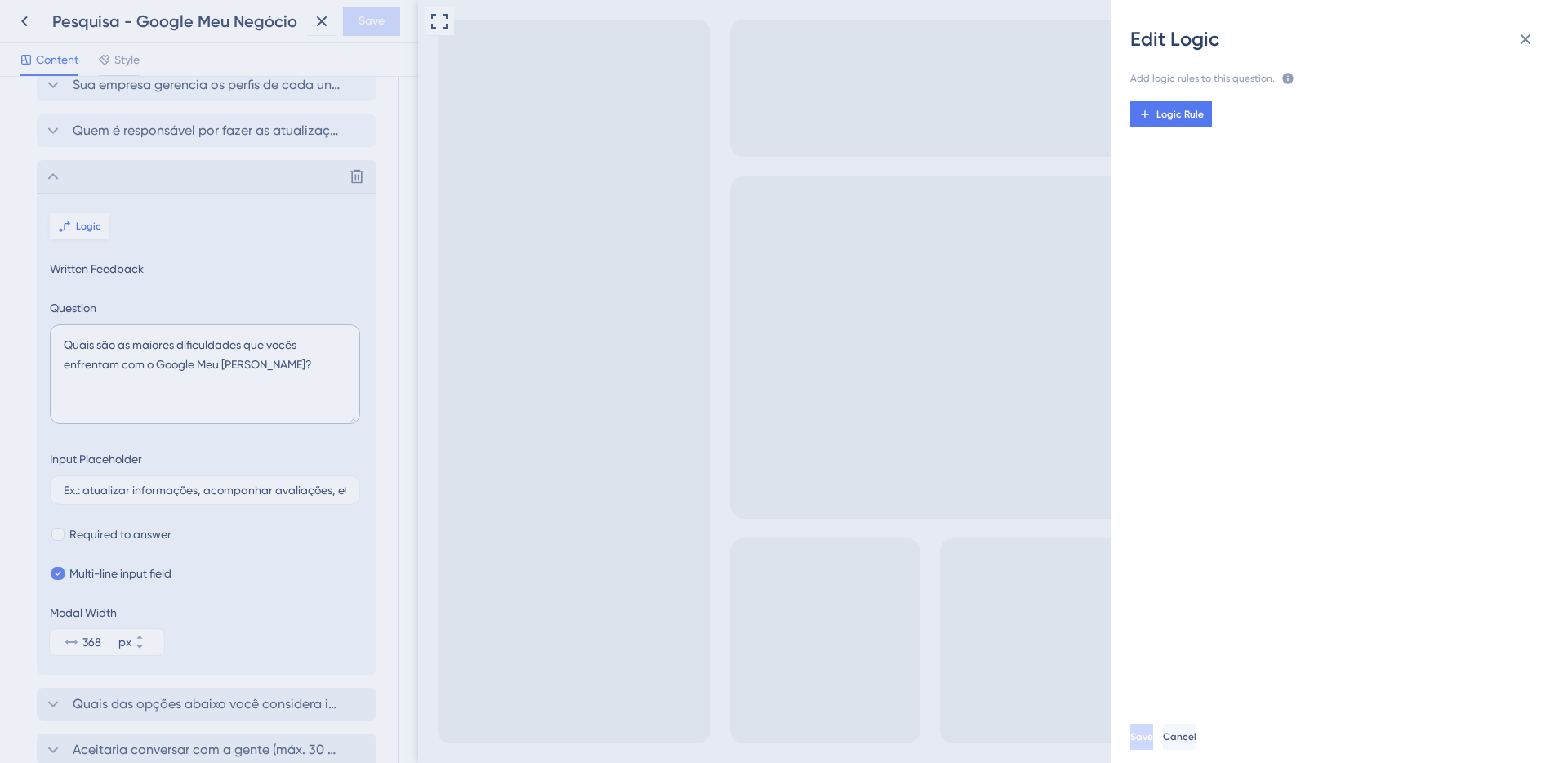
click at [73, 224] on div "Edit Logic Add logic rules to this question. The rules will apply after this qu…" at bounding box center [784, 382] width 1568 height 763
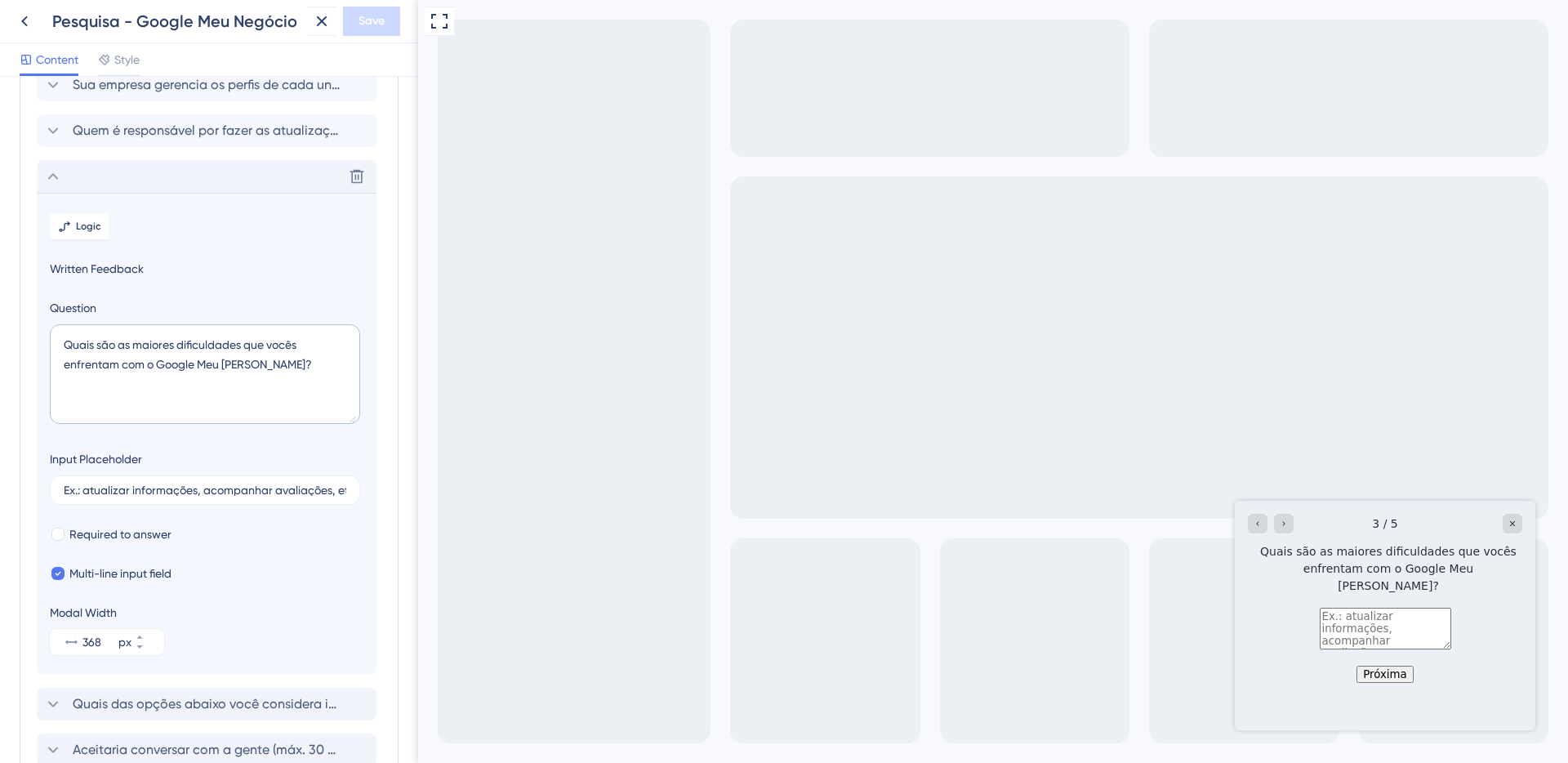
click at [107, 177] on div "Delete" at bounding box center [207, 176] width 340 height 33
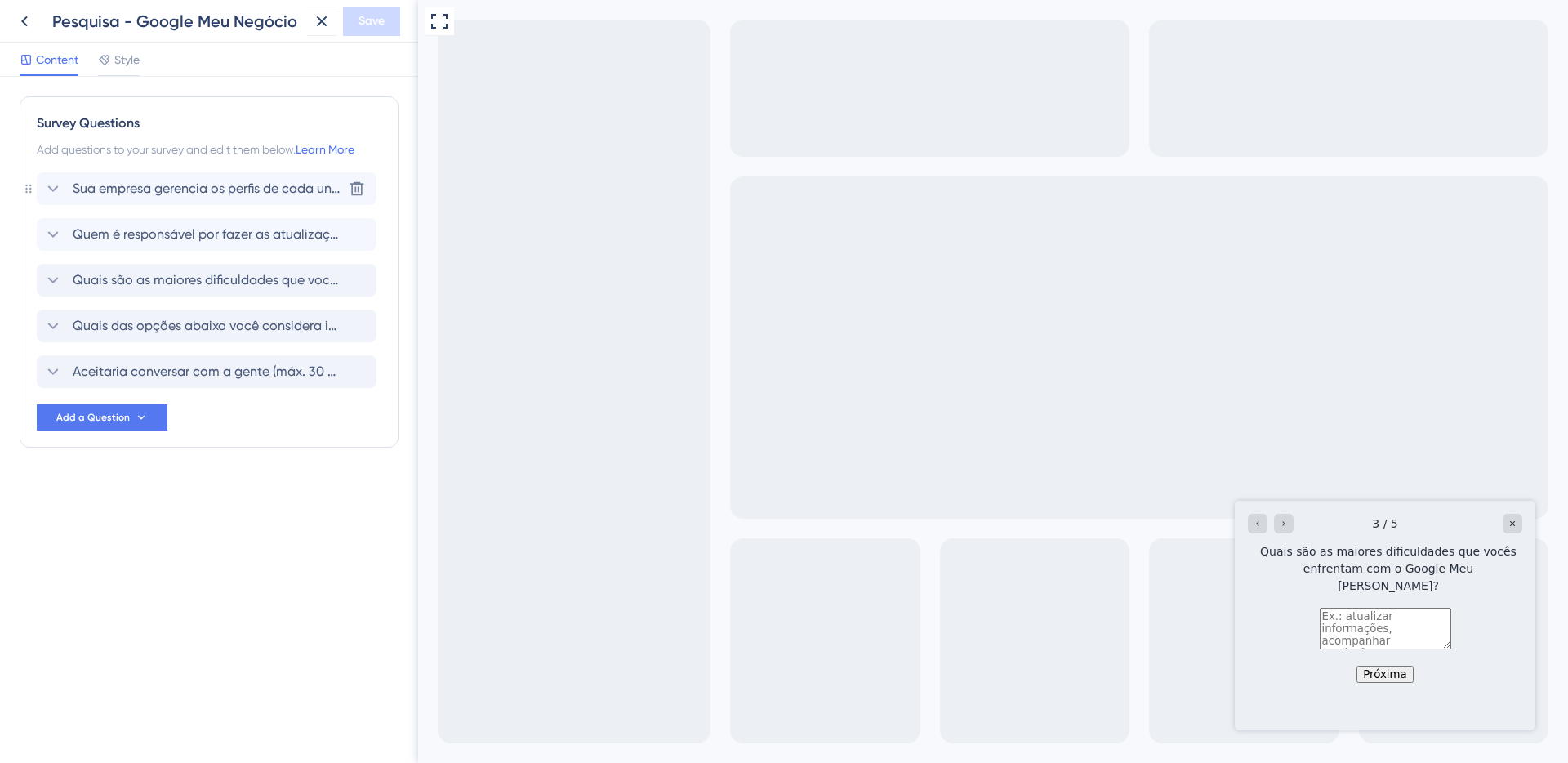
scroll to position [0, 0]
click at [122, 307] on div "Sua empresa gerencia os perfis de cada unidade no Google? (Google Meu Negócio —…" at bounding box center [209, 280] width 345 height 216
click at [124, 310] on div "Quais das opções abaixo você considera importantes? [GEOGRAPHIC_DATA]" at bounding box center [207, 326] width 340 height 33
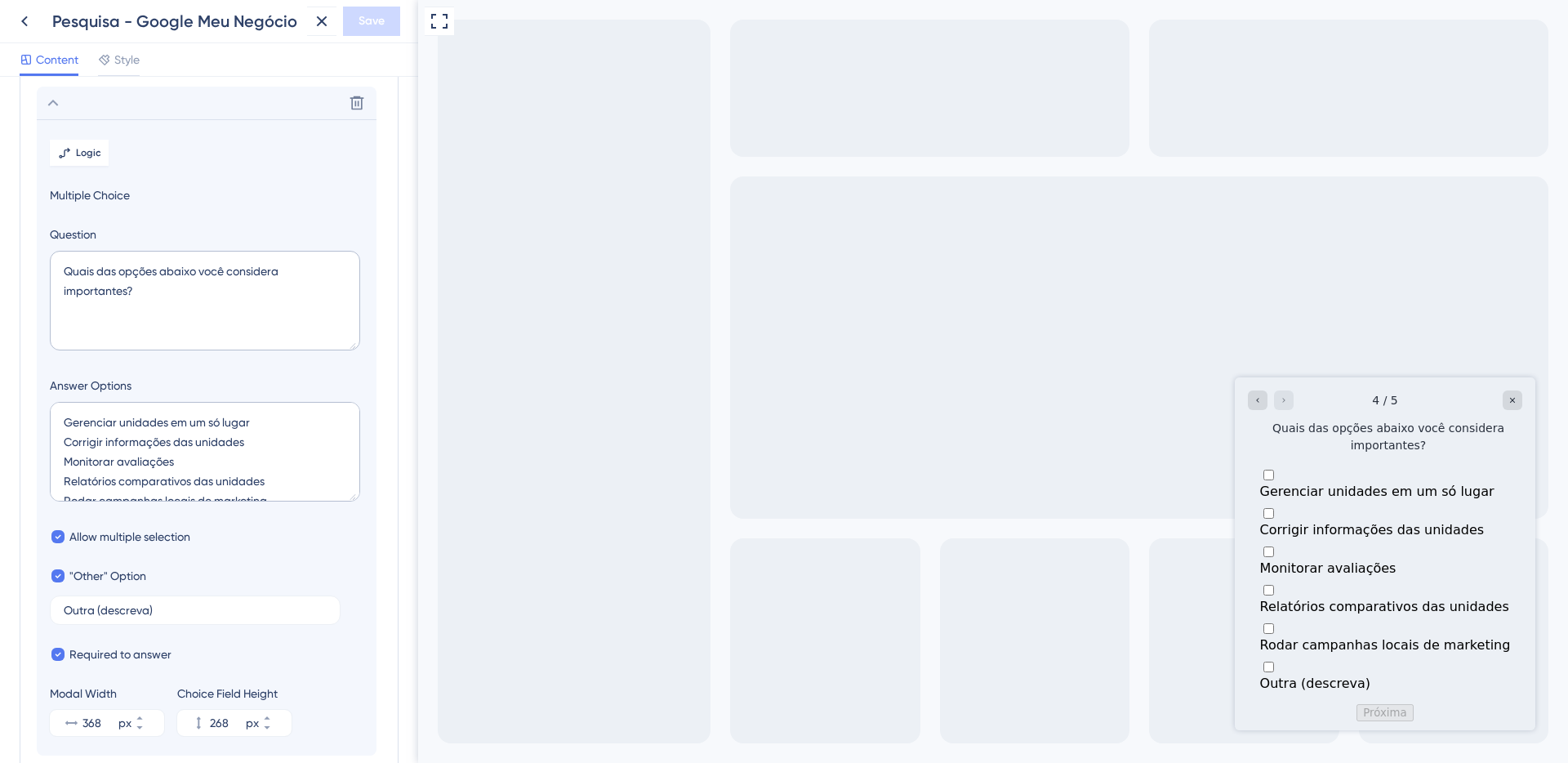
scroll to position [210, 0]
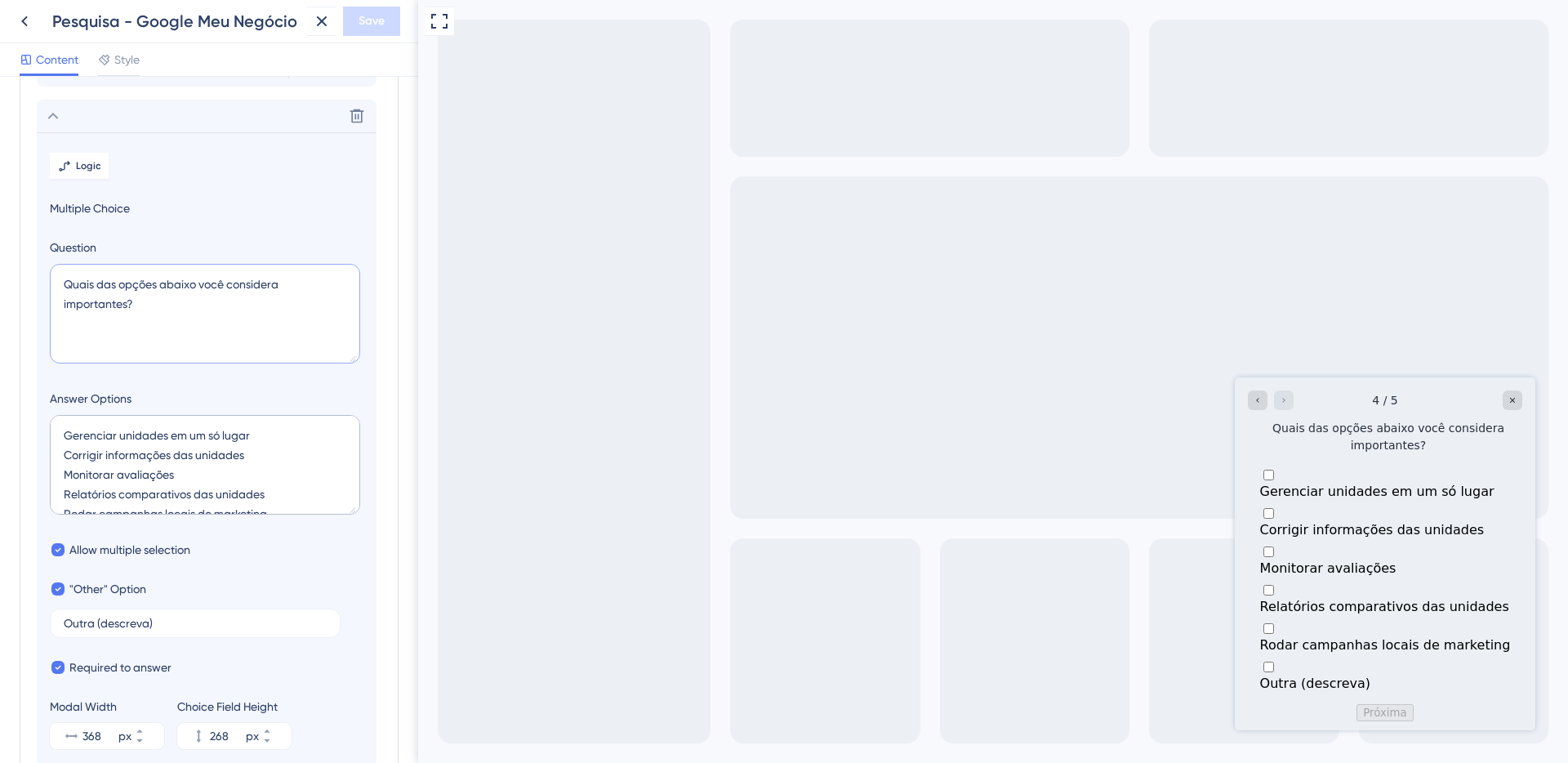
click at [127, 306] on textarea "Quais das opções abaixo você considera importantes?" at bounding box center [205, 314] width 310 height 100
click at [287, 290] on textarea "Quais das opções abaixo você considera importantes?" at bounding box center [205, 314] width 310 height 100
click at [127, 302] on textarea "Quais das opções abaixo você considera mais importantes?" at bounding box center [205, 314] width 310 height 100
type textarea "Quais das opções abaixo você considera mais importantes?"
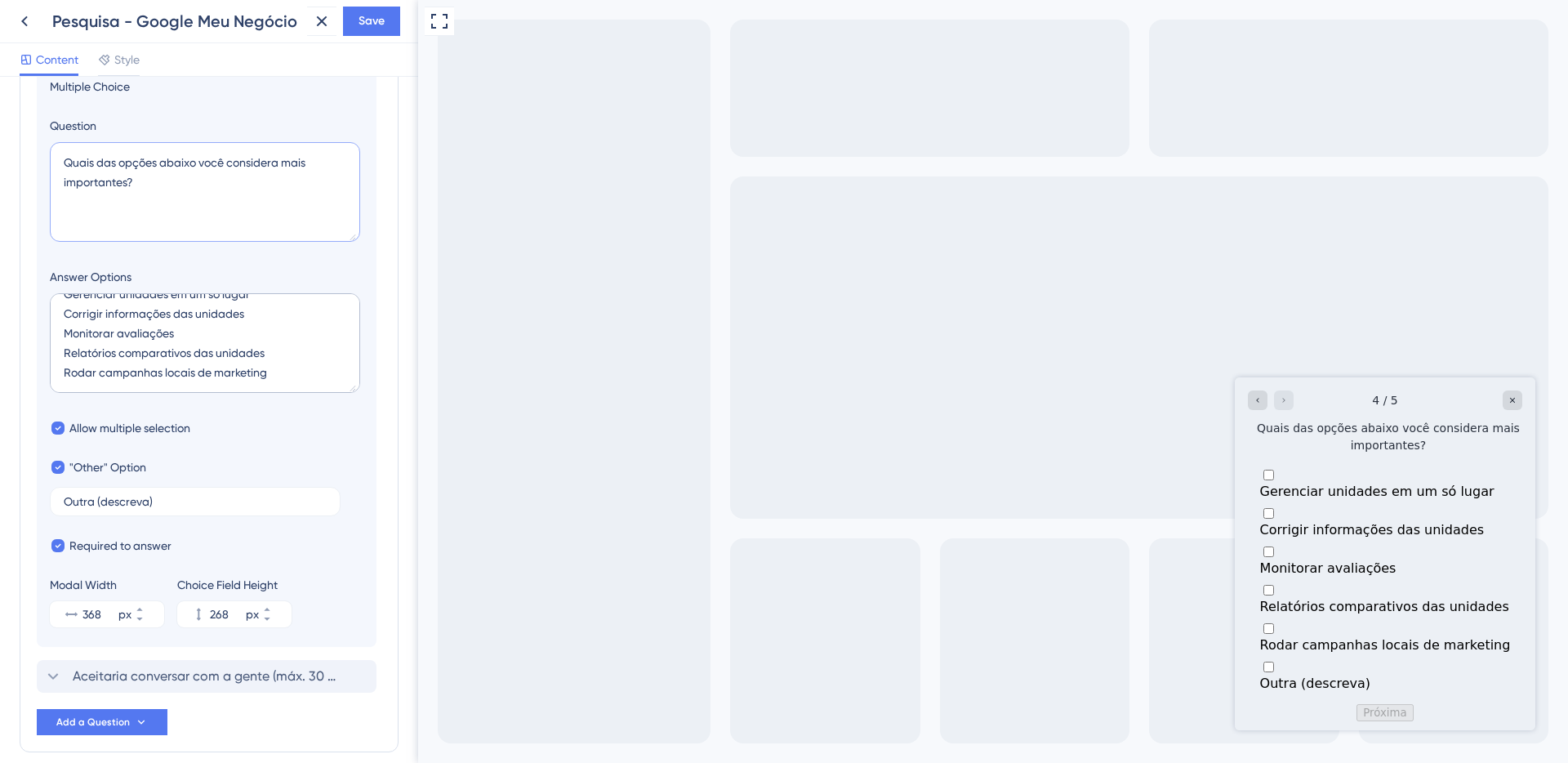
scroll to position [333, 0]
click at [123, 676] on span "Aceitaria conversar com a gente (máx. 30 min) para nos ajudar a entender melhor…" at bounding box center [208, 675] width 270 height 20
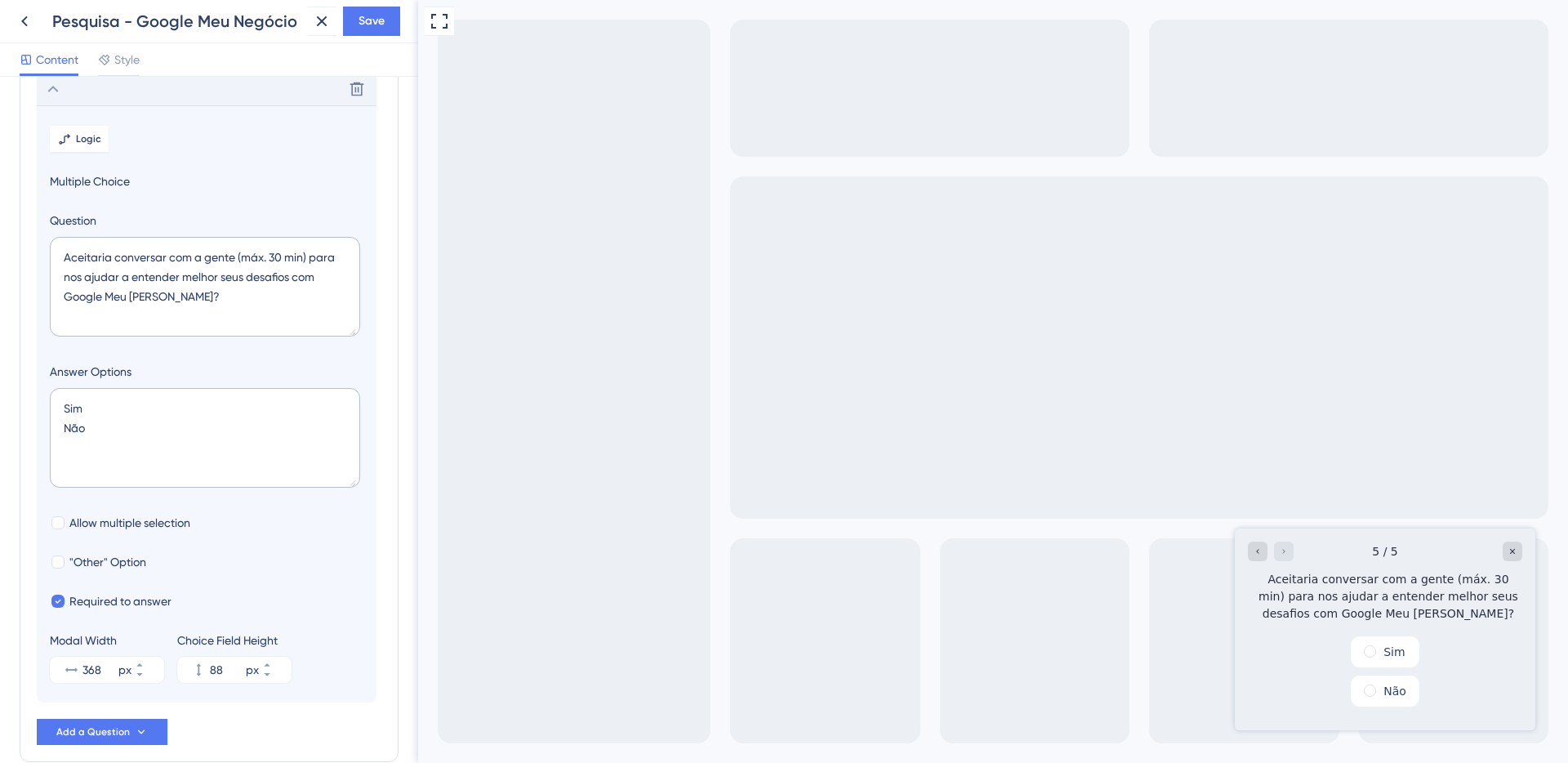
scroll to position [279, 0]
click at [361, 29] on span "Save" at bounding box center [372, 21] width 26 height 20
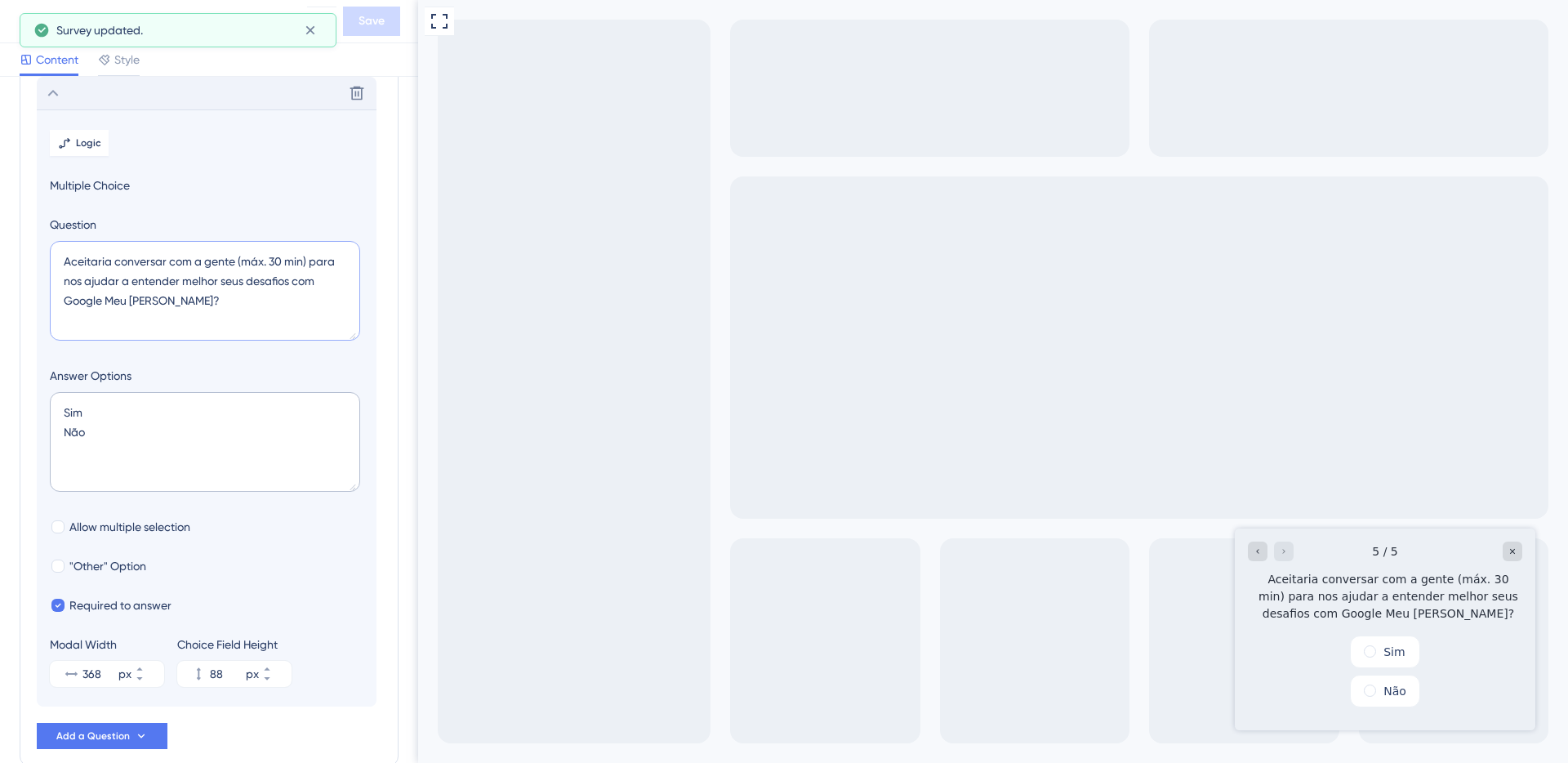
click at [223, 297] on textarea "Aceitaria conversar com a gente (máx. 30 min) para nos ajudar a entender melhor…" at bounding box center [205, 291] width 310 height 100
click at [218, 294] on textarea "Aceitaria conversar com a gente (máx. 30 min) para nos ajudar a entender melhor…" at bounding box center [205, 291] width 310 height 100
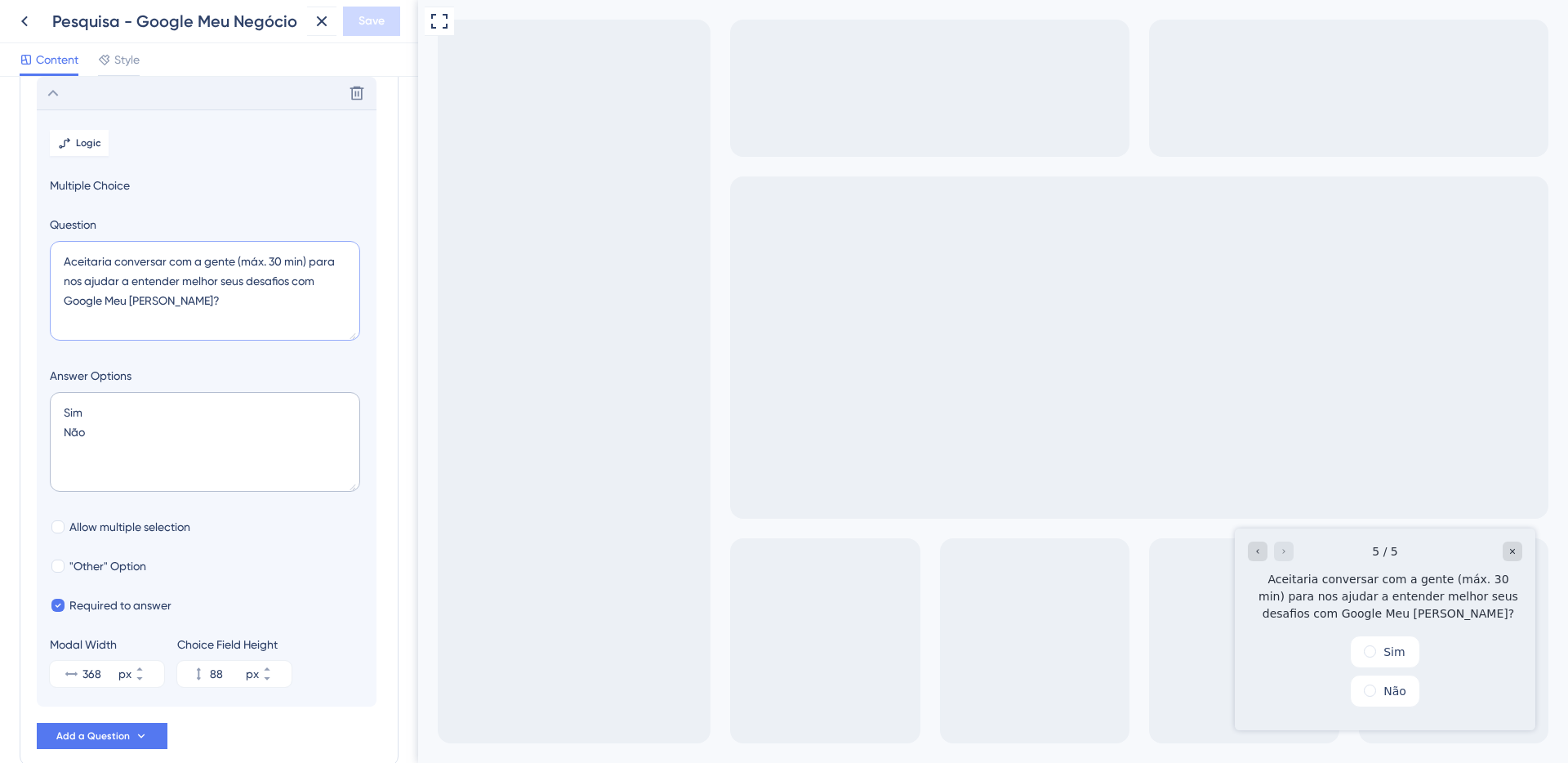
click at [218, 294] on textarea "Aceitaria conversar com a gente (máx. 30 min) para nos ajudar a entender melhor…" at bounding box center [205, 291] width 310 height 100
paste textarea "Topa um papo rápido (30 min) para contar como usam o Google Meu Negócio e ajuda…"
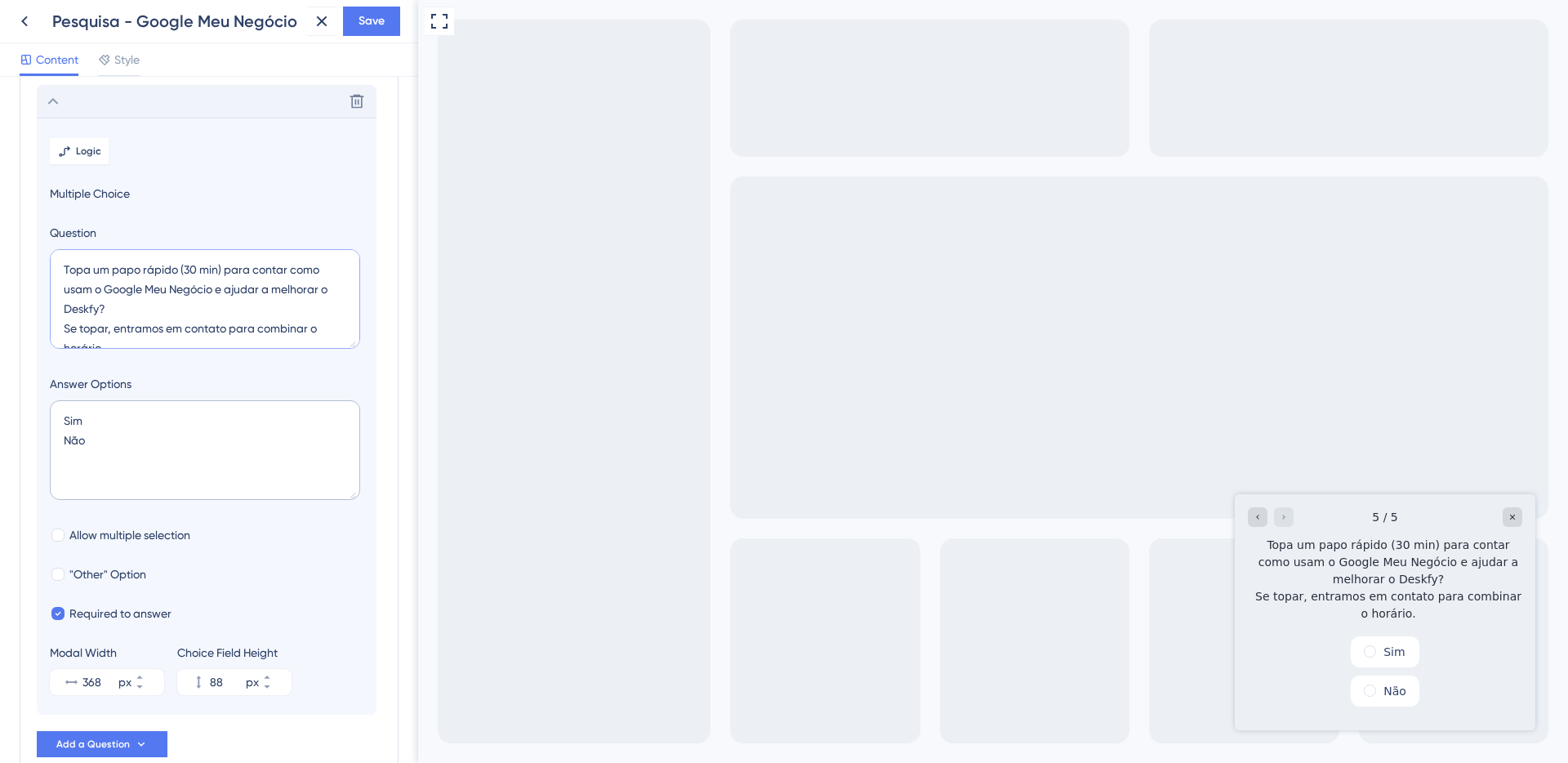
scroll to position [250, 0]
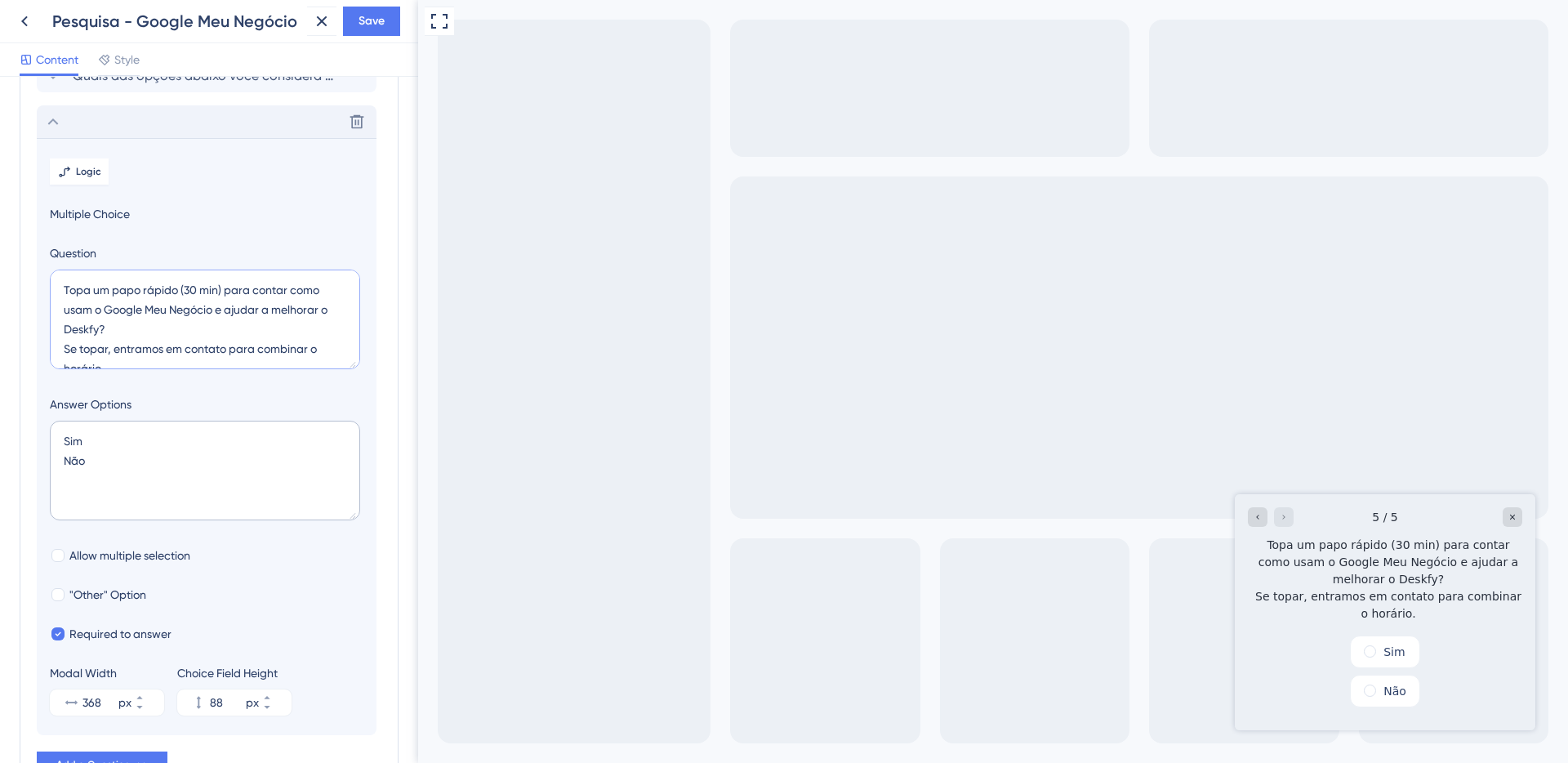
click at [98, 283] on textarea "Topa um papo rápido (30 min) para contar como usam o Google Meu Negócio e ajuda…" at bounding box center [205, 319] width 310 height 100
click at [107, 274] on textarea "Topa um papo rápido (30 min) para contar como usam o Google Meu Negócio e ajuda…" at bounding box center [205, 319] width 310 height 100
click at [104, 286] on textarea "Topa um papo rápido (30 min) para contar como usam o Google Meu Negócio e ajuda…" at bounding box center [205, 319] width 310 height 100
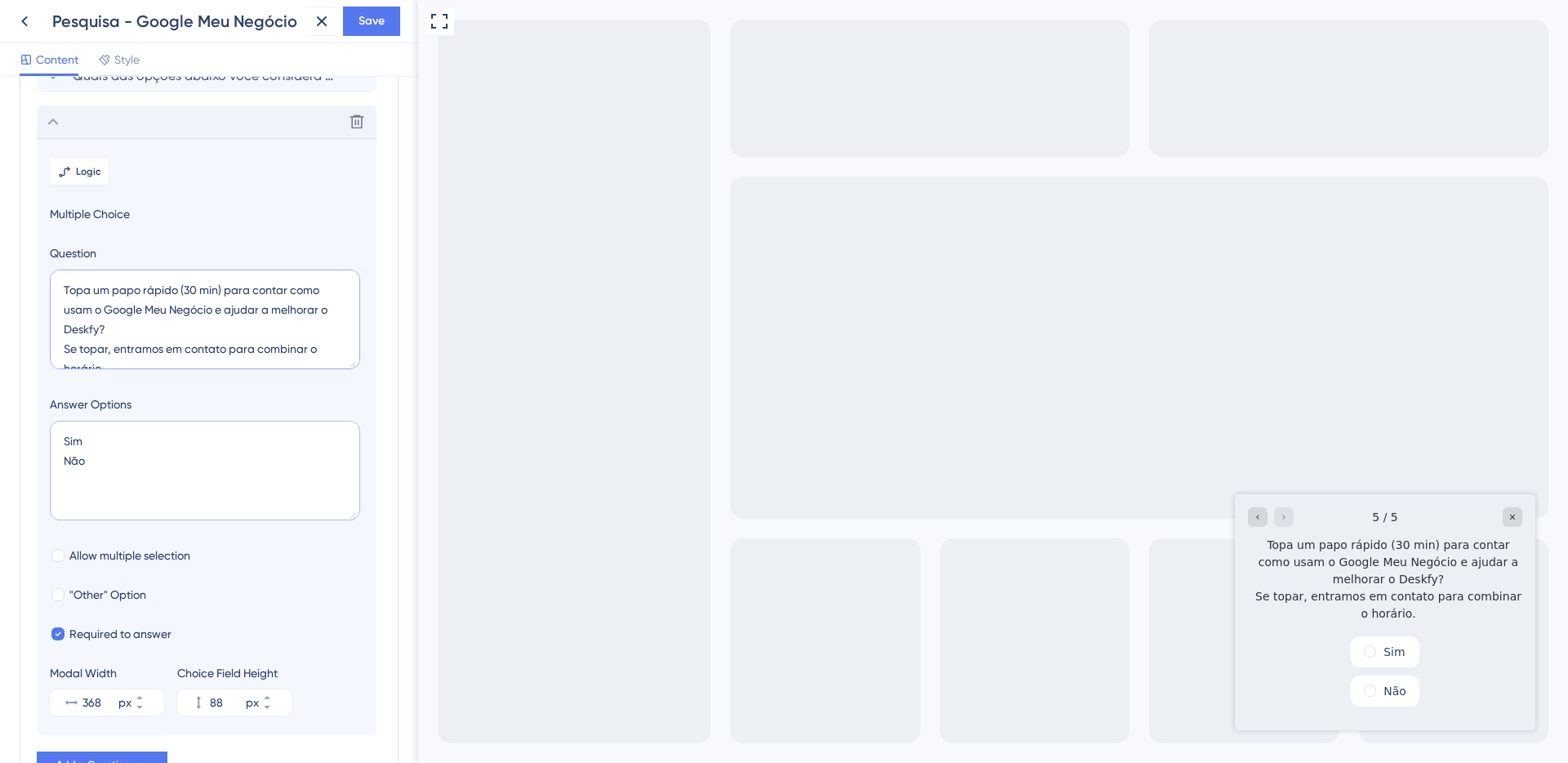
click at [99, 290] on textarea "Topa um papo rápido (30 min) para contar como usam o Google Meu Negócio e ajuda…" at bounding box center [205, 319] width 310 height 100
drag, startPoint x: 94, startPoint y: 289, endPoint x: 223, endPoint y: 287, distance: 129.0
click at [223, 287] on textarea "Topa um papo rápido (30 min) para contar como usam o Google Meu Negócio e ajuda…" at bounding box center [205, 319] width 310 height 100
click at [99, 285] on textarea "Topa um papo rápido (30 min) para contar como usam o Google Meu Negócio e ajuda…" at bounding box center [205, 319] width 310 height 100
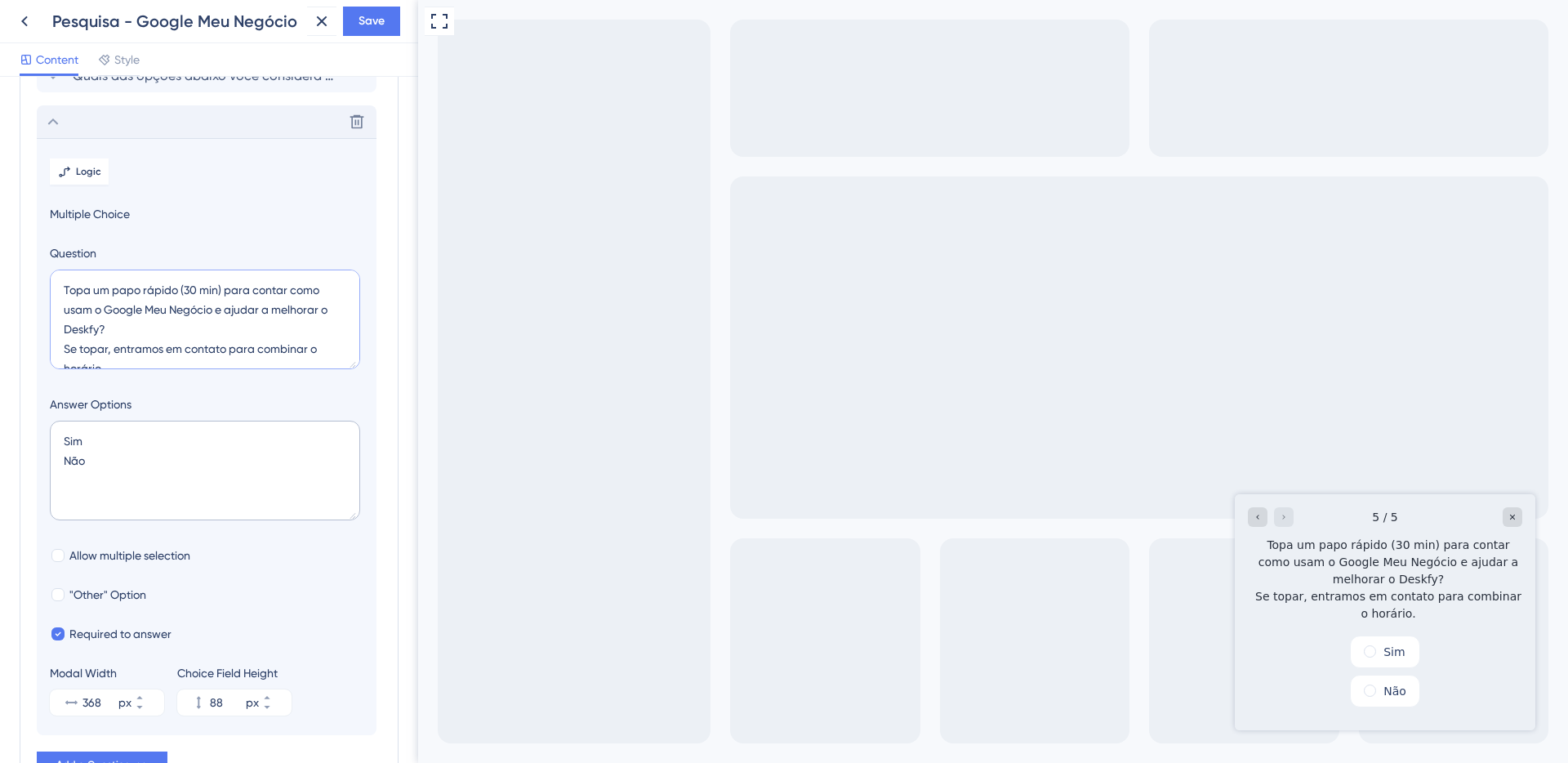
click at [94, 286] on textarea "Topa um papo rápido (30 min) para contar como usam o Google Meu Negócio e ajuda…" at bounding box center [205, 319] width 310 height 100
click at [80, 286] on textarea "Topa um papo rápido (30 min) para contar como usam o Google Meu Negócio e ajuda…" at bounding box center [205, 319] width 310 height 100
click at [170, 287] on textarea "Topa um papo rápido (30 min) para contar como usam o Google Meu Negócio e ajuda…" at bounding box center [205, 319] width 310 height 100
drag, startPoint x: 174, startPoint y: 289, endPoint x: 50, endPoint y: 293, distance: 124.1
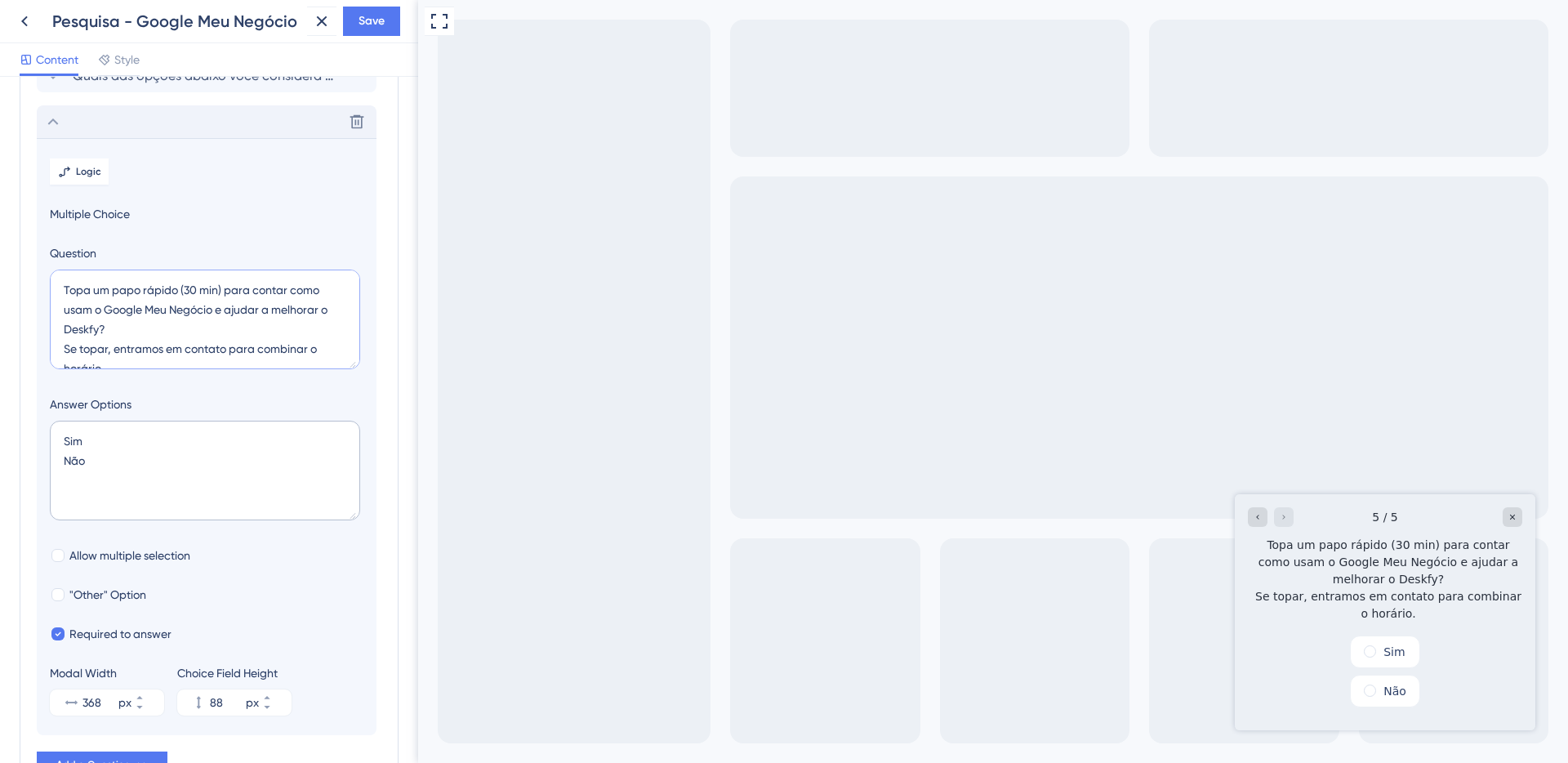
click at [50, 293] on textarea "Topa um papo rápido (30 min) para contar como usam o Google Meu Negócio e ajuda…" at bounding box center [205, 319] width 310 height 100
paste textarea "Podemos marcar uma conversa"
click at [80, 309] on textarea "Podemos marcar uma conversa (30 min) para contar como usam o Google Meu [PERSON…" at bounding box center [205, 319] width 310 height 100
click at [242, 331] on textarea "Podemos marcar uma conversa (30 min) para contar como usam o Google Meu [PERSON…" at bounding box center [205, 319] width 310 height 100
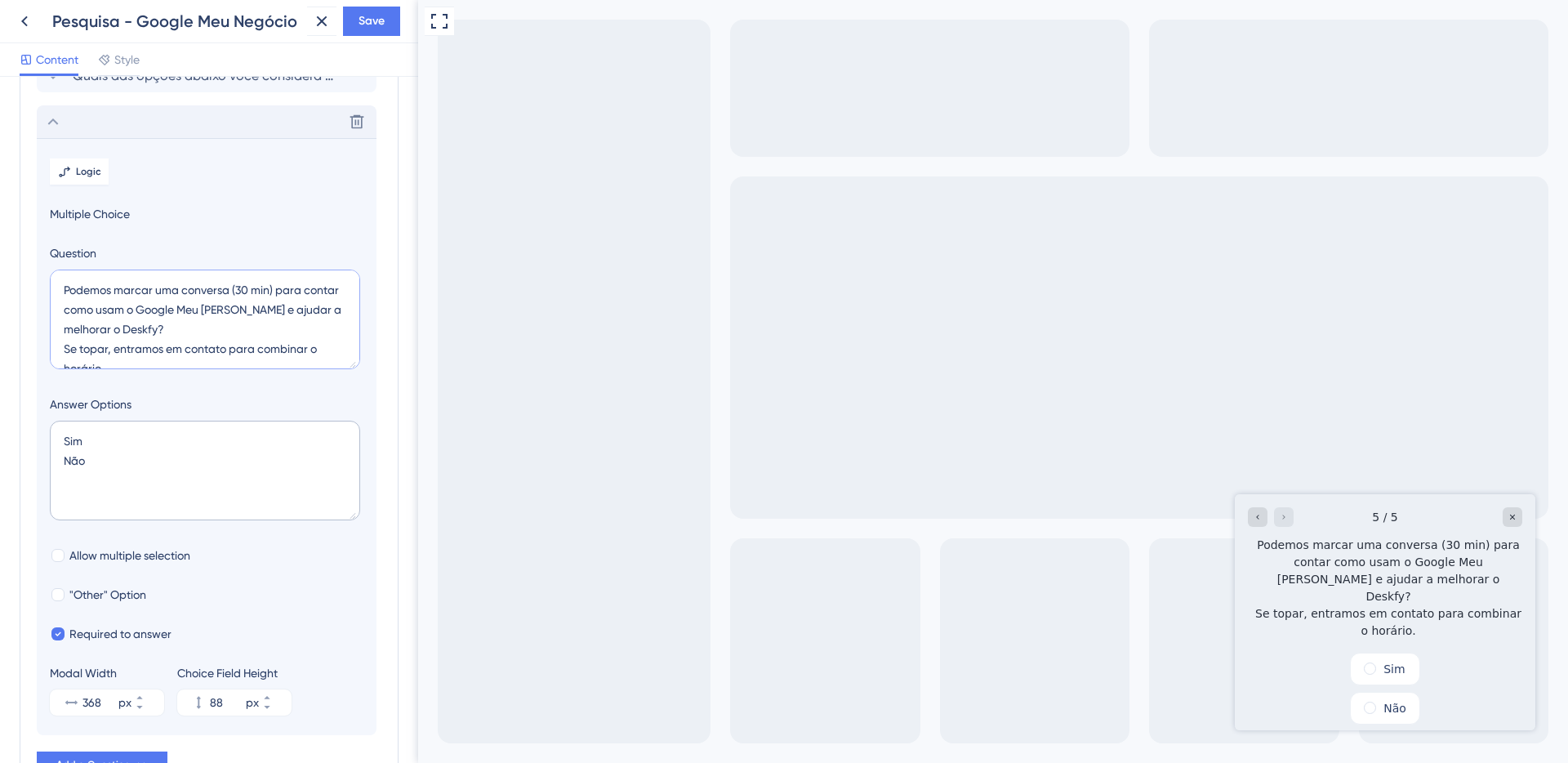
drag, startPoint x: 82, startPoint y: 309, endPoint x: 141, endPoint y: 310, distance: 59.0
click at [141, 310] on textarea "Podemos marcar uma conversa (30 min) para contar como usam o Google Meu [PERSON…" at bounding box center [205, 319] width 310 height 100
drag, startPoint x: 65, startPoint y: 310, endPoint x: 168, endPoint y: 306, distance: 103.1
click at [168, 306] on textarea "Podemos marcar uma conversa (30 min) para contar como usam o Google Meu [PERSON…" at bounding box center [205, 319] width 310 height 100
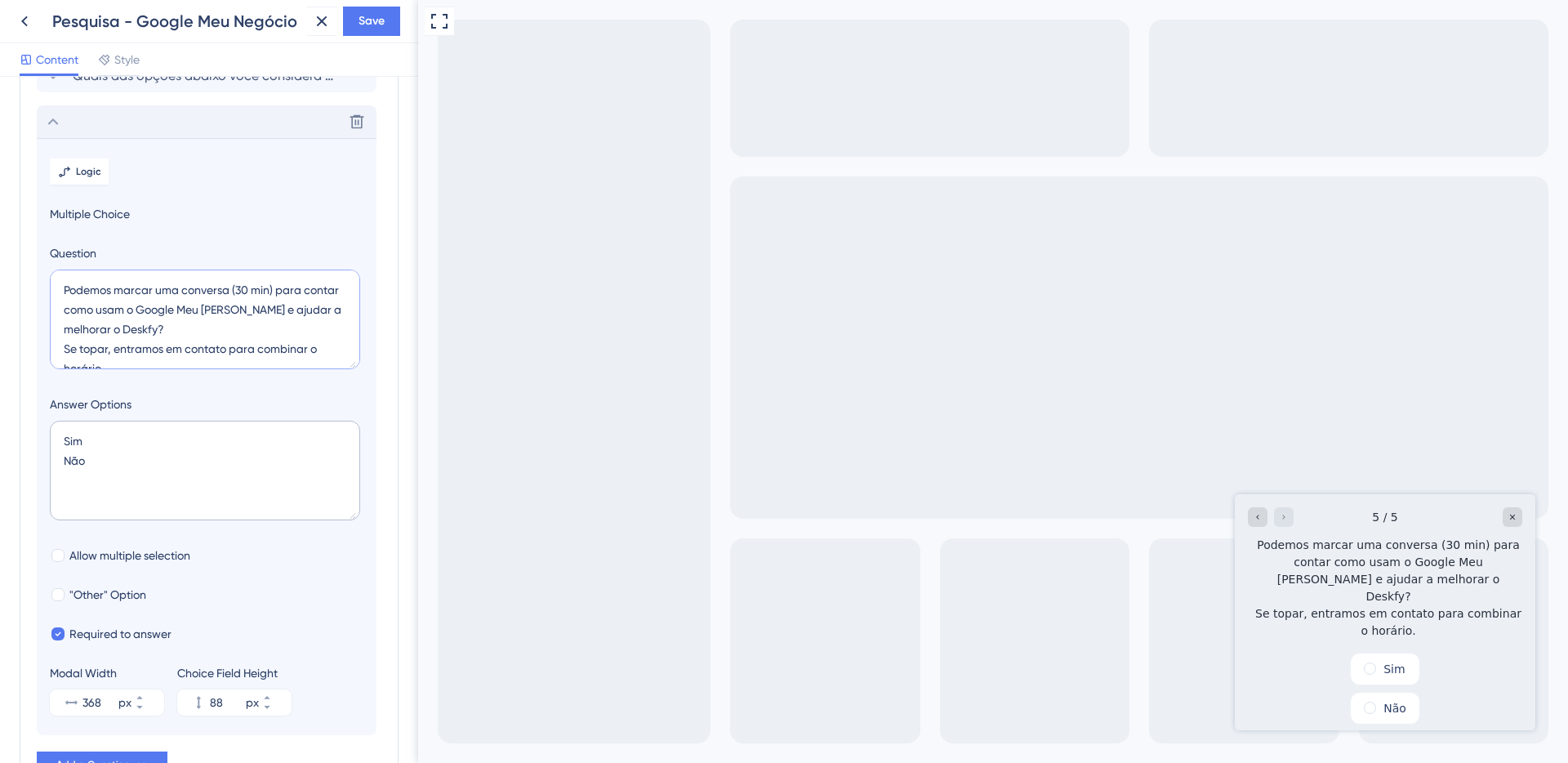
click at [168, 306] on textarea "Podemos marcar uma conversa (30 min) para contar como usam o Google Meu [PERSON…" at bounding box center [205, 319] width 310 height 100
click at [183, 314] on textarea "Podemos marcar uma conversa (30 min) para contar como usam o Google Meu [PERSON…" at bounding box center [205, 319] width 310 height 100
click at [236, 289] on textarea "Podemos marcar uma conversa (30 min) para contar como usam o Google Meu [PERSON…" at bounding box center [205, 319] width 310 height 100
click at [233, 289] on textarea "Podemos marcar uma conversa (30 min) para contar como usam o Google Meu [PERSON…" at bounding box center [205, 319] width 310 height 100
click at [92, 308] on textarea "Podemos marcar uma conversa rápida (30 min) para contar como usam o Google Meu …" at bounding box center [205, 319] width 310 height 100
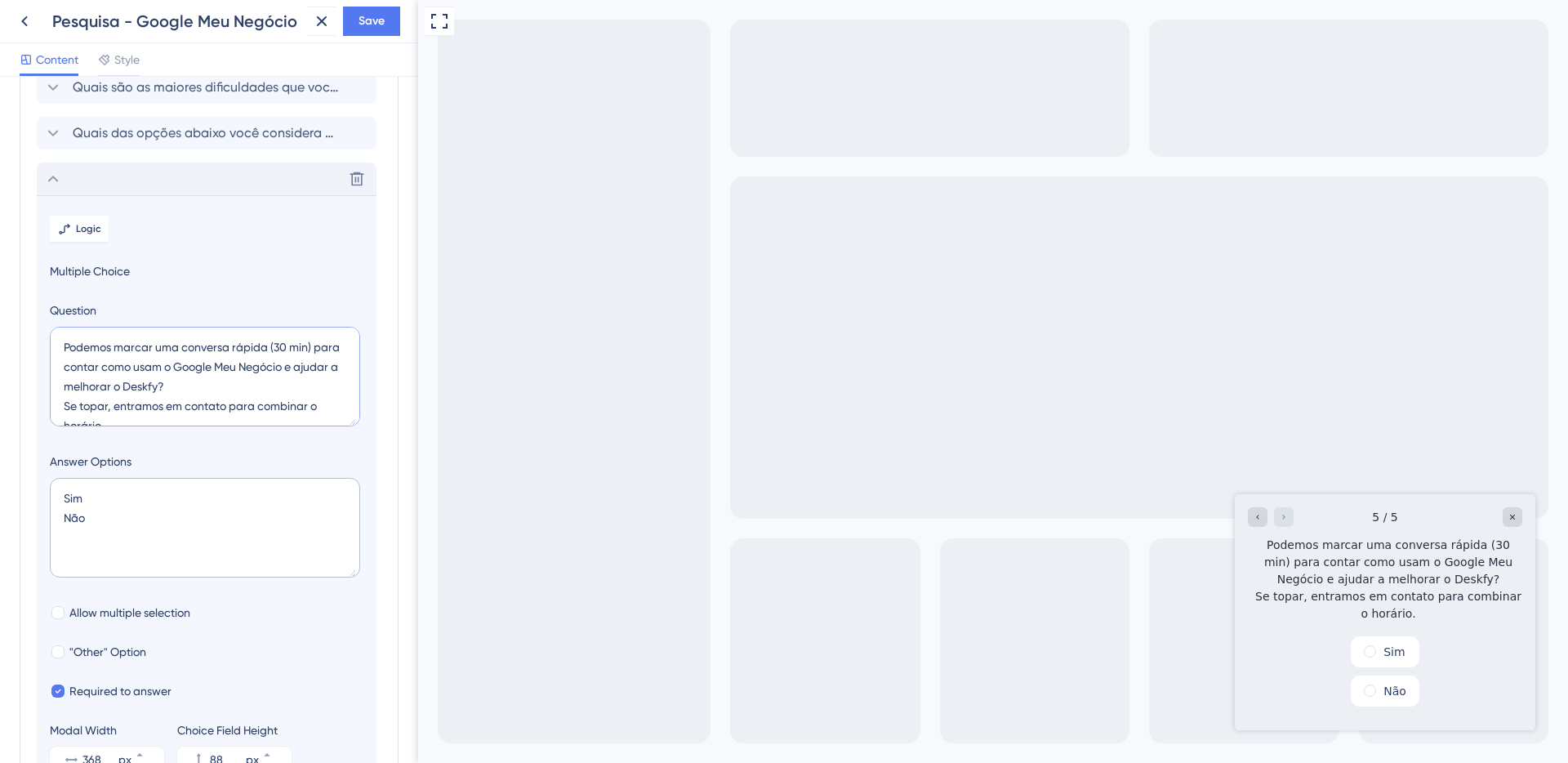
scroll to position [193, 0]
click at [181, 327] on textarea "Podemos marcar uma conversa rápida (30 min) para contar como usam o Google Meu …" at bounding box center [205, 377] width 310 height 100
drag, startPoint x: 65, startPoint y: 366, endPoint x: 277, endPoint y: 383, distance: 212.7
click at [277, 383] on textarea "Podemos marcar uma conversa rápida (30 min) para contar como usam o Google Meu …" at bounding box center [205, 377] width 310 height 100
paste textarea "mpartilhar seus desafios com Google Meu [PERSON_NAME] e nos ajudar a evolui"
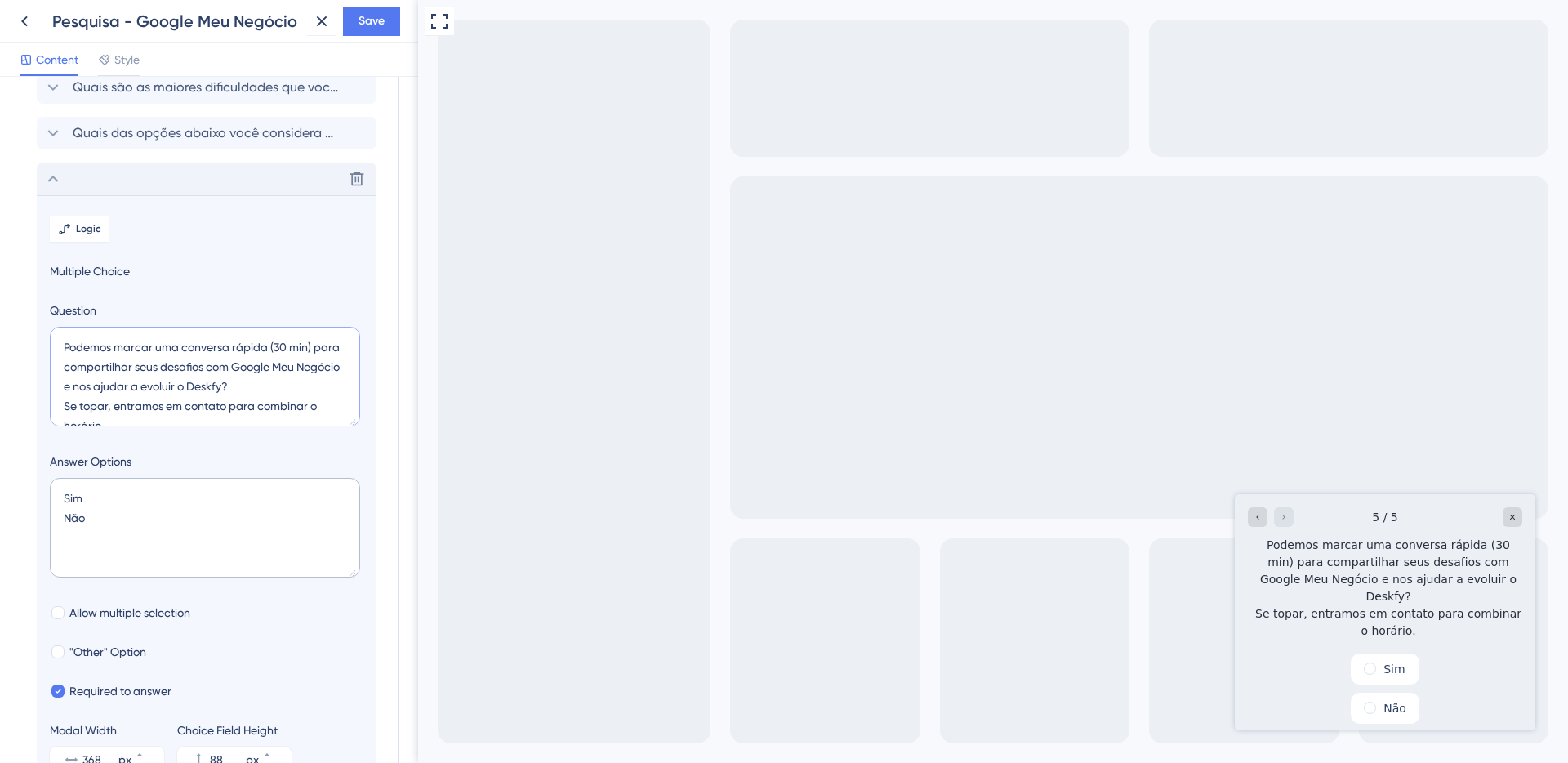
click at [93, 368] on textarea "Podemos marcar uma conversa rápida (30 min) para compartilhar seus desafios com…" at bounding box center [205, 377] width 310 height 100
click at [195, 364] on textarea "Podemos marcar uma conversa rápida (30 min) para você compartilhar seus desafio…" at bounding box center [205, 377] width 310 height 100
click at [127, 383] on textarea "Podemos marcar uma conversa rápida (30 min) para você compartilhar os desafios …" at bounding box center [205, 377] width 310 height 100
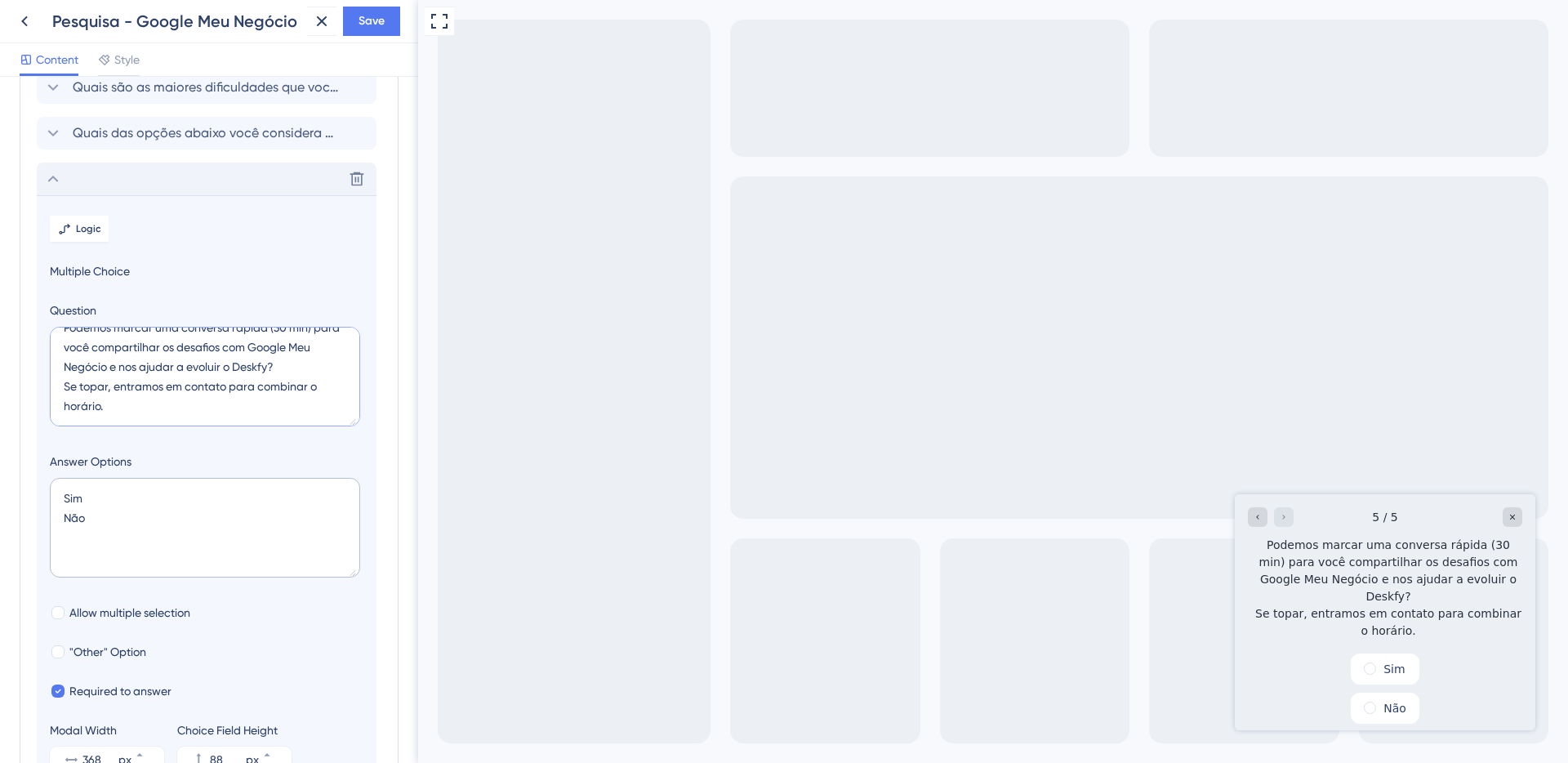
click at [127, 383] on textarea "Podemos marcar uma conversa rápida (30 min) para você compartilhar os desafios …" at bounding box center [205, 377] width 310 height 100
click at [143, 404] on textarea "Podemos marcar uma conversa rápida (30 min) para você compartilhar os desafios …" at bounding box center [205, 377] width 310 height 100
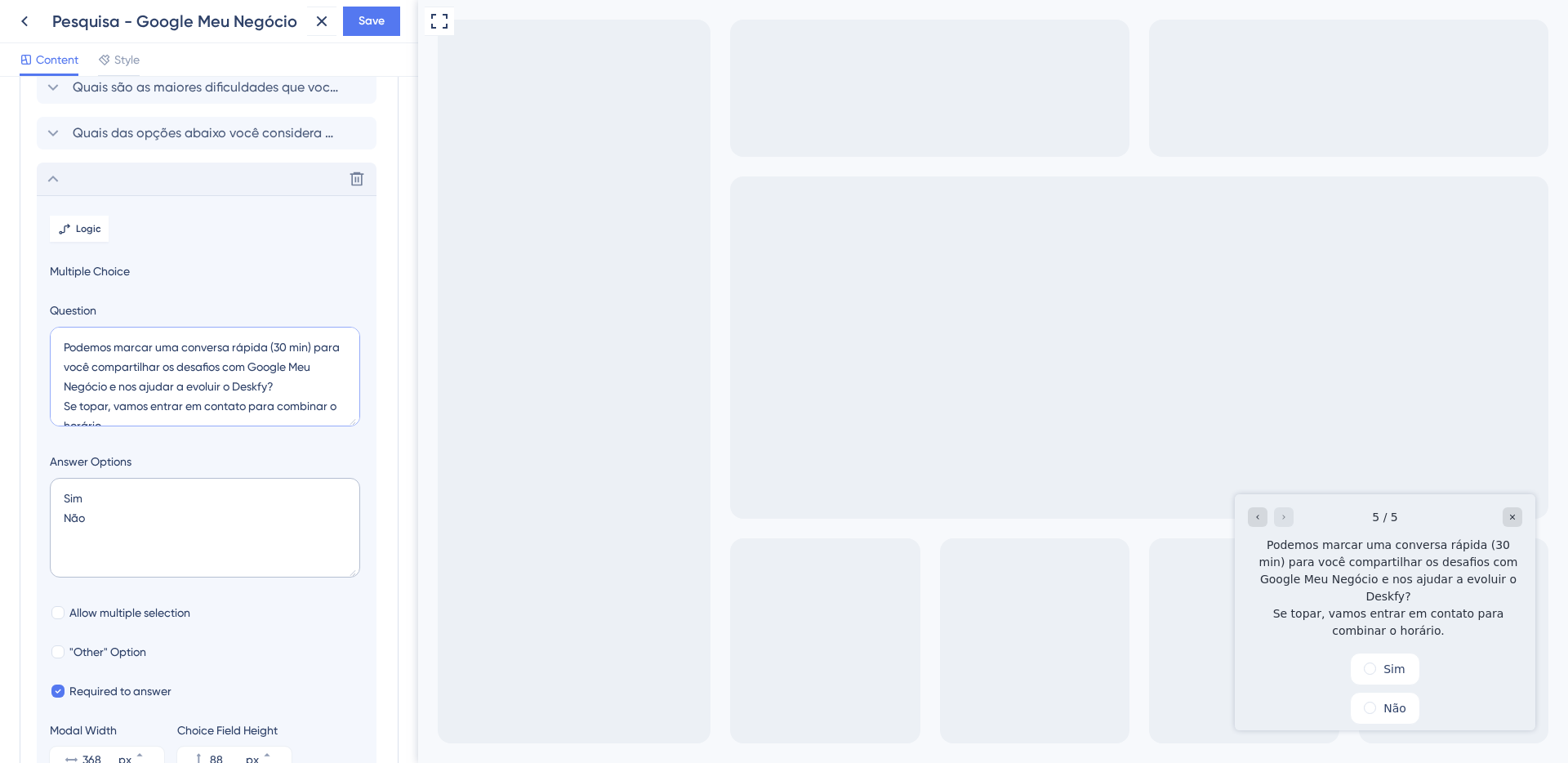
click at [143, 404] on textarea "Podemos marcar uma conversa rápida (30 min) para você compartilhar os desafios …" at bounding box center [205, 377] width 310 height 100
click at [150, 386] on textarea "Podemos marcar uma conversa rápida (30 min) para você compartilhar os desafios …" at bounding box center [205, 377] width 310 height 100
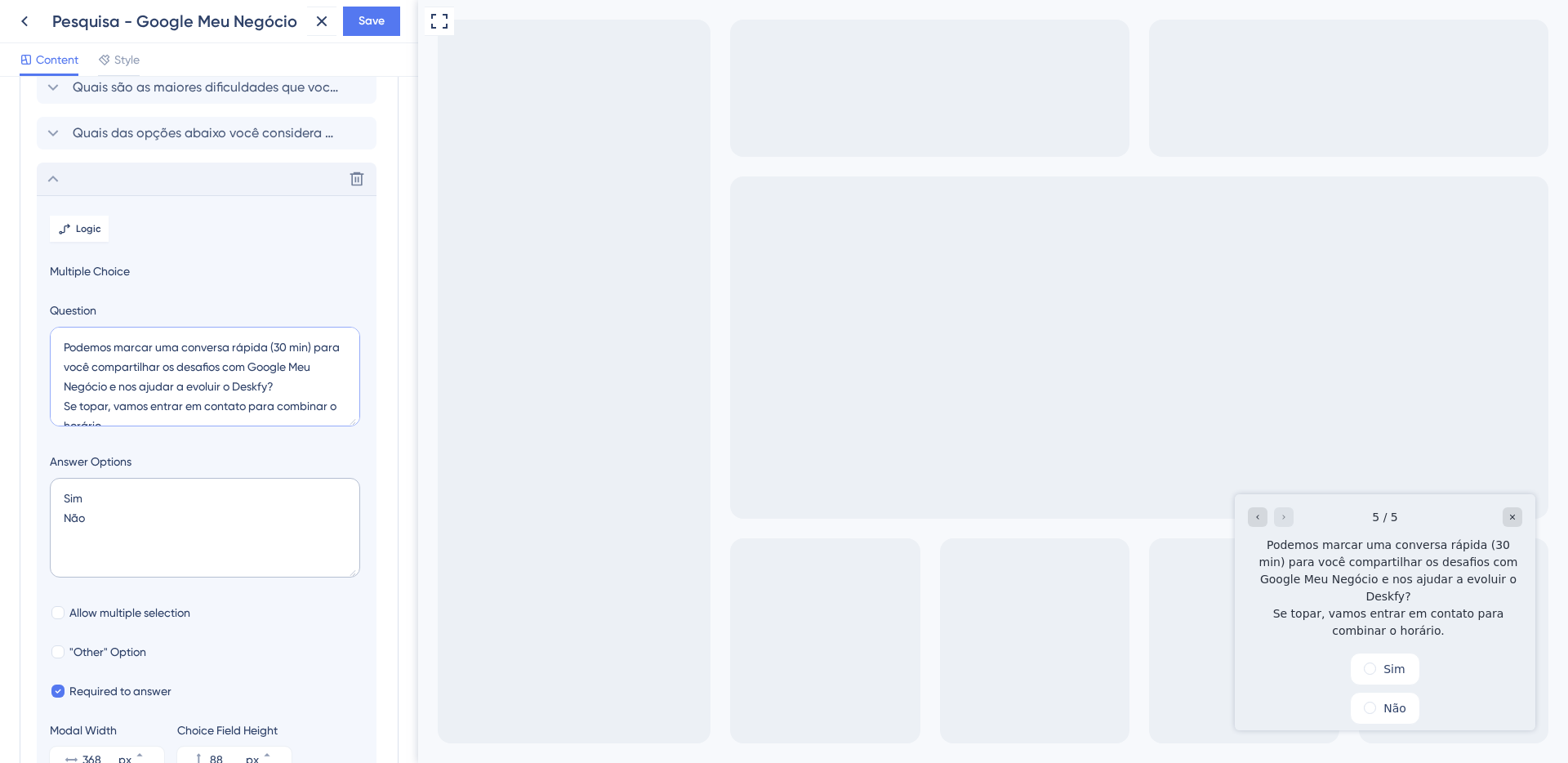
click at [172, 393] on textarea "Podemos marcar uma conversa rápida (30 min) para você compartilhar os desafios …" at bounding box center [205, 377] width 310 height 100
drag, startPoint x: 159, startPoint y: 413, endPoint x: 50, endPoint y: 323, distance: 141.4
click at [50, 323] on div "Question Podemos marcar uma conversa rápida (30 min) para você compartilhar os …" at bounding box center [207, 366] width 314 height 132
paste textarea "Topa um papo rápido (30 min) sobre Google Meu Negócio para nos ajudar a evoluir…"
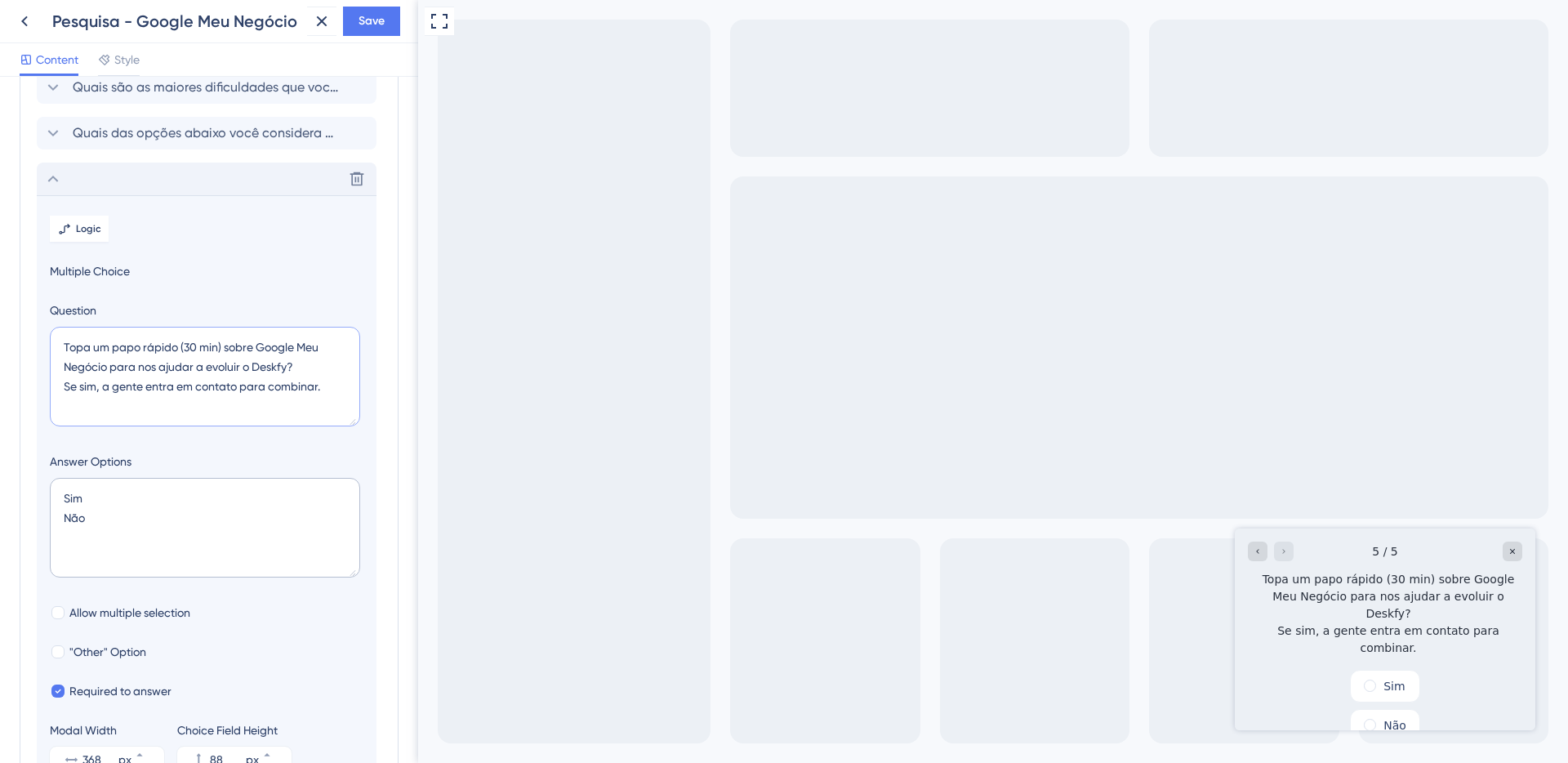
click at [103, 348] on textarea "Topa um papo rápido (30 min) sobre Google Meu Negócio para nos ajudar a evoluir…" at bounding box center [205, 377] width 310 height 100
click at [192, 348] on textarea "Topa bater um papo rápido (30 min) sobre Google Meu Negócio para nos ajudar a e…" at bounding box center [205, 377] width 310 height 100
drag, startPoint x: 105, startPoint y: 386, endPoint x: 172, endPoint y: 389, distance: 67.1
click at [172, 389] on textarea "Topa bater um papo rápido (30 min) sobre Google Meu Negócio para nos ajudar a e…" at bounding box center [205, 377] width 310 height 100
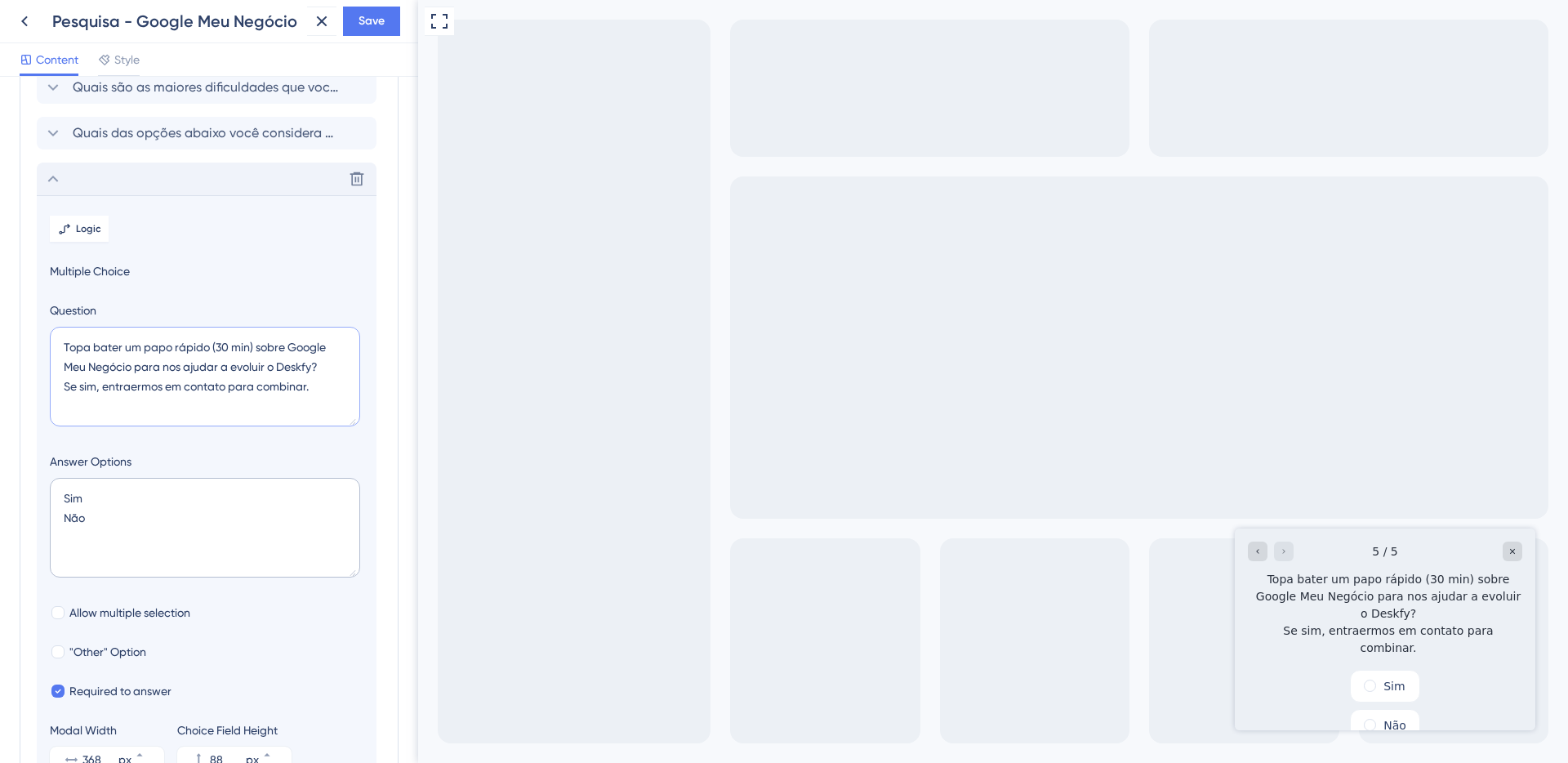
click at [155, 361] on textarea "Topa bater um papo rápido (30 min) sobre Google Meu Negócio para nos ajudar a e…" at bounding box center [205, 377] width 310 height 100
click at [133, 387] on textarea "Topa bater um papo rápido (30 min) sobre Google Meu Negócio para nos ajudar a e…" at bounding box center [205, 377] width 310 height 100
click at [240, 361] on textarea "Topa bater um papo rápido (30 min) sobre Google Meu Negócio para nos ajudar a e…" at bounding box center [205, 377] width 310 height 100
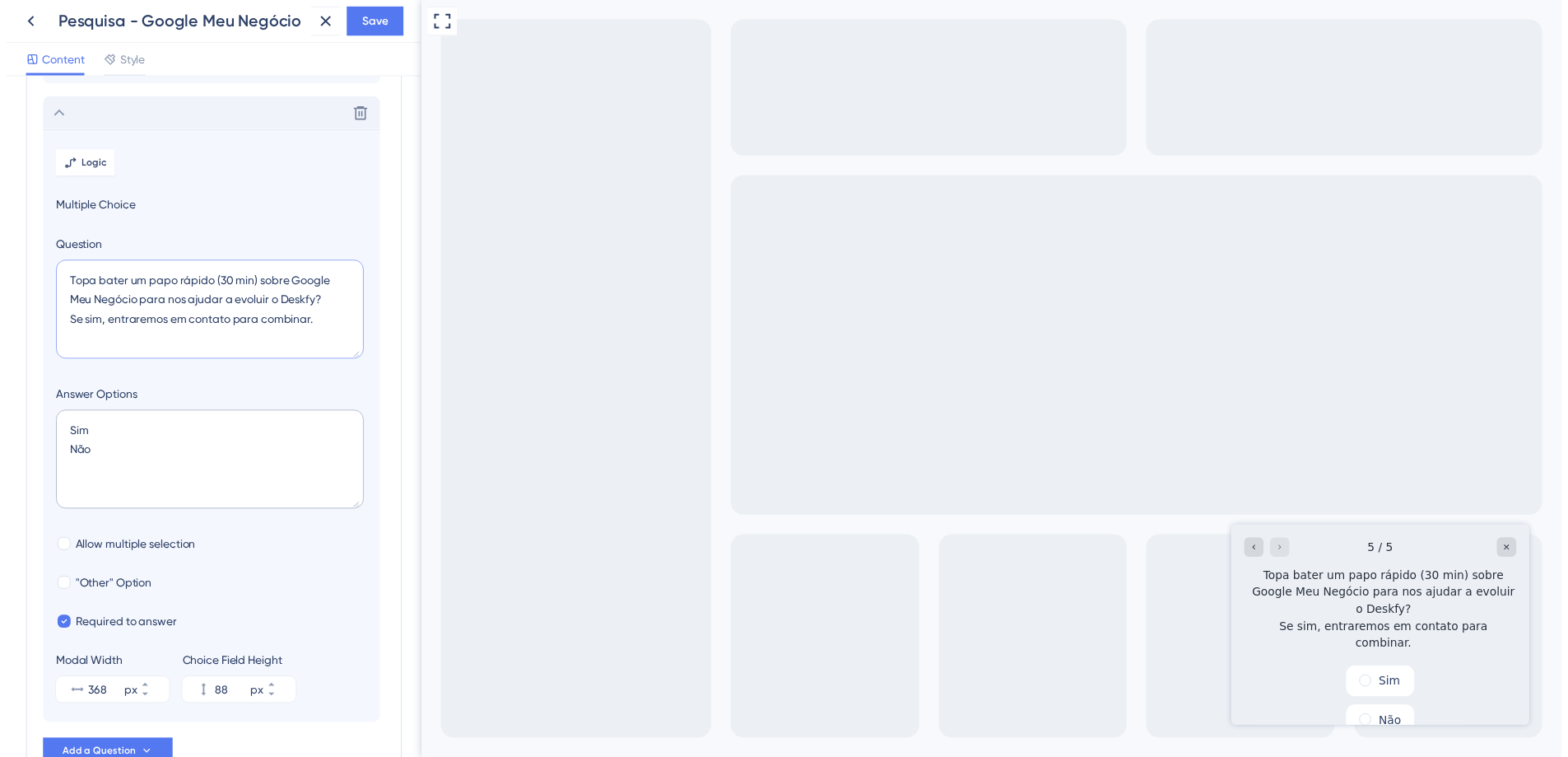
scroll to position [276, 0]
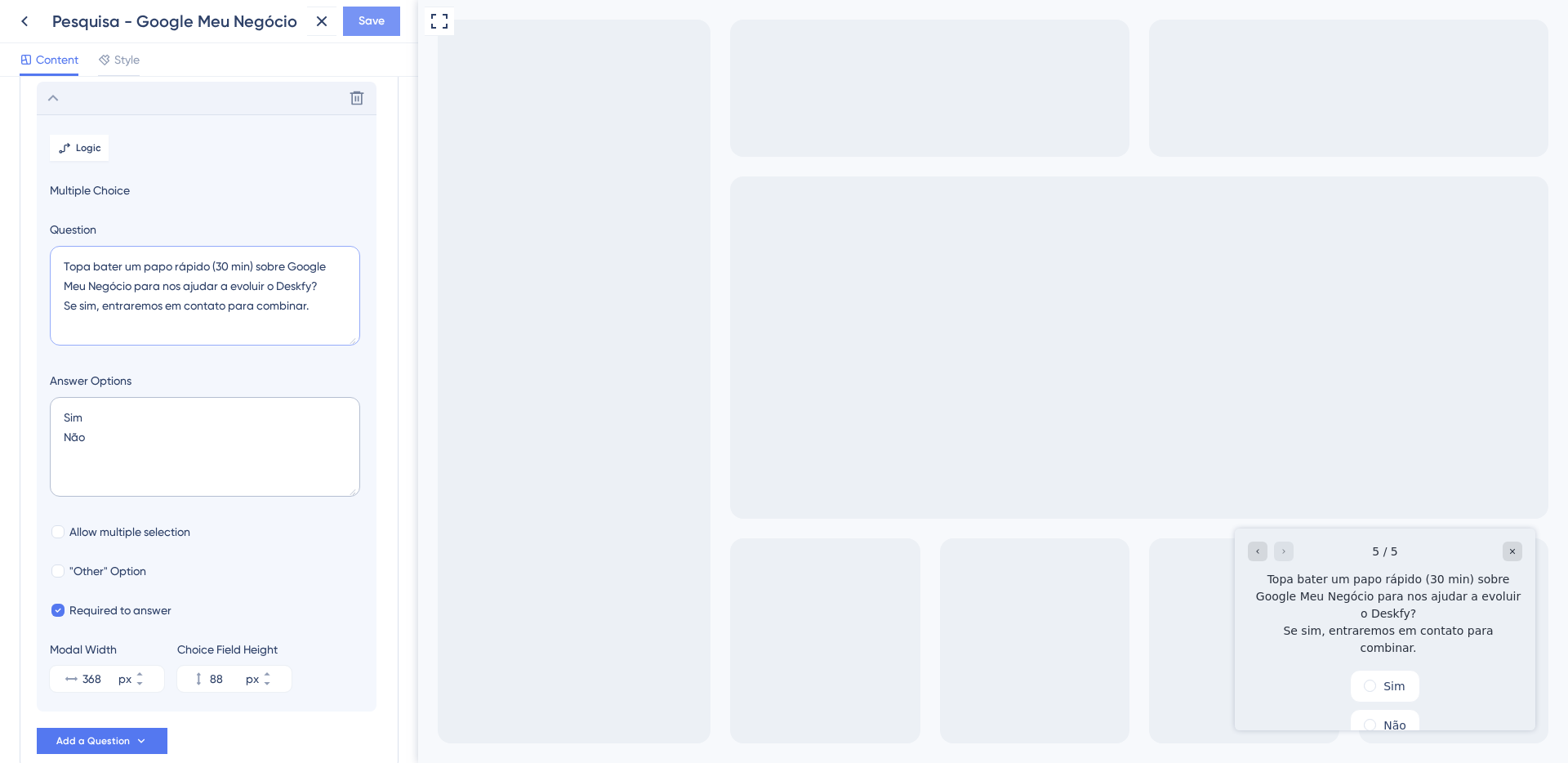
type textarea "Topa bater um papo rápido (30 min) sobre Google Meu Negócio para nos ajudar a e…"
click at [379, 29] on span "Save" at bounding box center [372, 21] width 26 height 20
click at [13, 13] on button at bounding box center [25, 21] width 29 height 29
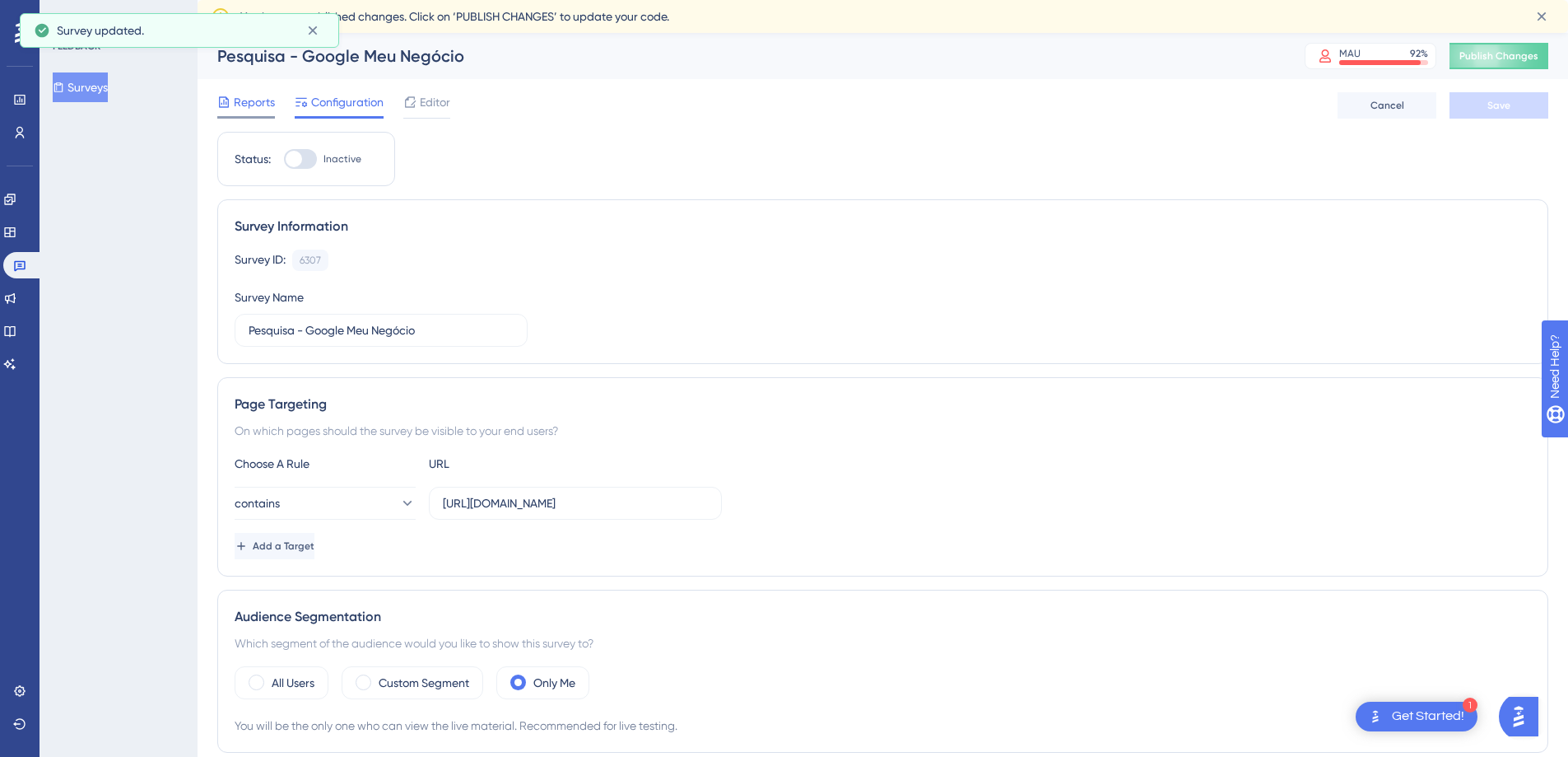
click at [231, 107] on div "Reports" at bounding box center [246, 102] width 58 height 20
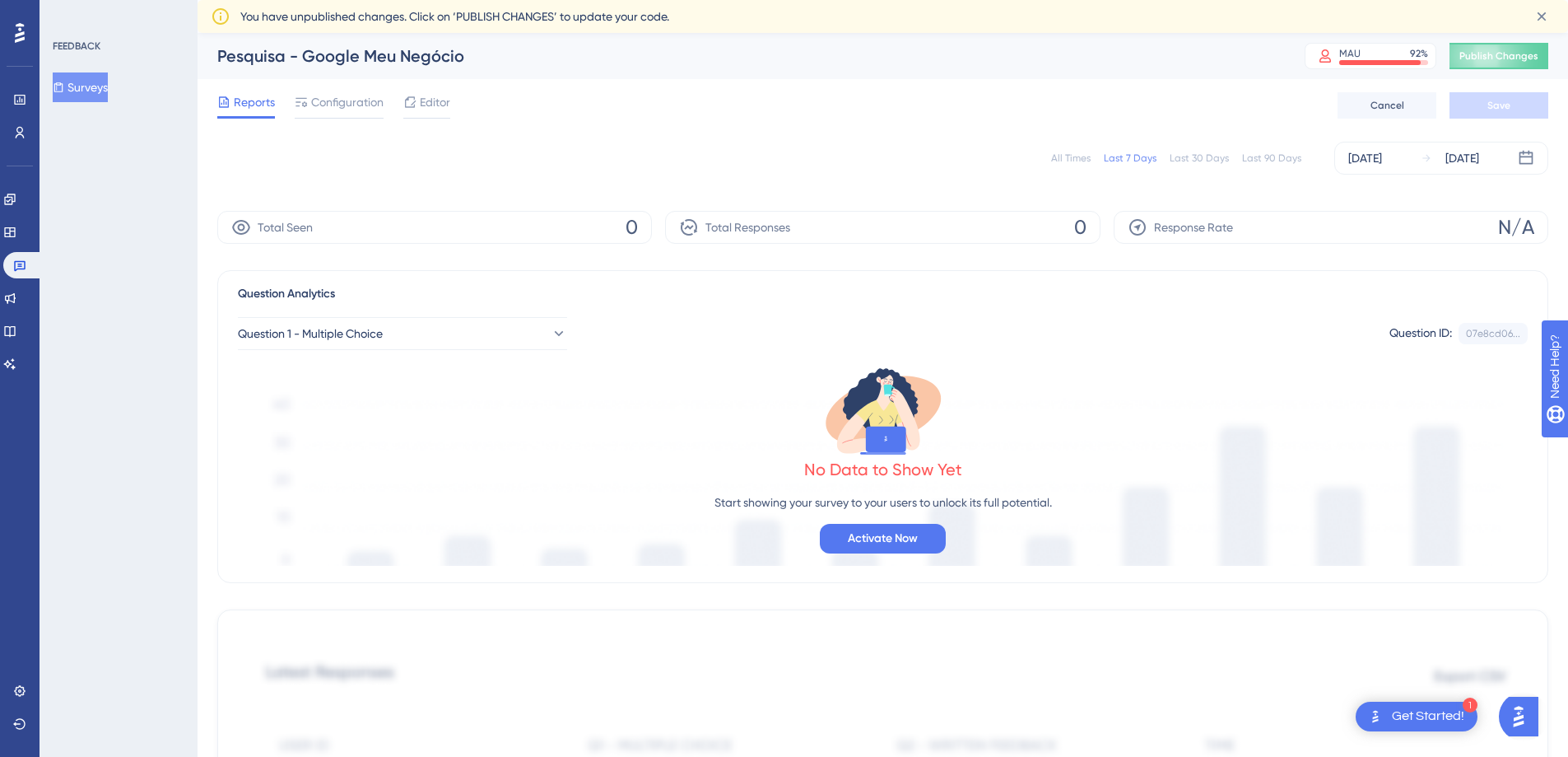
click at [91, 89] on button "Surveys" at bounding box center [80, 87] width 55 height 30
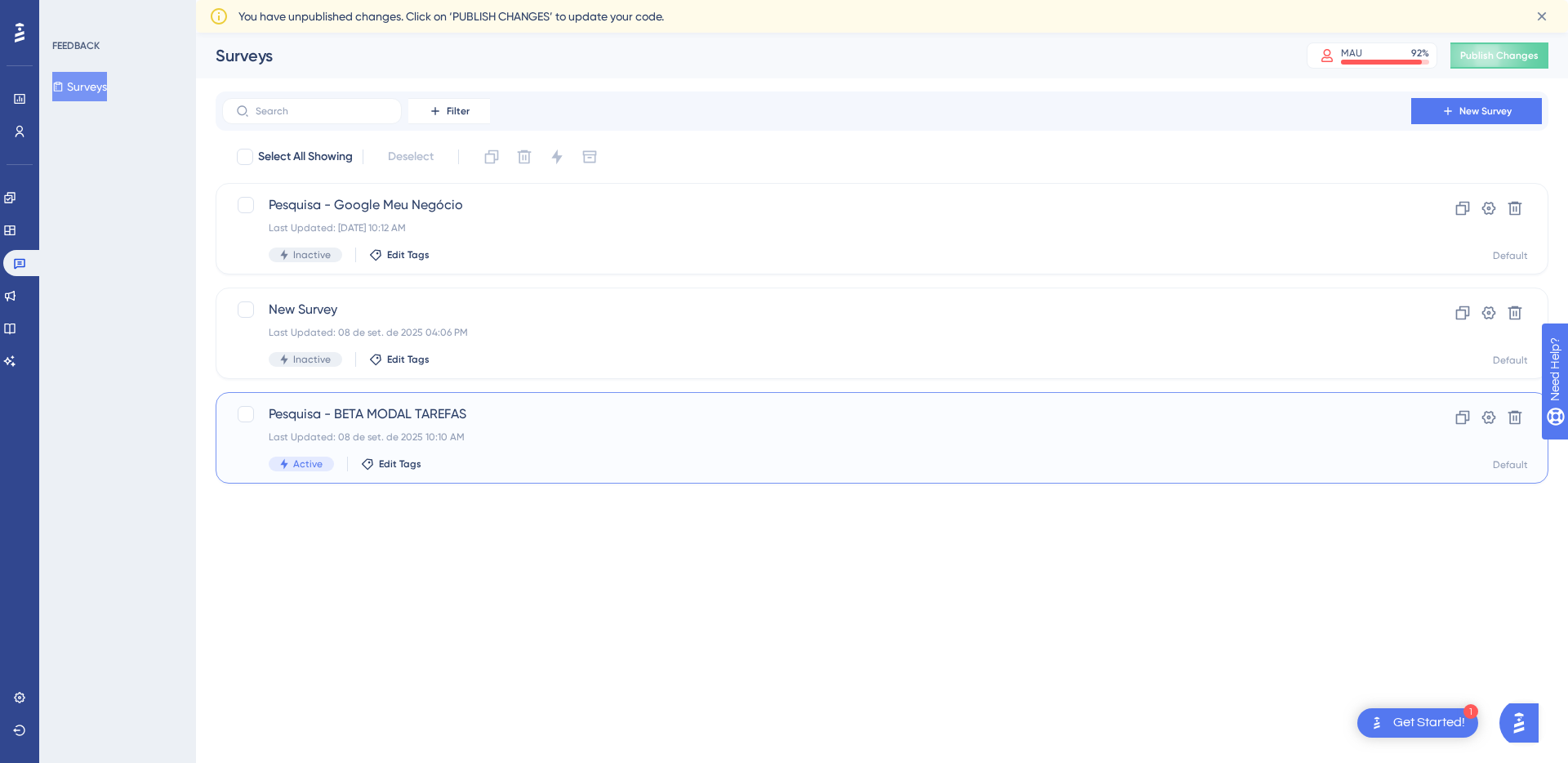
click at [494, 440] on div "Last Updated: 08 de set. de 2025 10:10 AM" at bounding box center [816, 437] width 1096 height 13
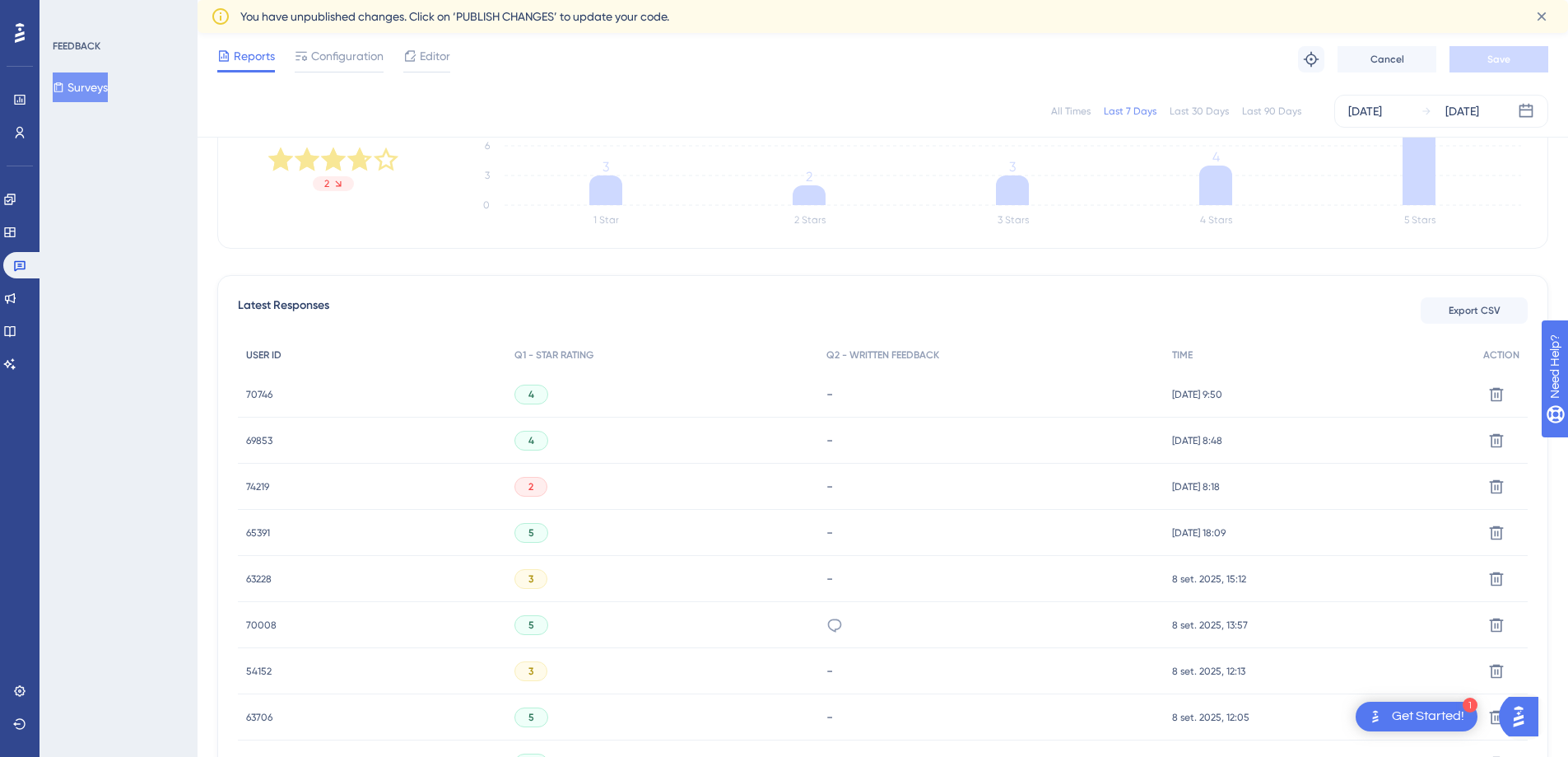
scroll to position [344, 0]
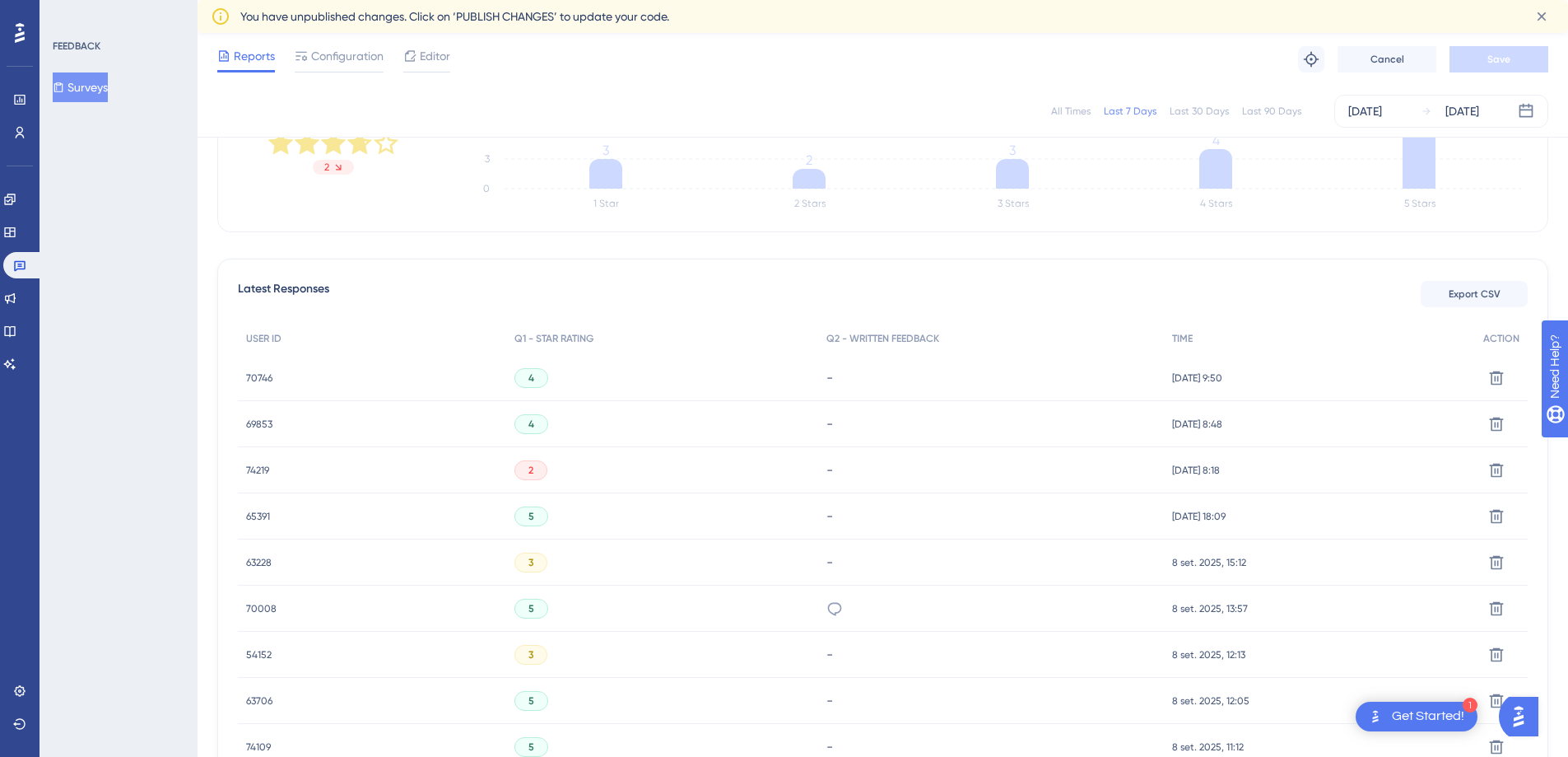
click at [423, 379] on div "70746 70746" at bounding box center [372, 378] width 268 height 46
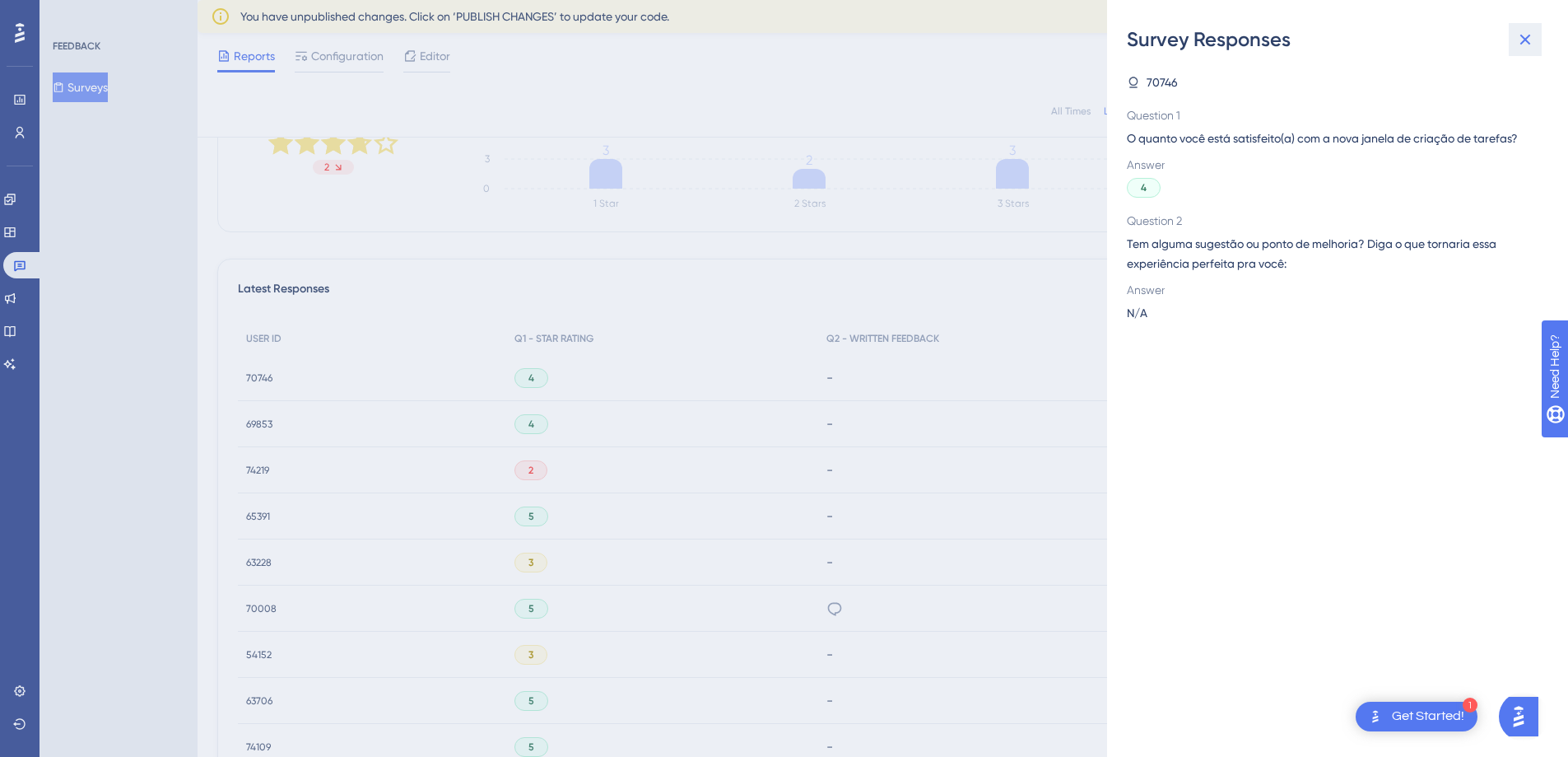
click at [1520, 40] on icon at bounding box center [1525, 40] width 20 height 20
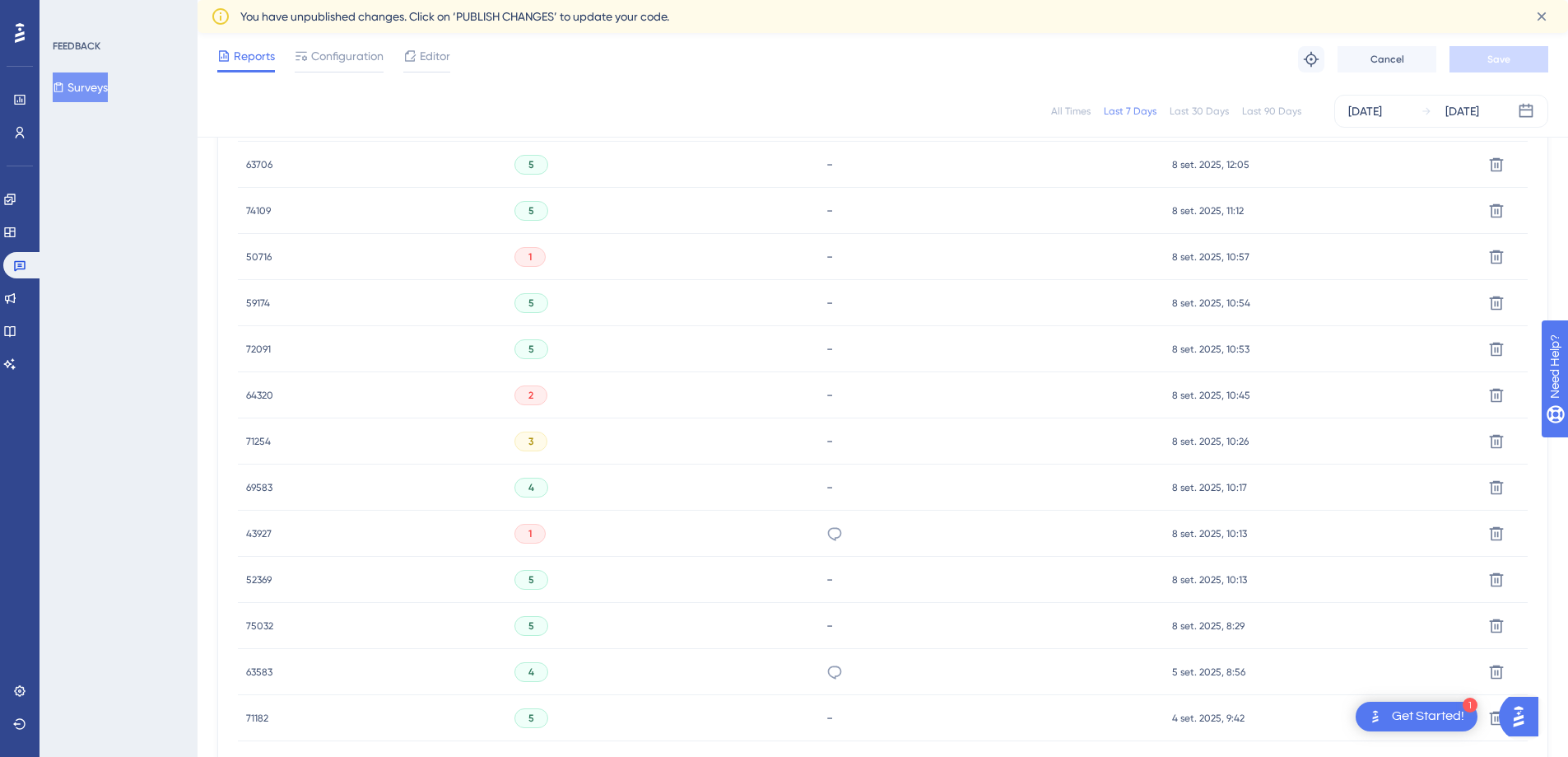
scroll to position [1023, 0]
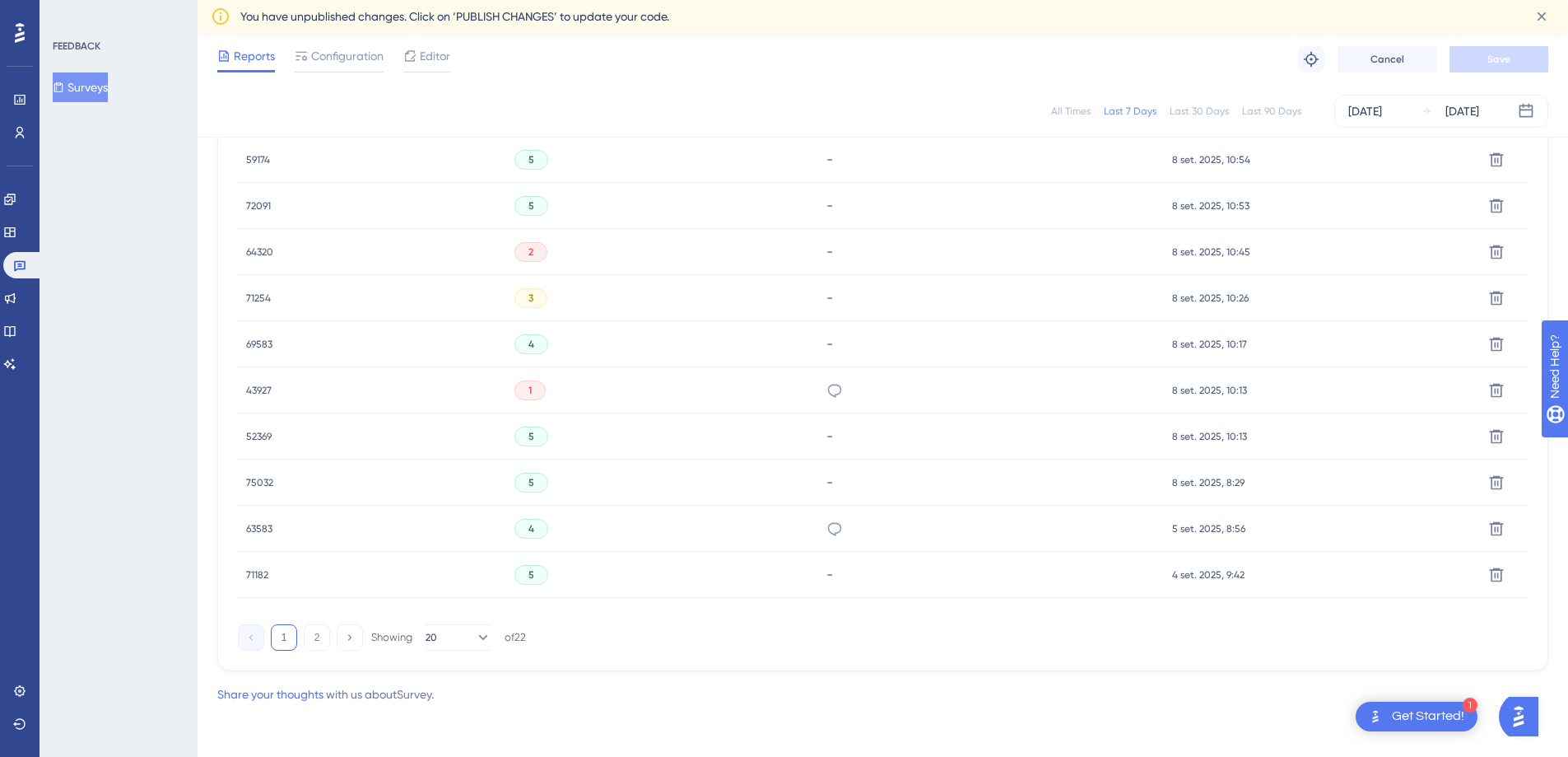
click at [253, 576] on span "71182" at bounding box center [257, 575] width 22 height 13
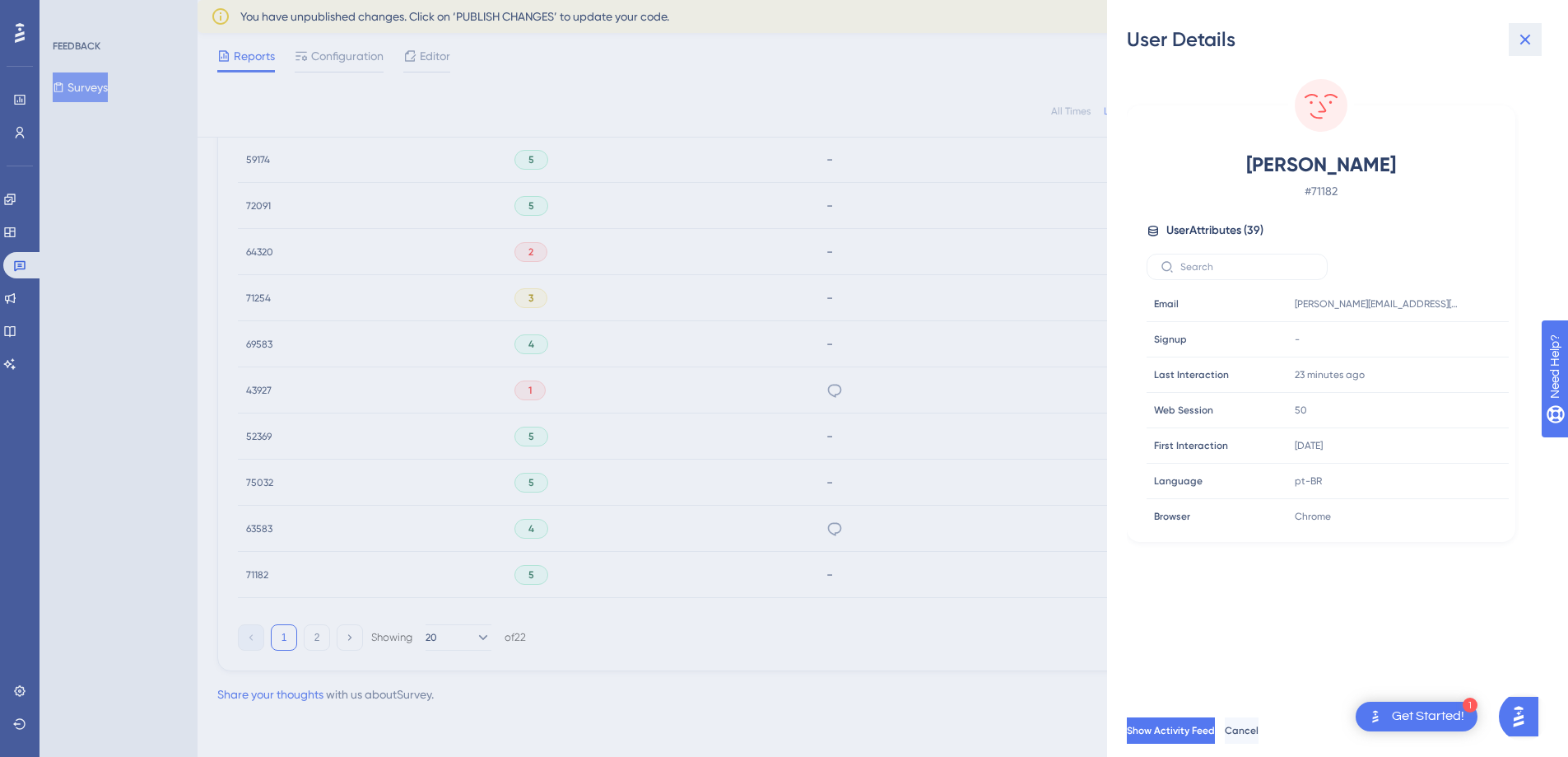
click at [1528, 47] on icon at bounding box center [1525, 40] width 20 height 20
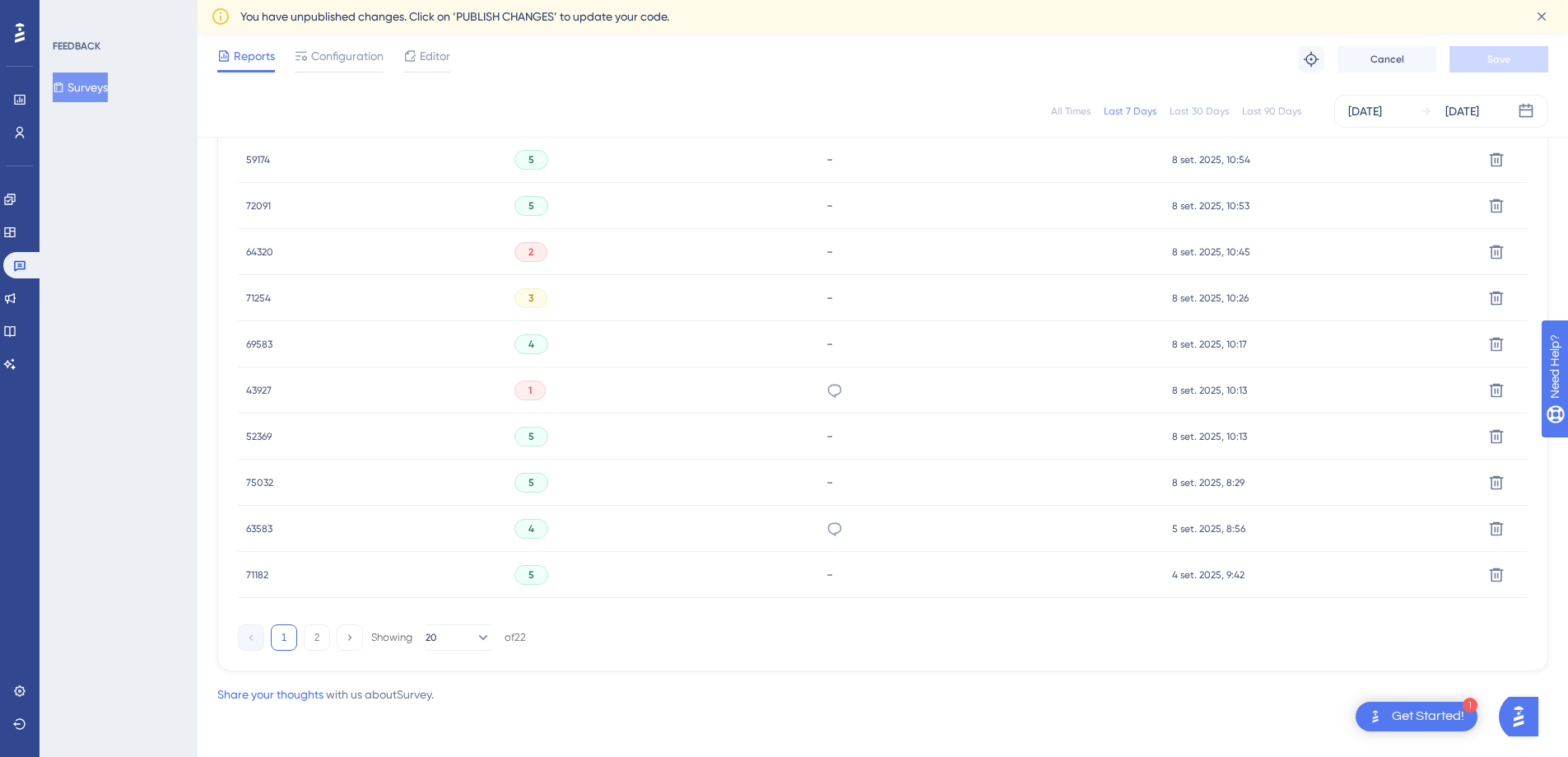
click at [263, 577] on span "71182" at bounding box center [257, 575] width 22 height 13
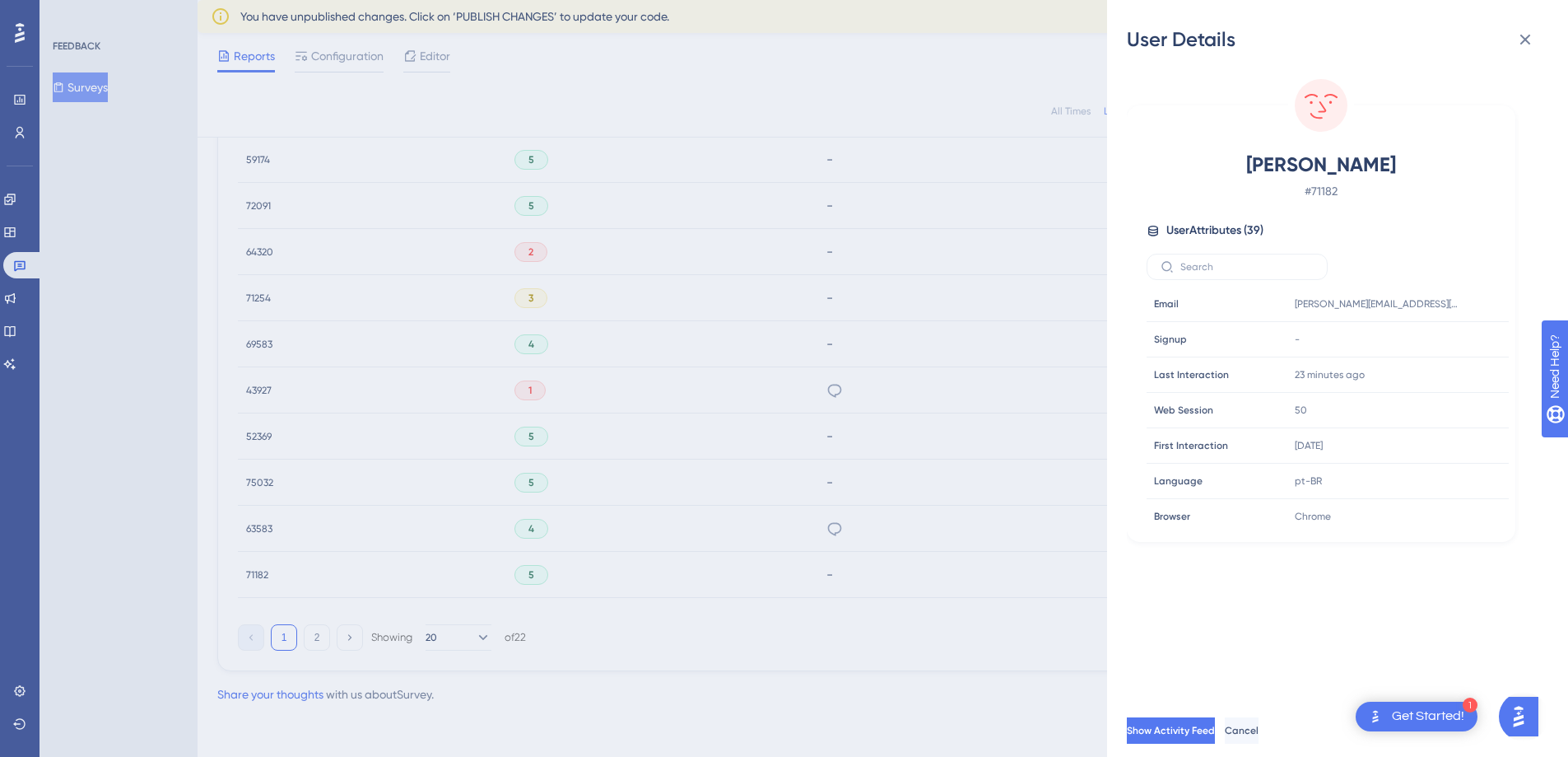
click at [264, 576] on div "User Details [PERSON_NAME] # 71182 User Attributes ( 39 ) Email Email [PERSON_N…" at bounding box center [784, 378] width 1568 height 757
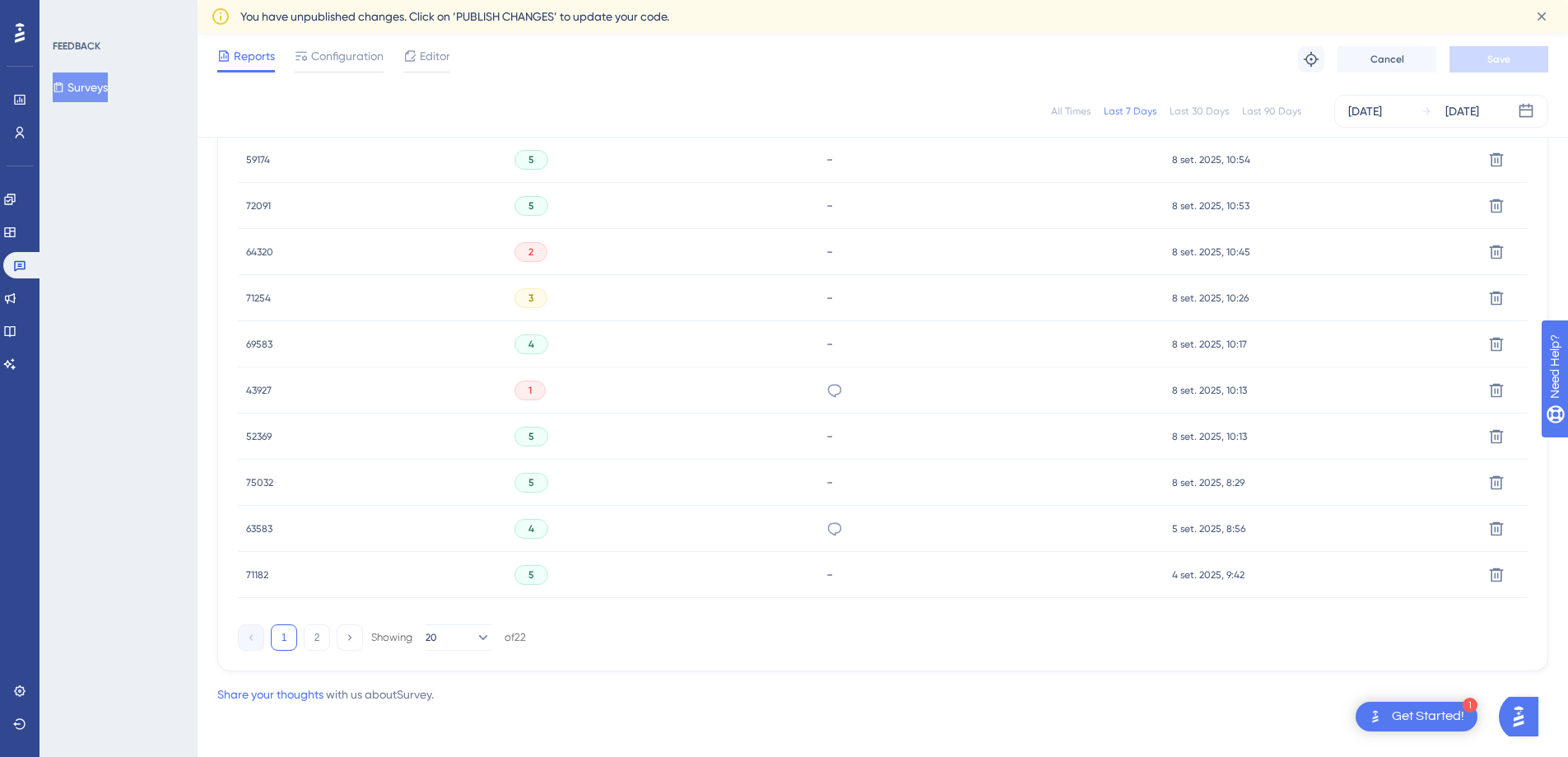
click at [259, 532] on span "63583" at bounding box center [259, 529] width 26 height 13
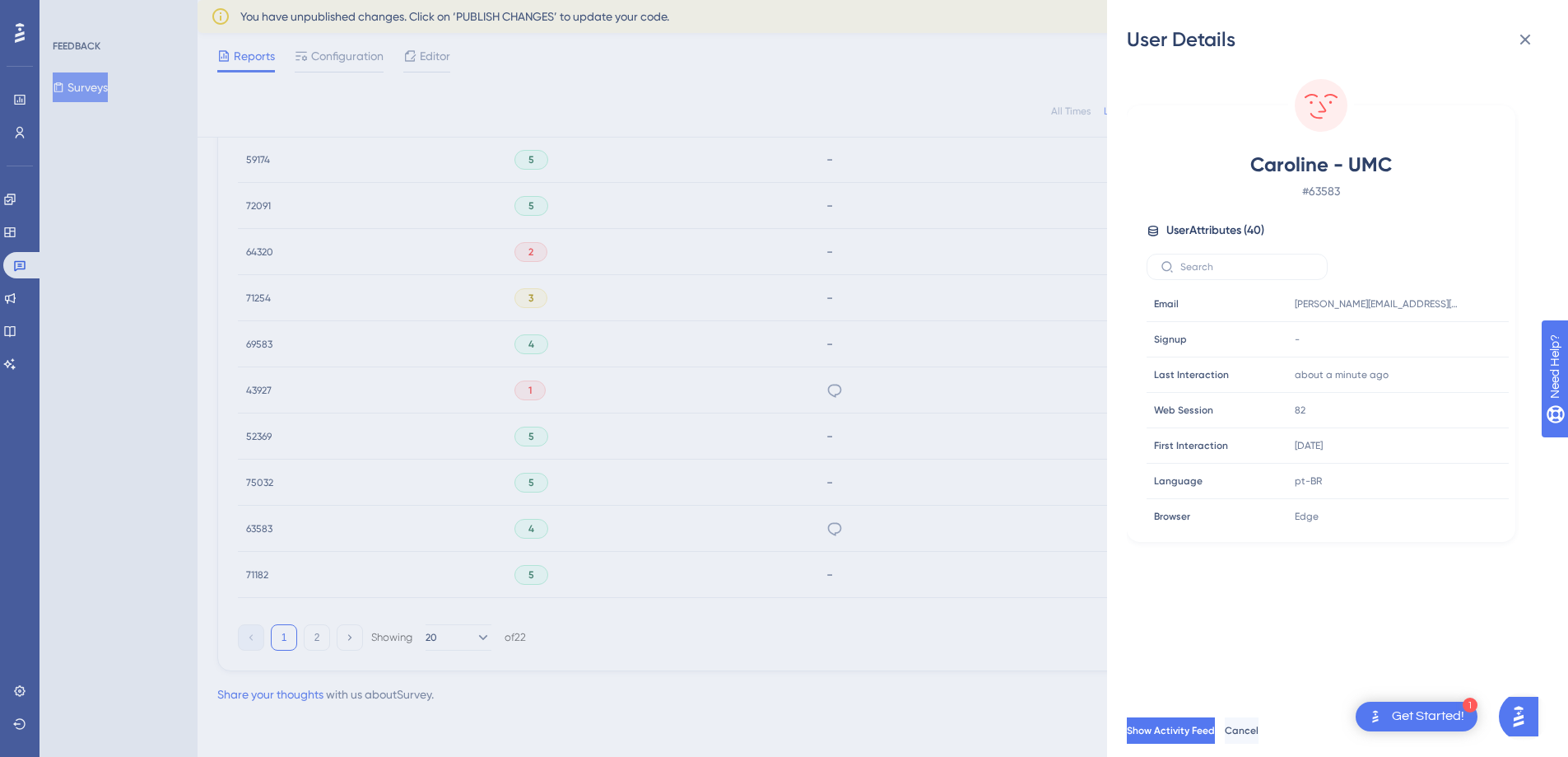
click at [310, 529] on div "User Details Caroline - UMC # 63583 User Attributes ( 40 ) Email Email [EMAIL_A…" at bounding box center [784, 378] width 1568 height 757
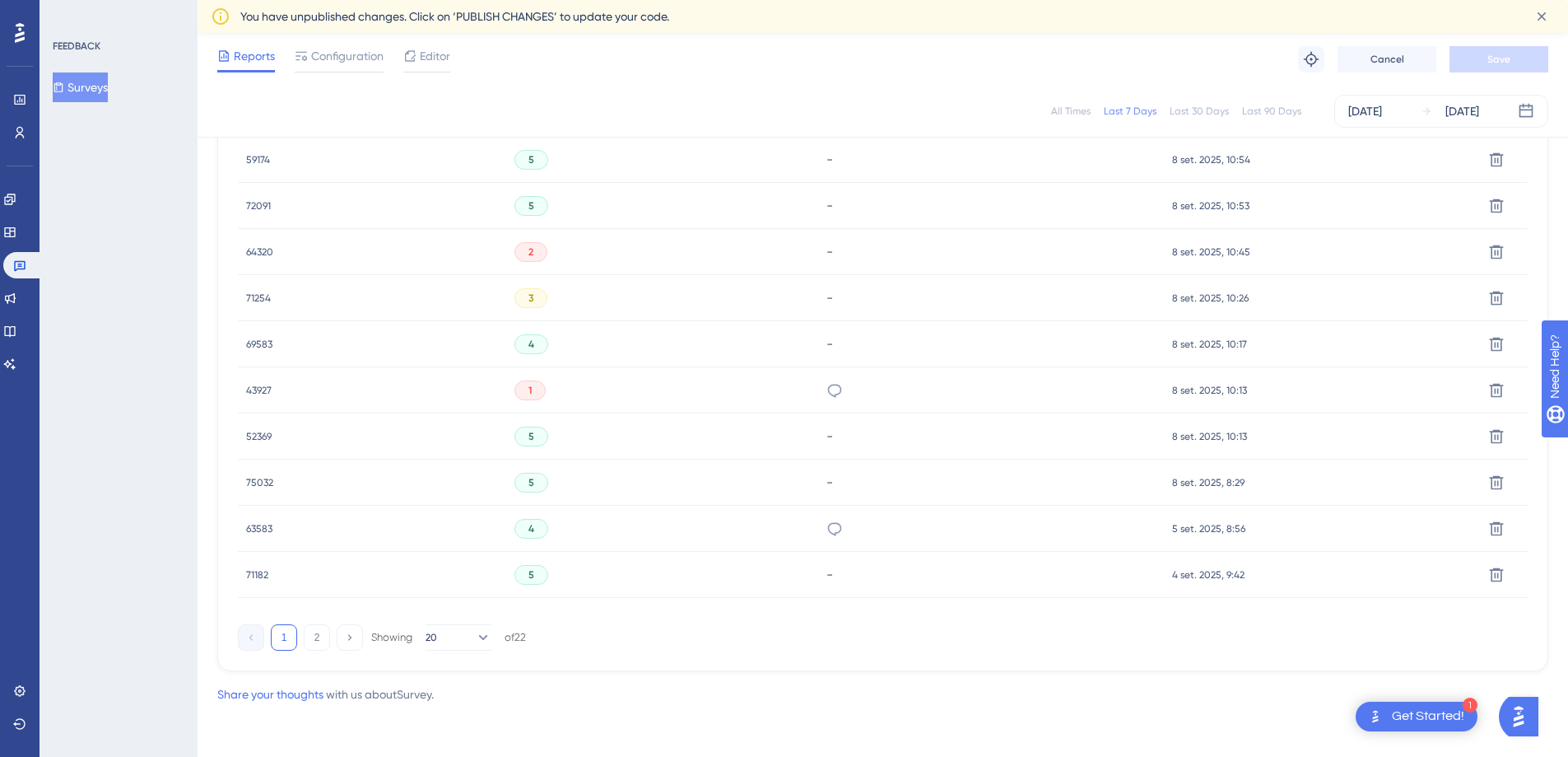
click at [265, 249] on span "64320" at bounding box center [259, 252] width 27 height 13
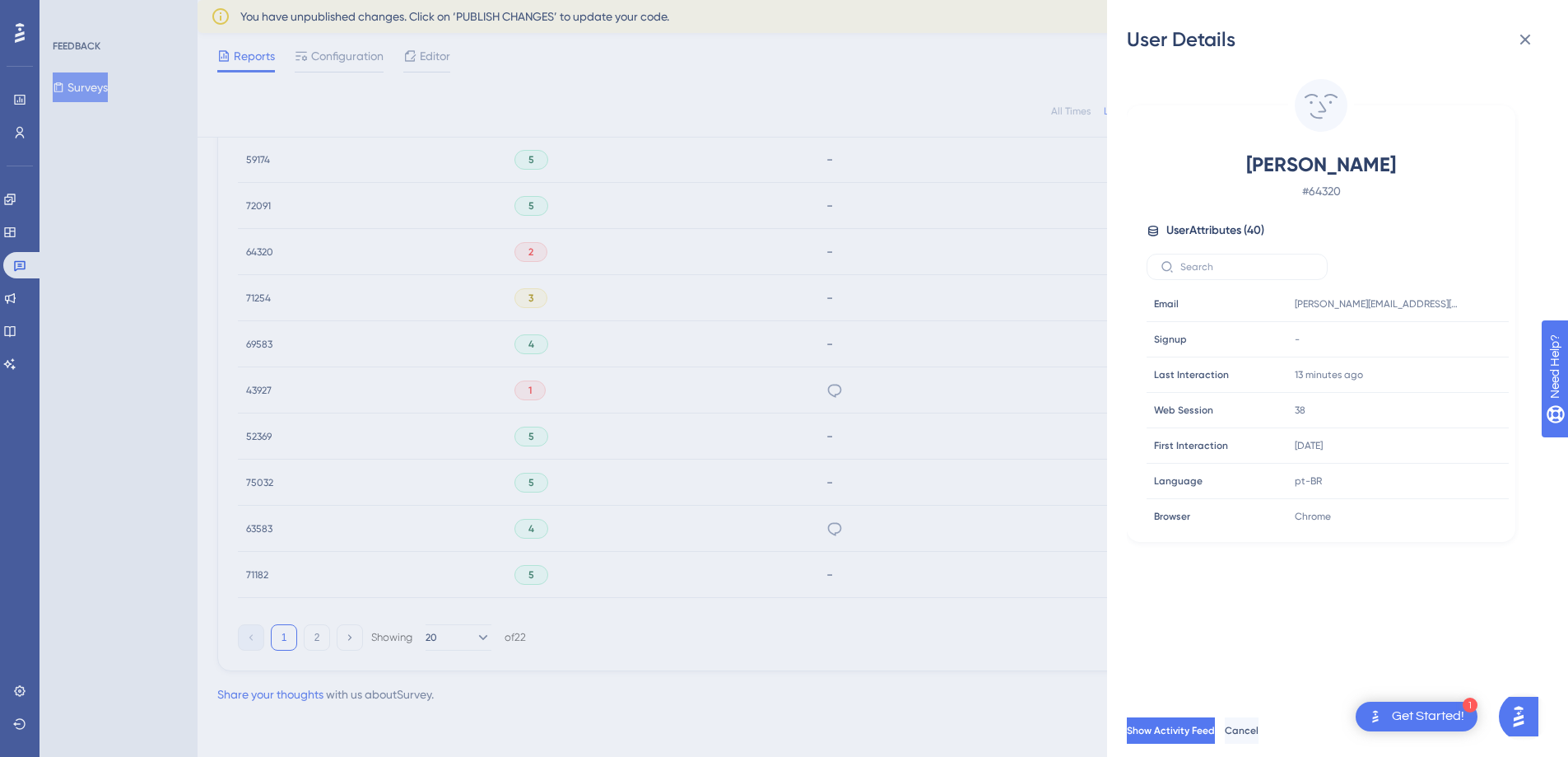
click at [265, 249] on div "User Details [PERSON_NAME] # 64320 User Attributes ( 40 ) Email Email [EMAIL_AD…" at bounding box center [784, 378] width 1568 height 757
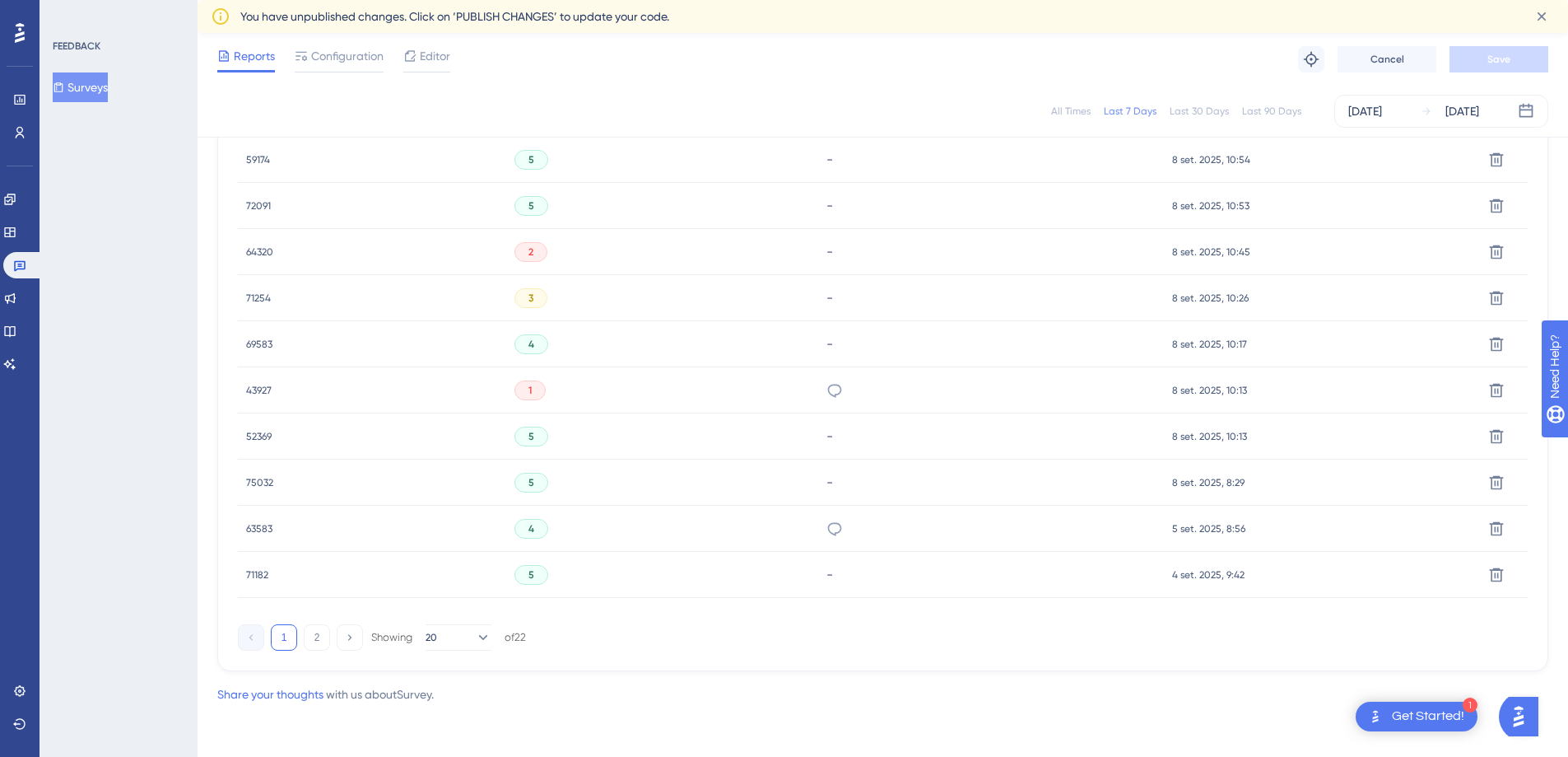
click at [255, 157] on span "59174" at bounding box center [258, 160] width 24 height 13
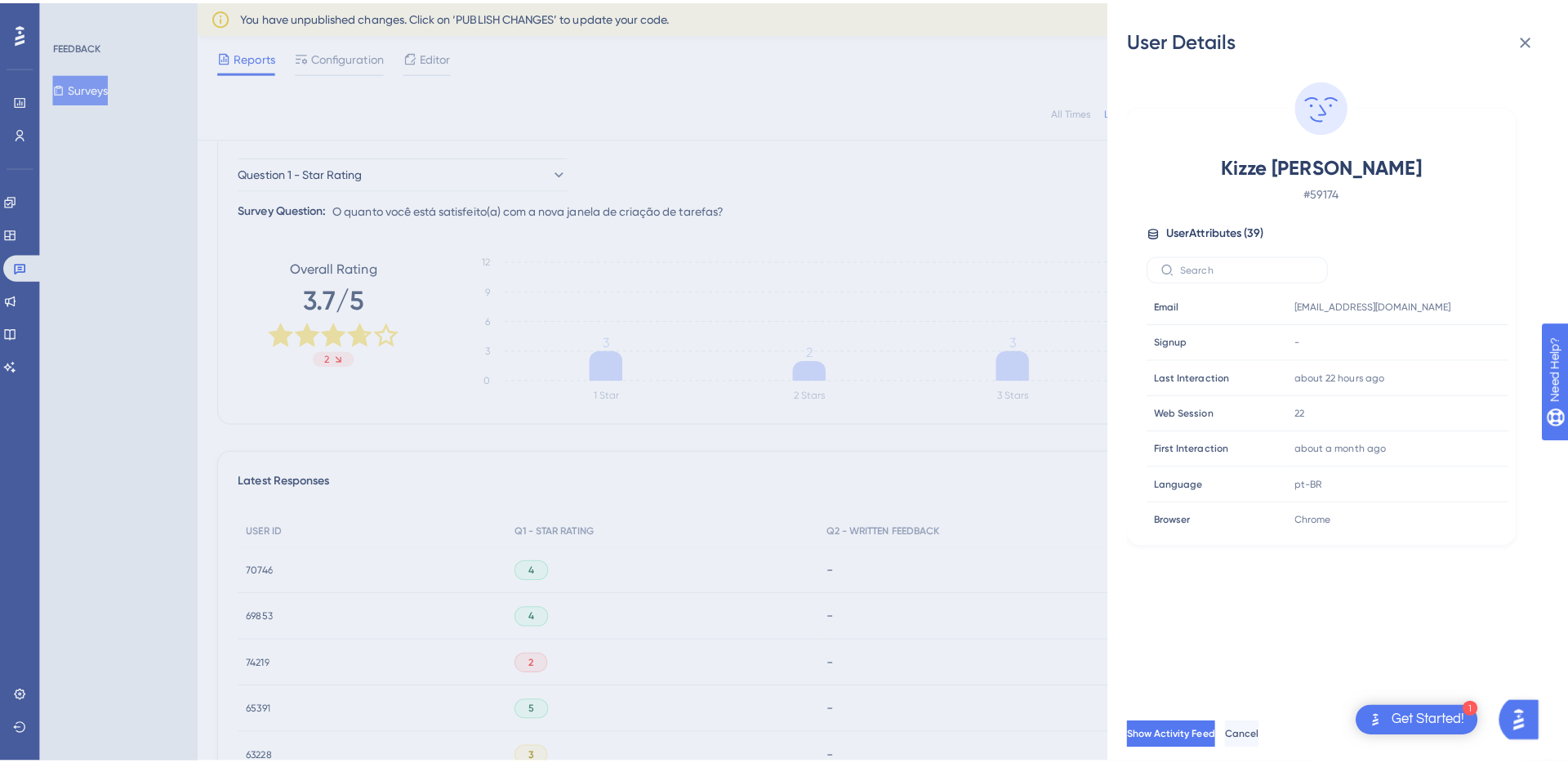
scroll to position [0, 0]
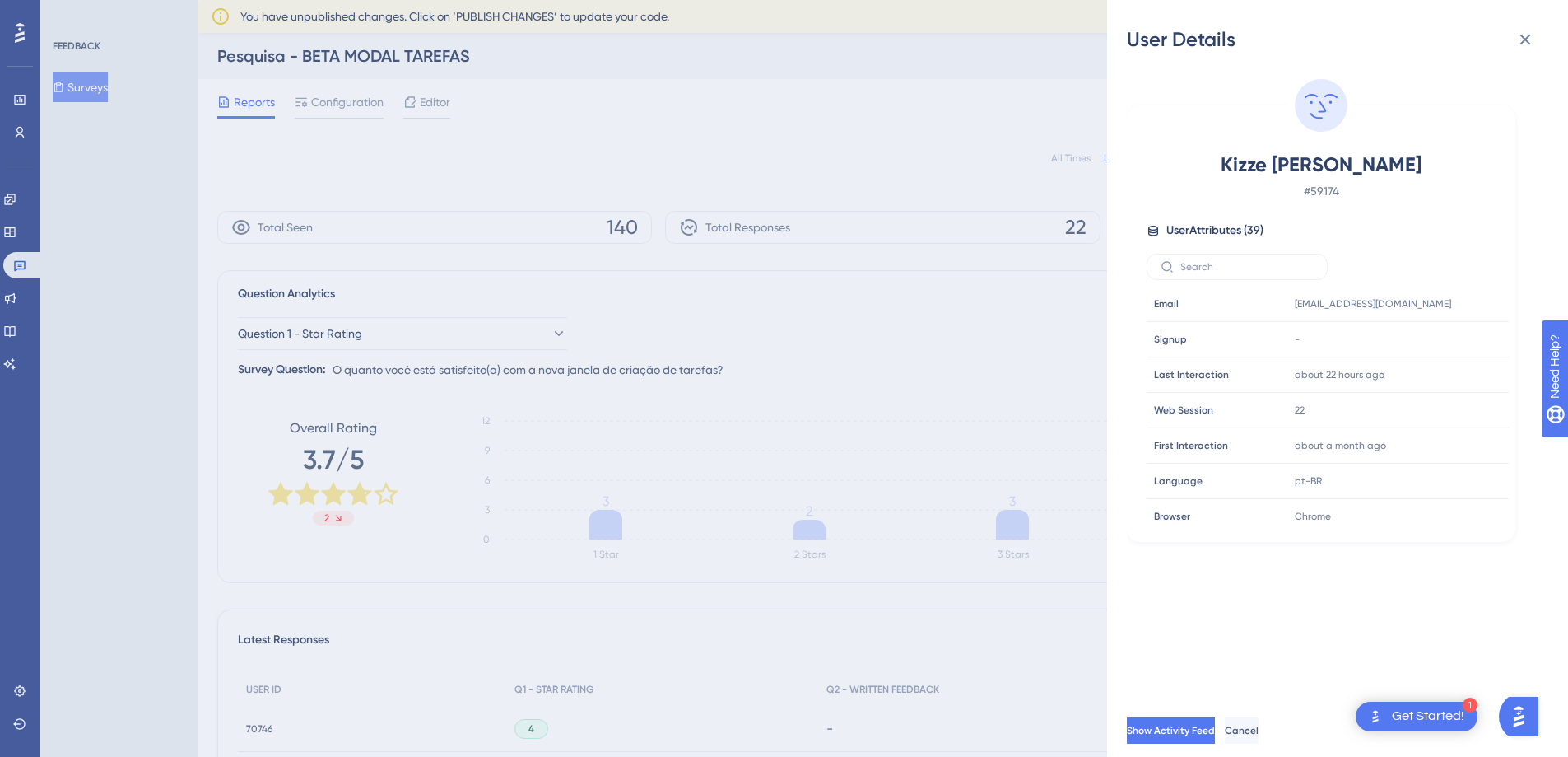
click at [273, 251] on div "User Details Kizze [PERSON_NAME] # 59174 User Attributes ( 39 ) Email Email [EM…" at bounding box center [784, 378] width 1568 height 757
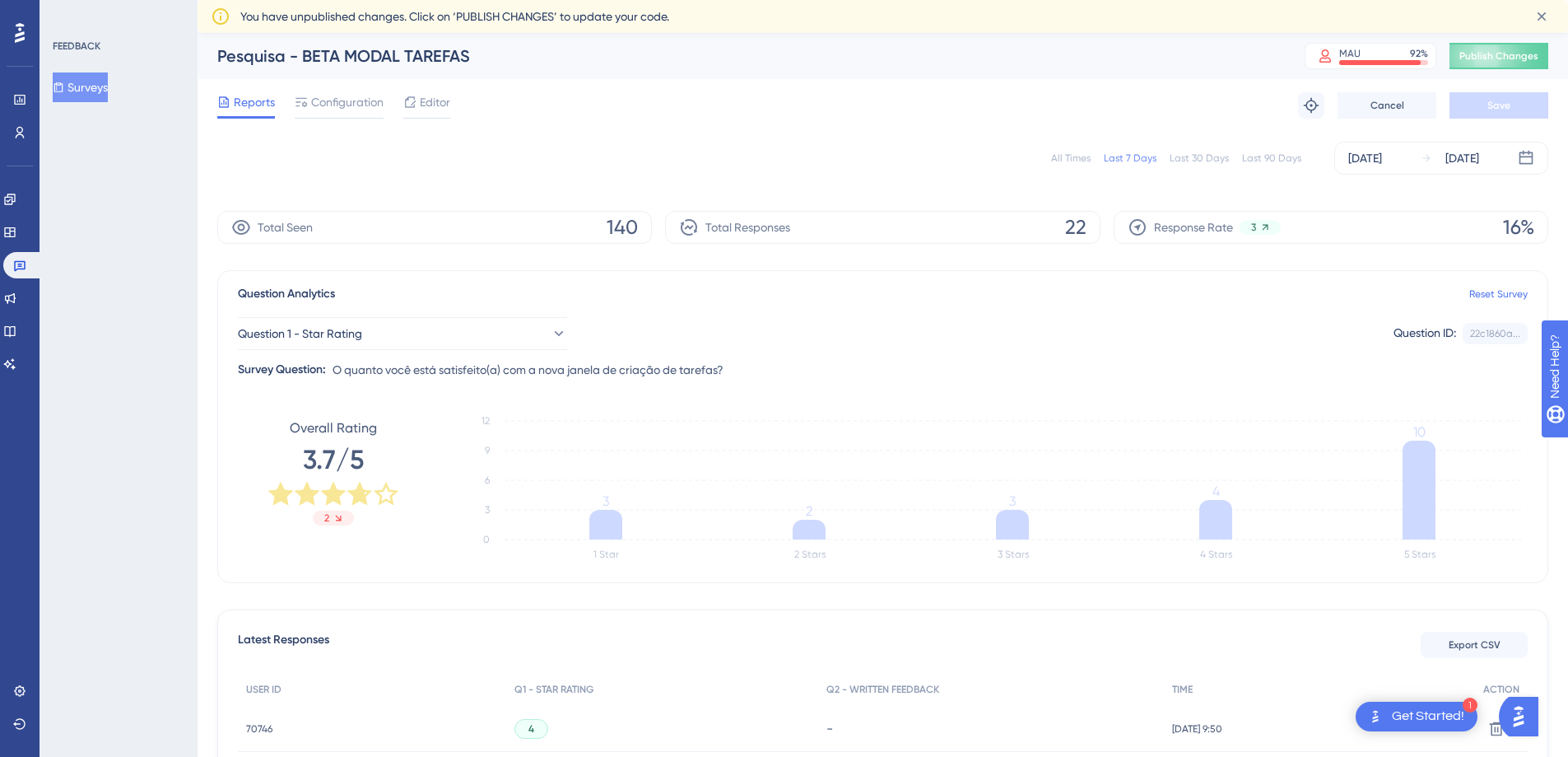
click at [81, 84] on button "Surveys" at bounding box center [80, 87] width 55 height 30
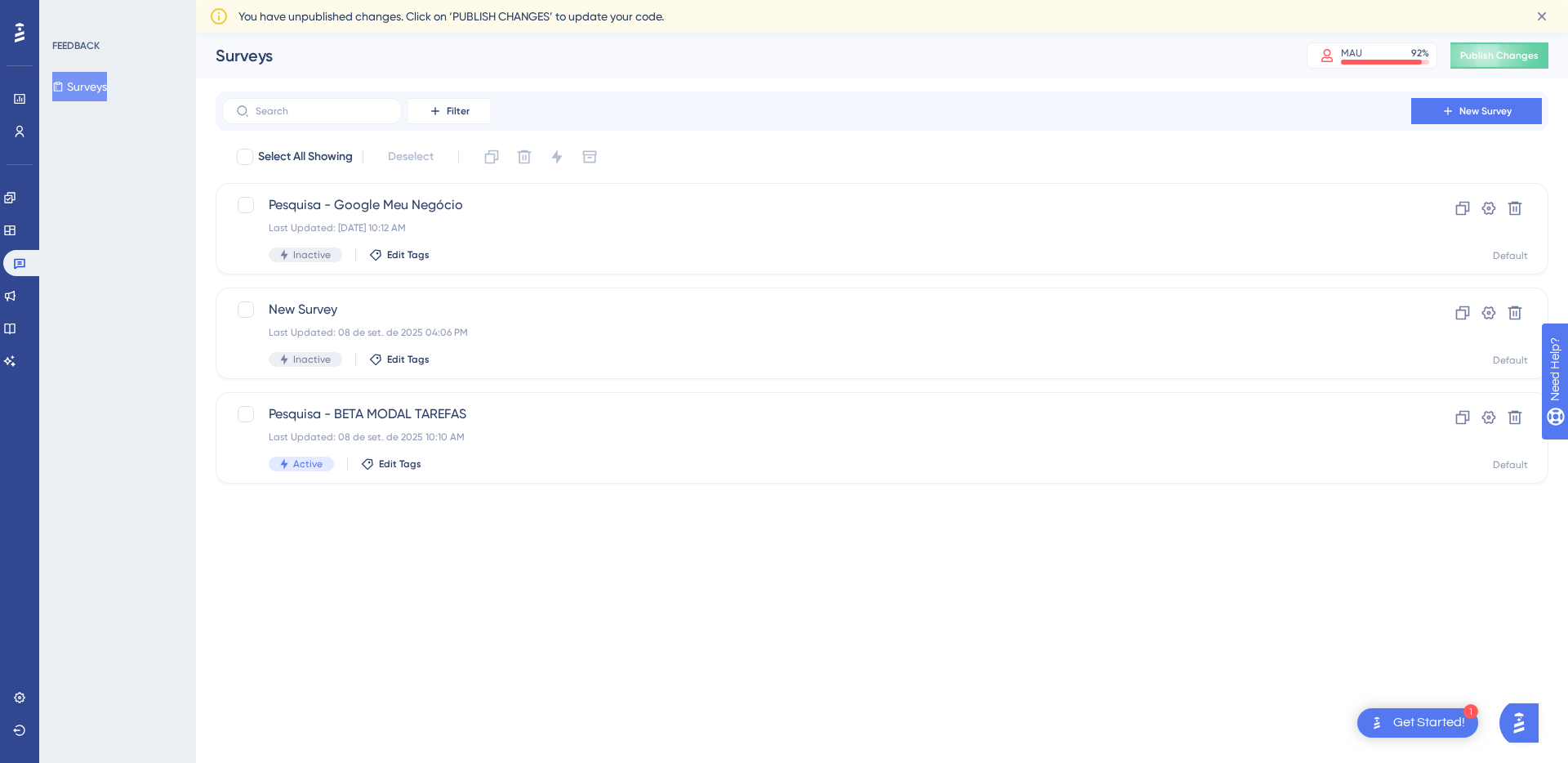
click at [672, 0] on html "1 Get Started! Performance Users Engagement Widgets Feedback Product Updates Kn…" at bounding box center [784, 0] width 1568 height 0
